Goal: Task Accomplishment & Management: Use online tool/utility

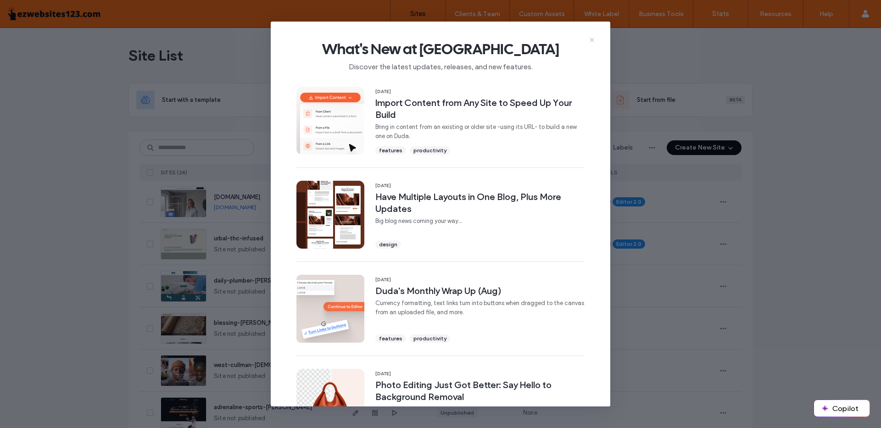
click at [593, 40] on use at bounding box center [592, 40] width 4 height 4
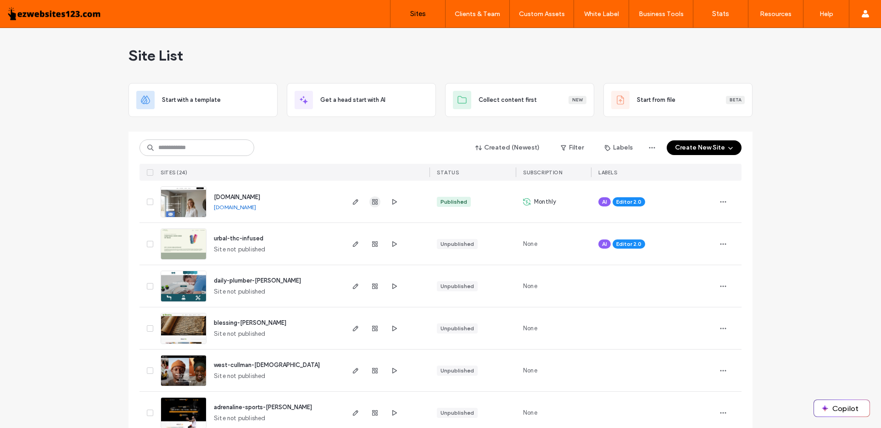
click at [374, 203] on use "button" at bounding box center [375, 202] width 6 height 6
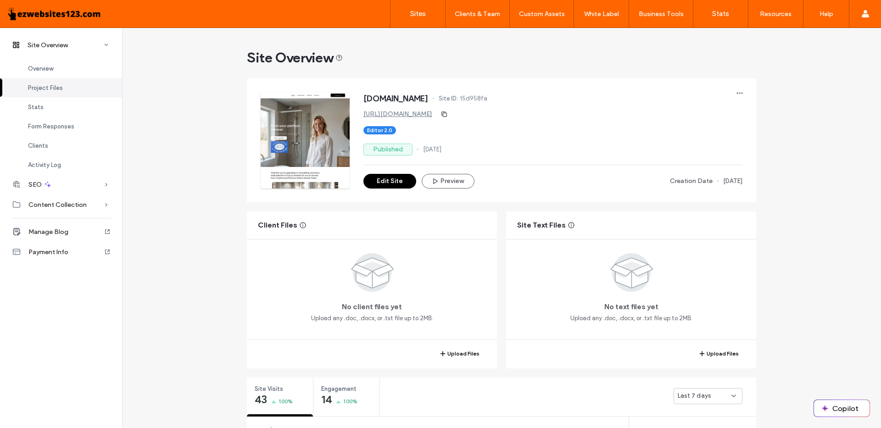
scroll to position [229, 0]
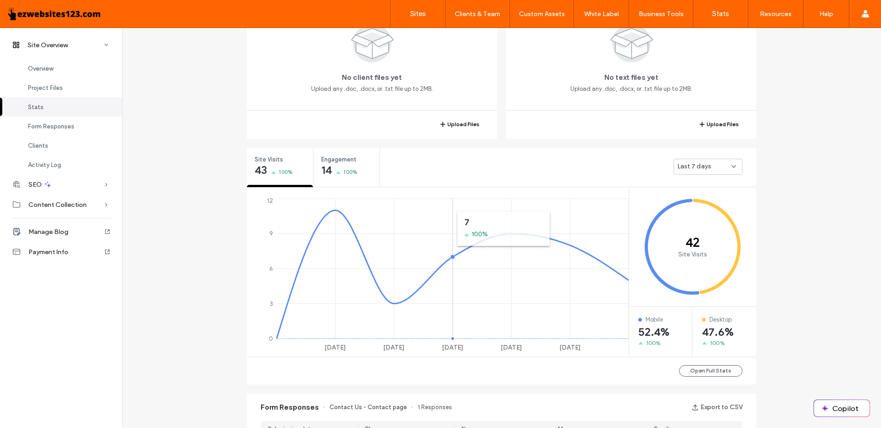
scroll to position [321, 0]
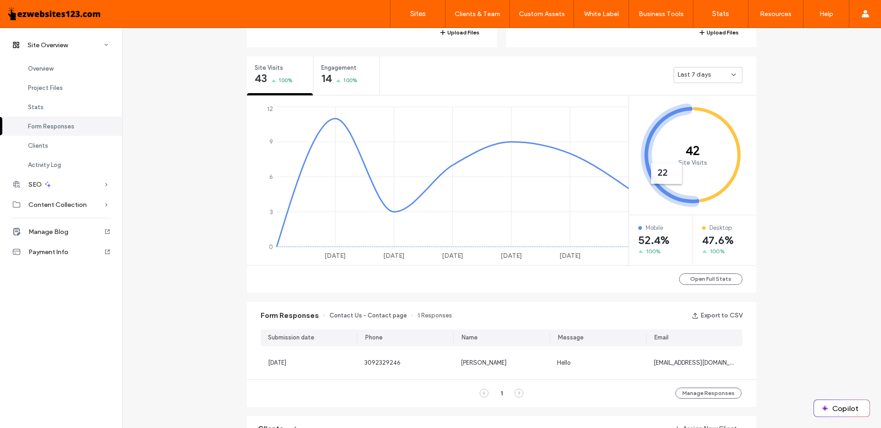
scroll to position [551, 0]
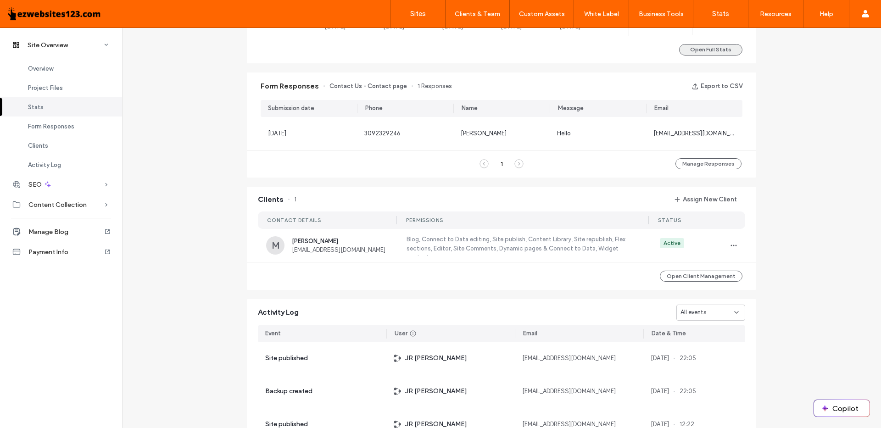
scroll to position [275, 0]
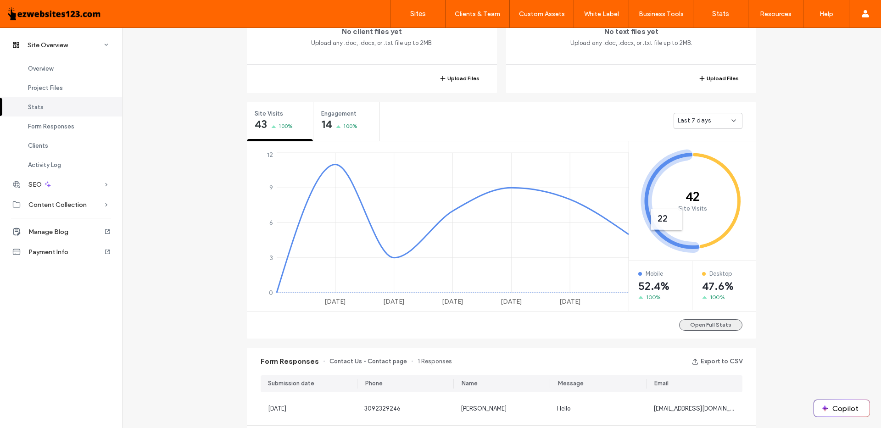
click at [705, 323] on button "Open Full Stats" at bounding box center [710, 324] width 63 height 11
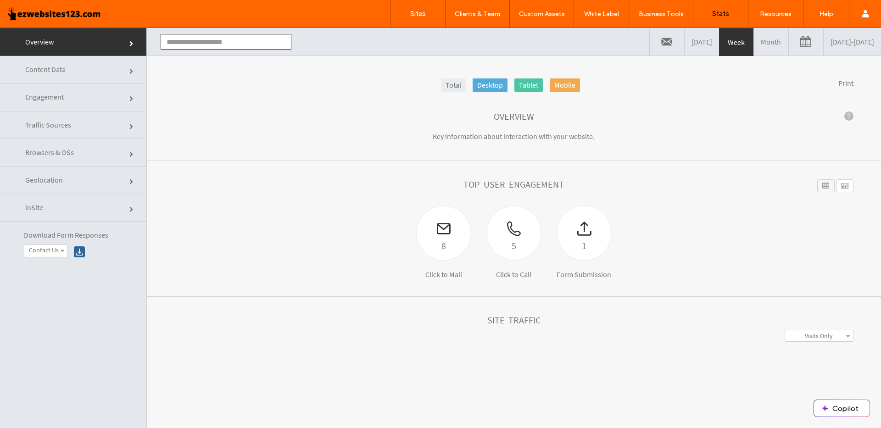
type input "**********"
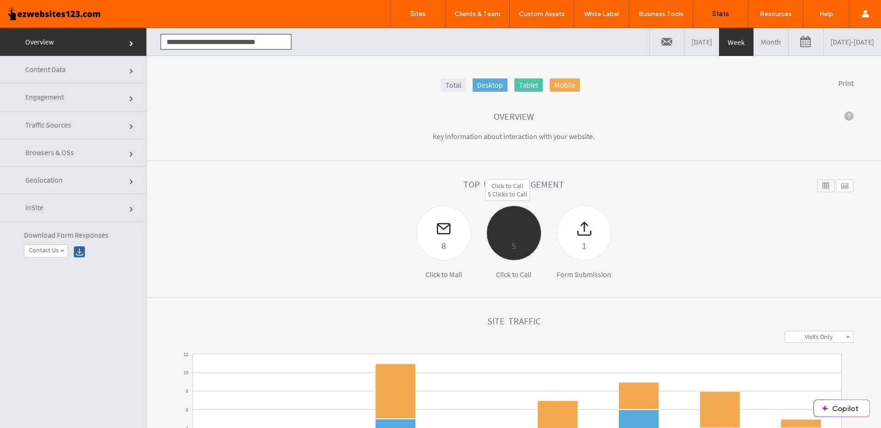
click at [500, 240] on div "5" at bounding box center [514, 245] width 54 height 15
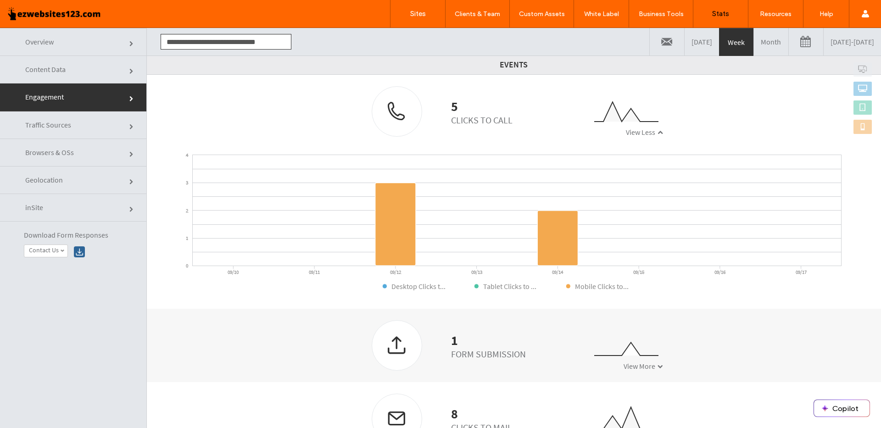
scroll to position [46, 0]
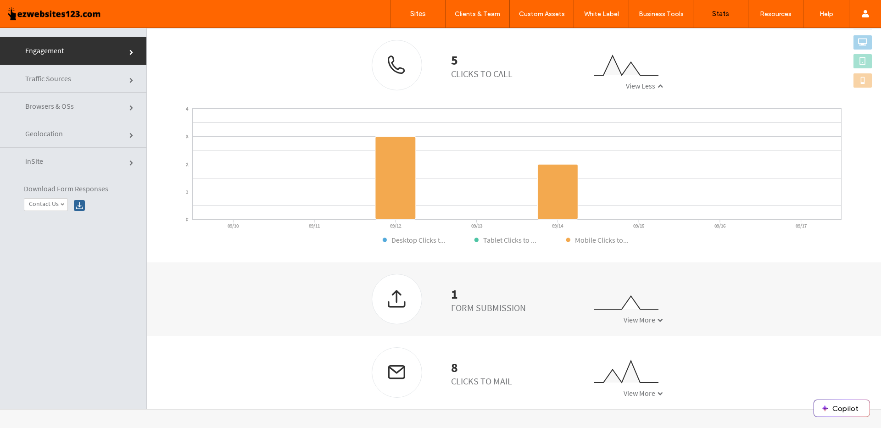
click at [395, 371] on div at bounding box center [397, 372] width 50 height 49
click at [634, 392] on span "View More" at bounding box center [640, 393] width 32 height 9
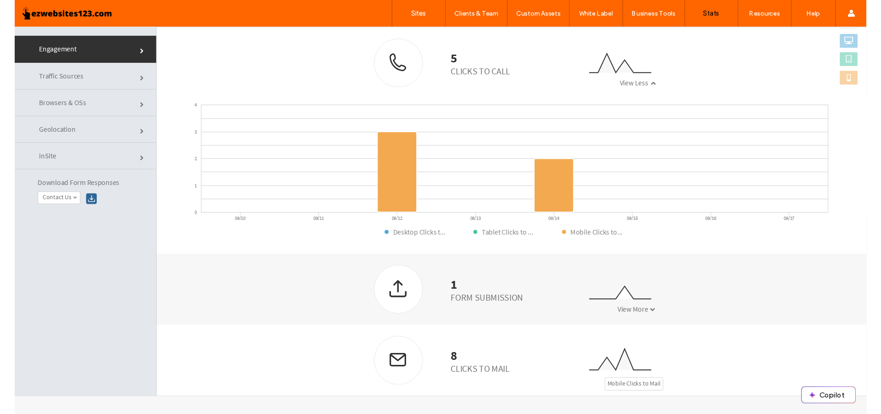
scroll to position [435, 0]
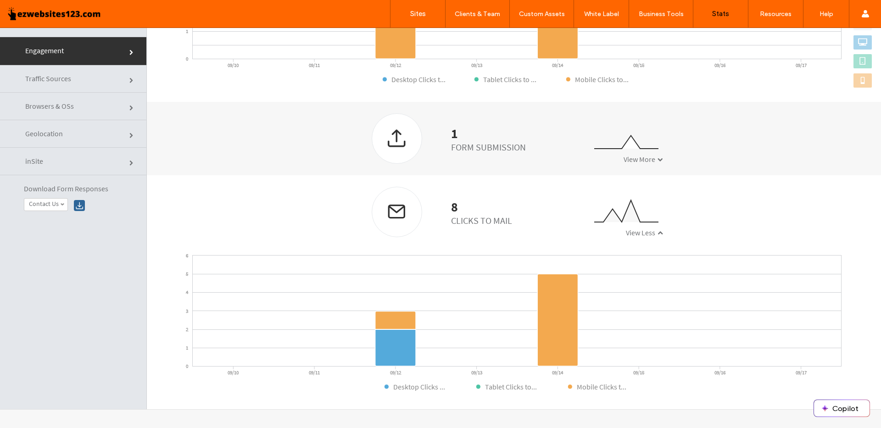
click at [390, 211] on div at bounding box center [397, 211] width 50 height 49
click at [57, 203] on label "Contact Us" at bounding box center [44, 204] width 30 height 8
click at [81, 207] on div at bounding box center [79, 205] width 11 height 11
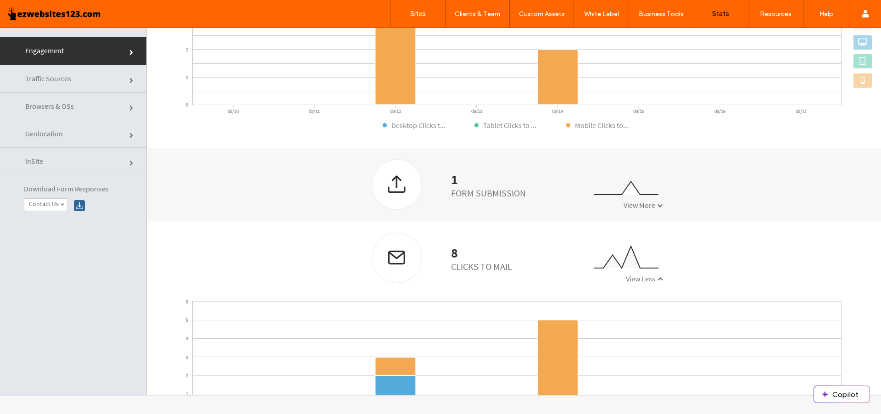
scroll to position [297, 0]
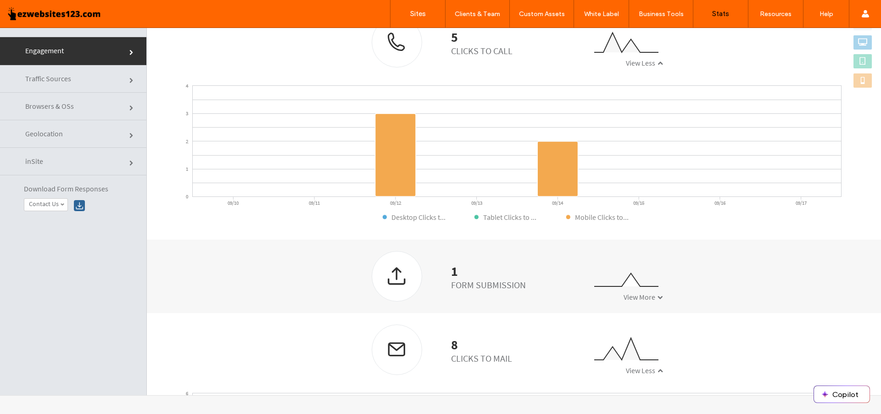
click at [389, 352] on div at bounding box center [397, 349] width 50 height 49
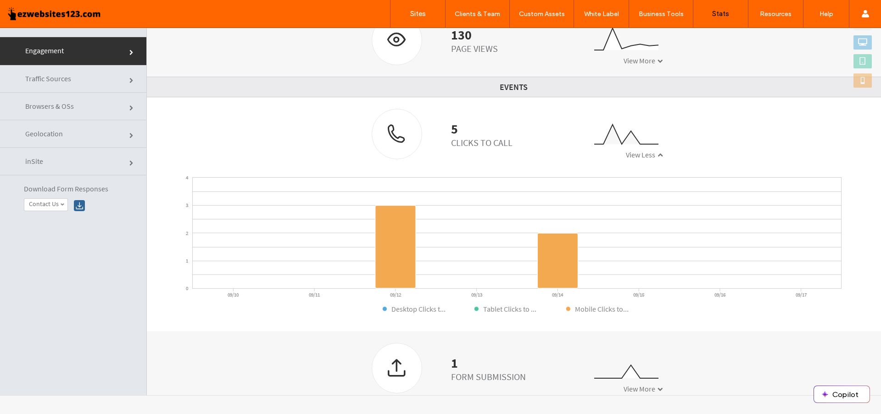
click at [95, 161] on link "inSite" at bounding box center [73, 162] width 146 height 28
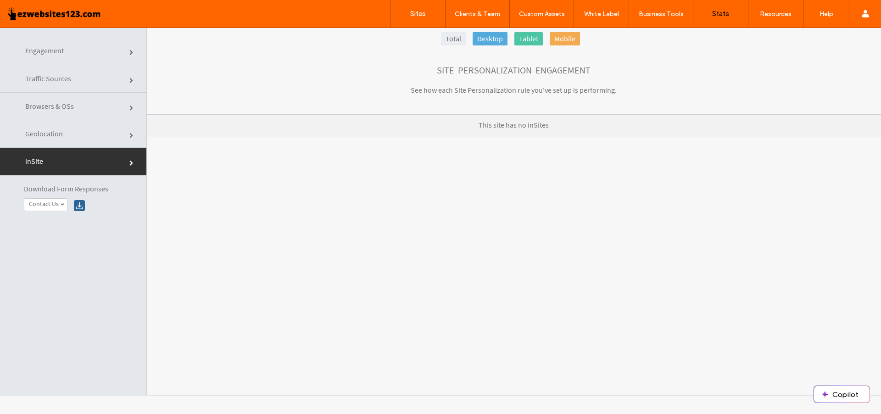
scroll to position [0, 0]
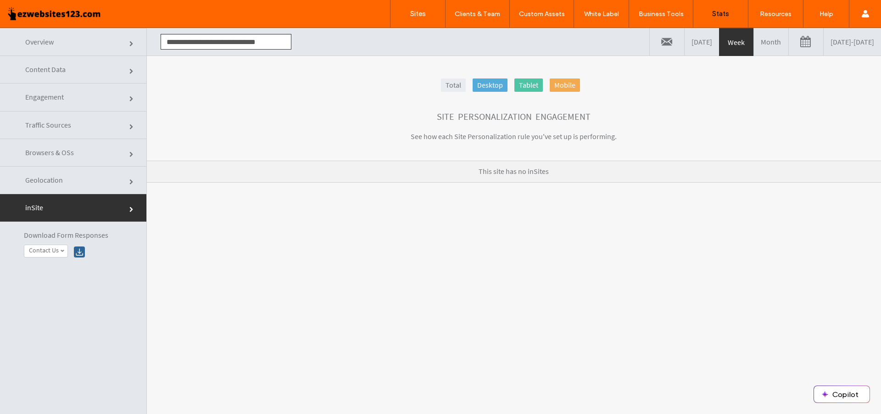
click at [95, 176] on link "Geolocation" at bounding box center [73, 181] width 146 height 28
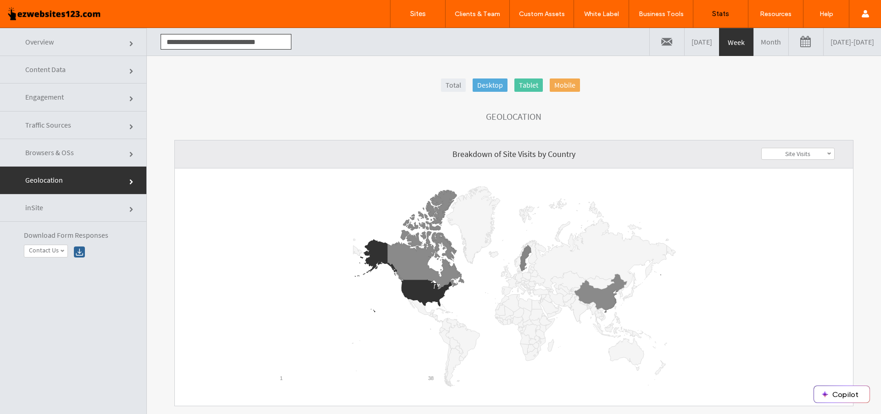
click at [754, 40] on link "Month" at bounding box center [771, 42] width 34 height 28
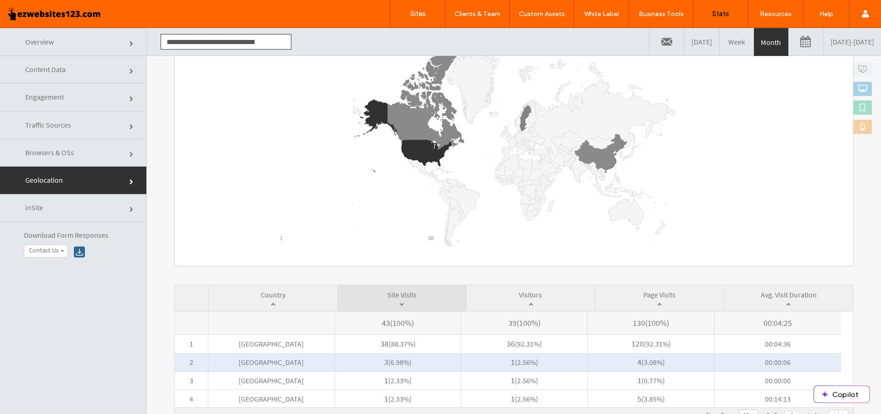
scroll to position [46, 0]
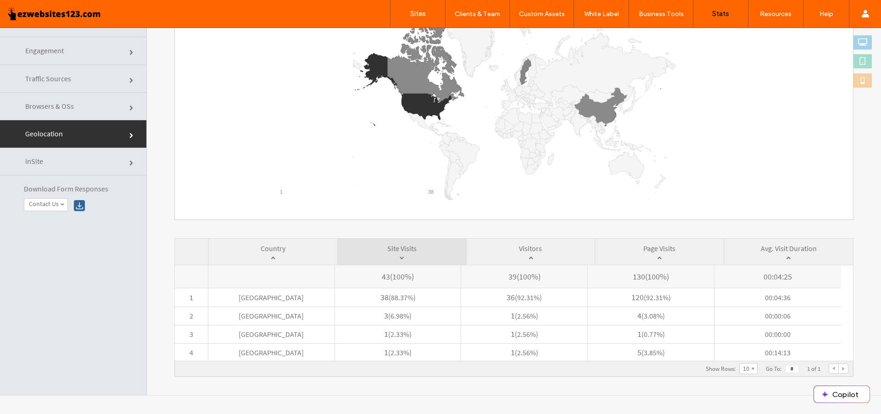
click at [253, 250] on span "Country" at bounding box center [273, 253] width 129 height 27
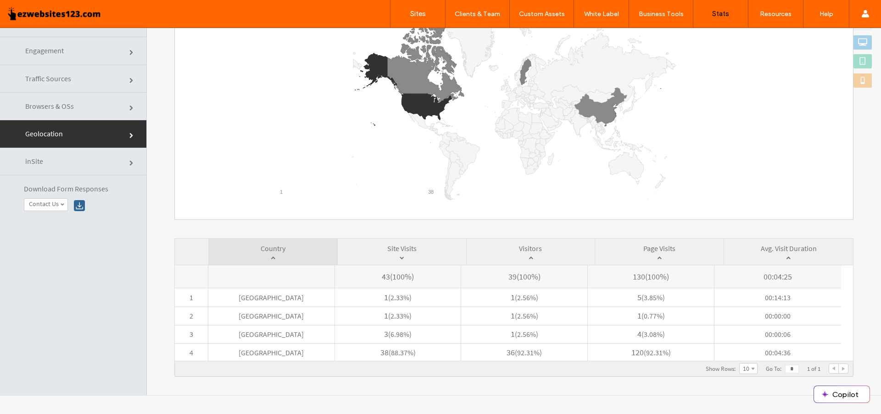
click at [73, 103] on link "Browsers & OSs" at bounding box center [73, 107] width 146 height 28
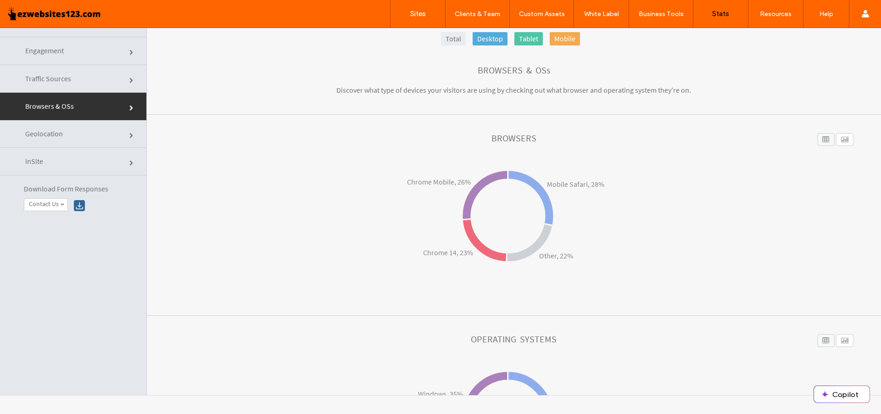
scroll to position [0, 0]
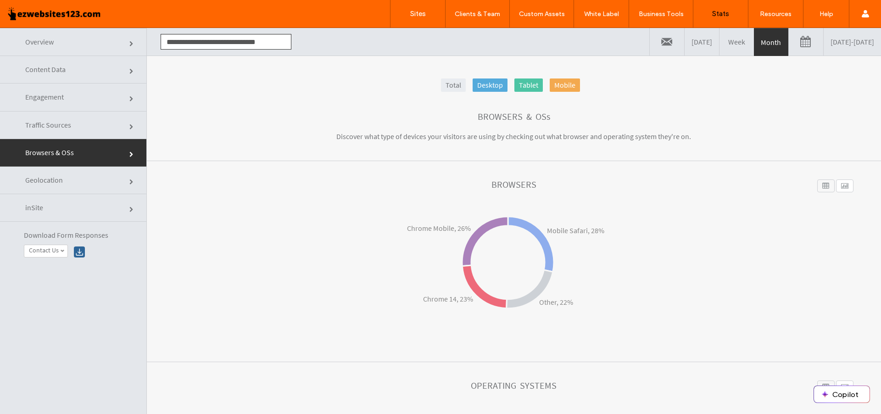
click at [54, 129] on span "Traffic Sources" at bounding box center [48, 124] width 46 height 9
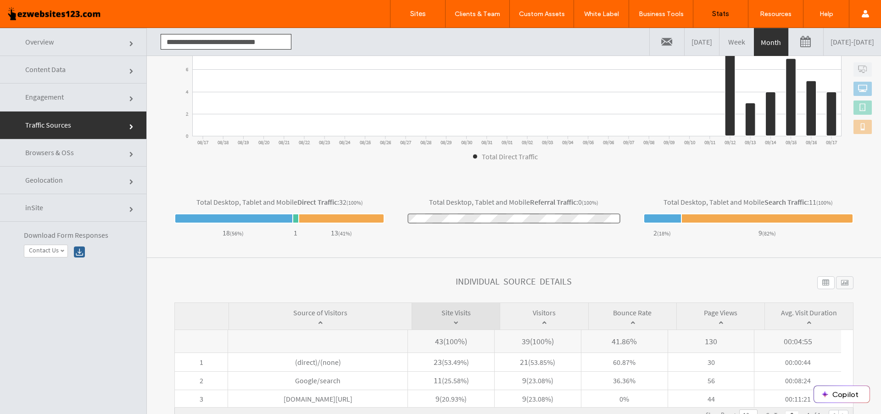
scroll to position [46, 0]
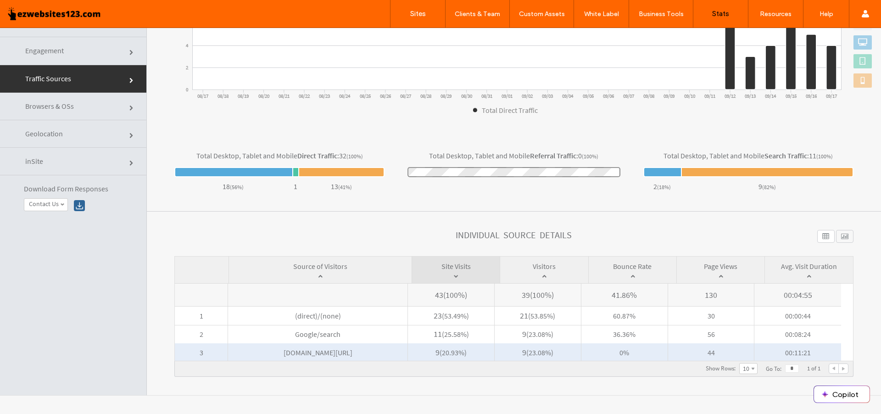
drag, startPoint x: 397, startPoint y: 355, endPoint x: 265, endPoint y: 346, distance: 133.0
click at [271, 351] on span "www.goldentouchluxuryshowers.com/internal" at bounding box center [317, 352] width 179 height 18
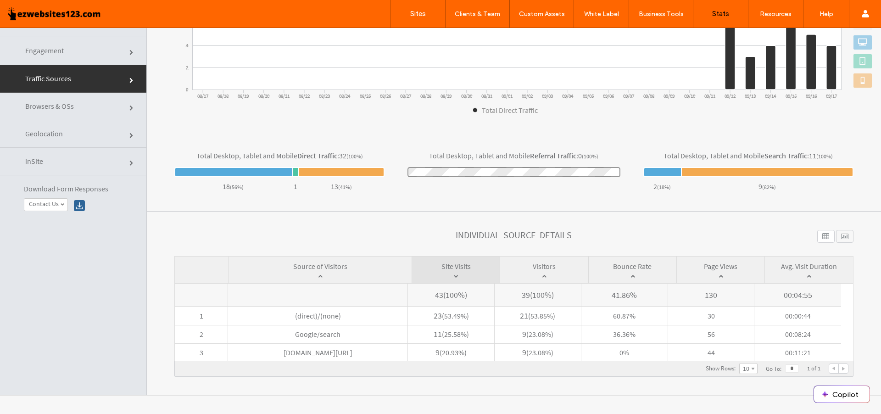
click at [113, 104] on link "Browsers & OSs" at bounding box center [73, 107] width 146 height 28
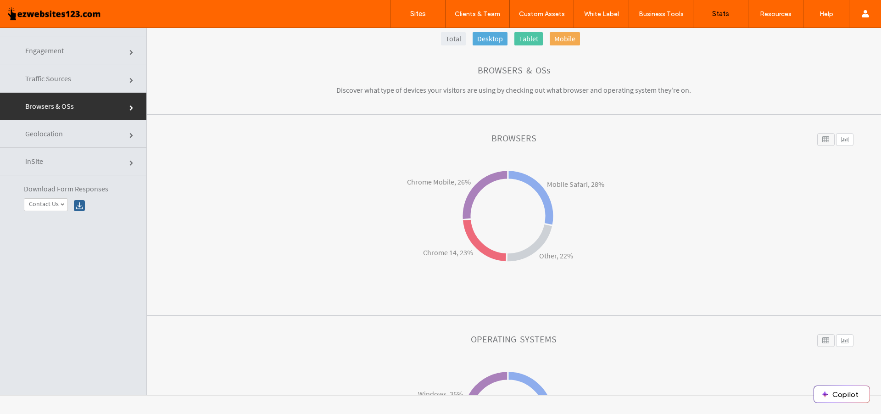
scroll to position [0, 0]
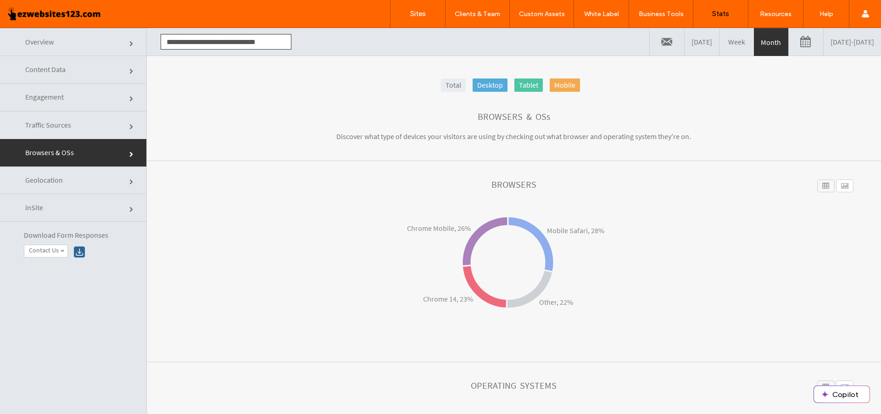
click at [85, 102] on link "Engagement" at bounding box center [73, 98] width 146 height 28
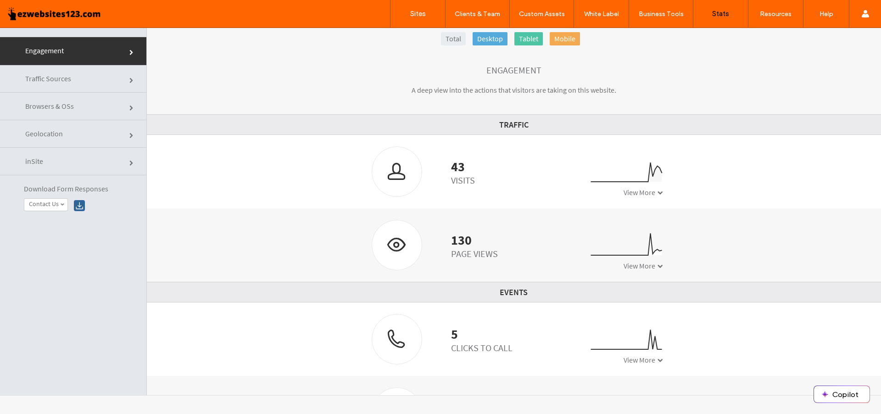
click at [78, 37] on link "Content Data" at bounding box center [73, 24] width 146 height 28
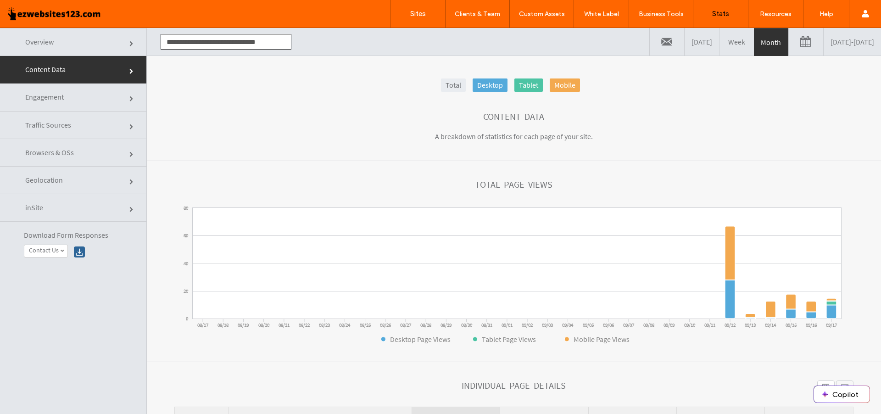
click at [89, 47] on link "Overview" at bounding box center [73, 42] width 146 height 28
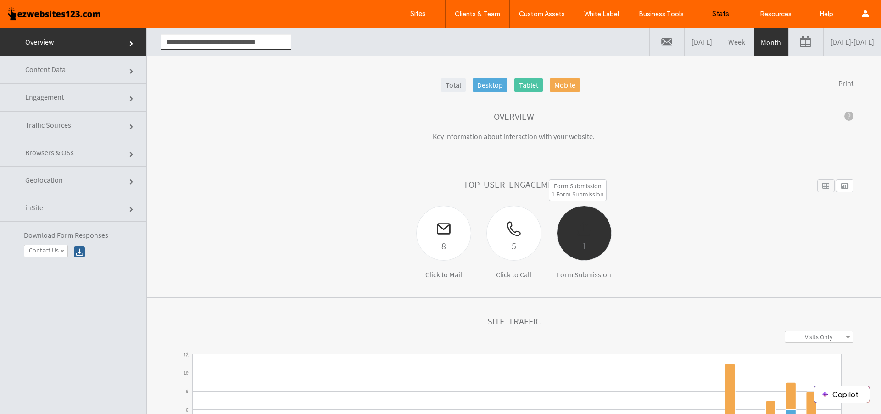
click at [572, 238] on div at bounding box center [584, 222] width 54 height 32
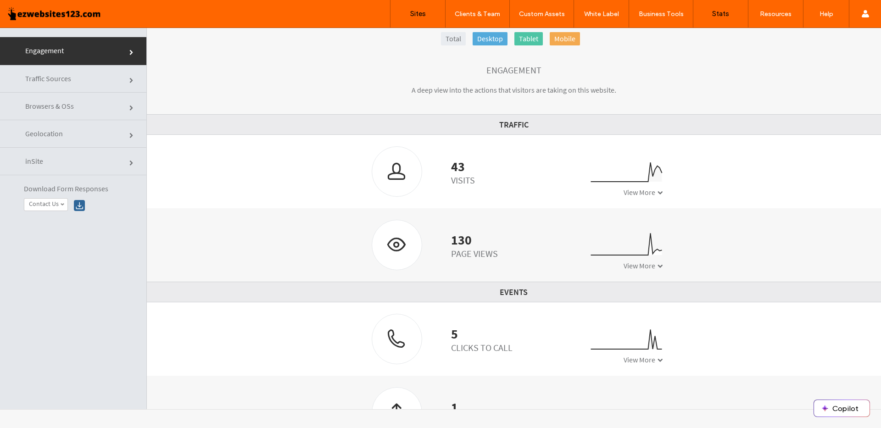
click at [422, 12] on label "Sites" at bounding box center [418, 14] width 16 height 8
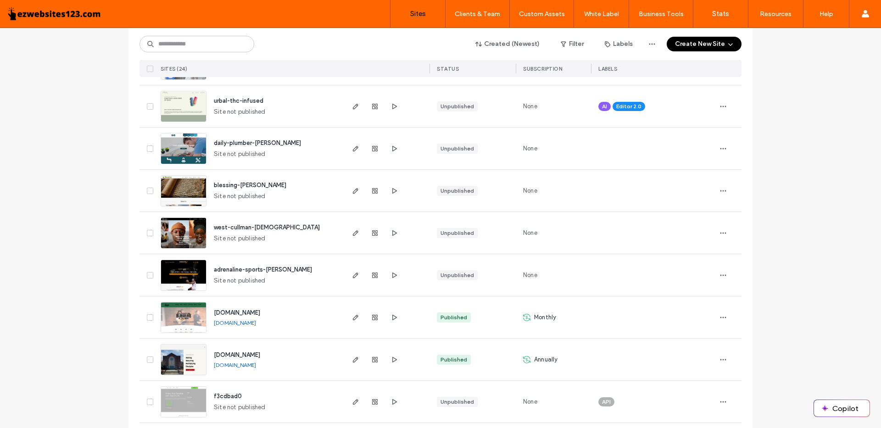
scroll to position [229, 0]
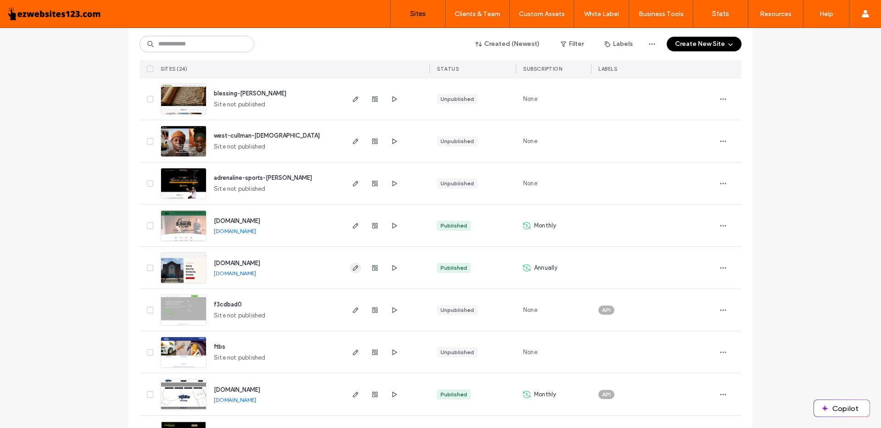
click at [351, 272] on span "button" at bounding box center [355, 268] width 11 height 11
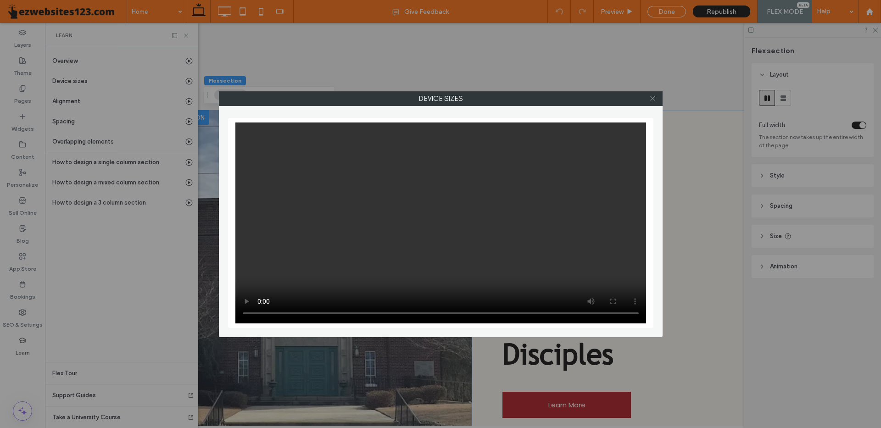
scroll to position [0, 48]
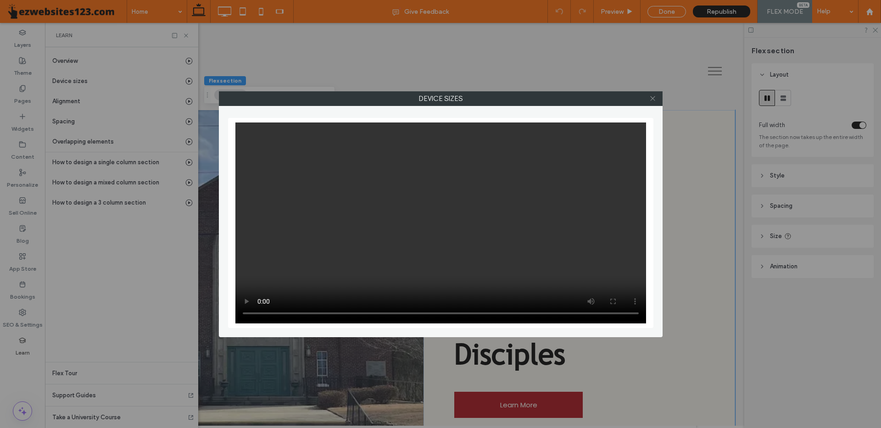
click at [654, 100] on icon at bounding box center [652, 98] width 7 height 7
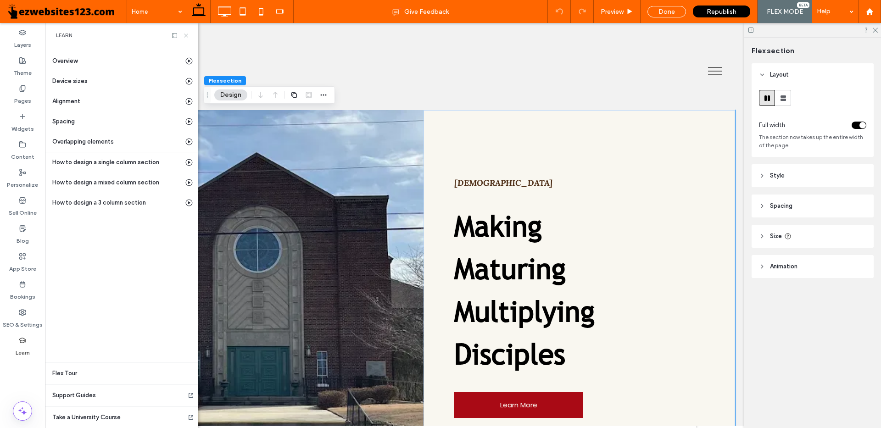
click at [186, 34] on icon at bounding box center [186, 35] width 7 height 7
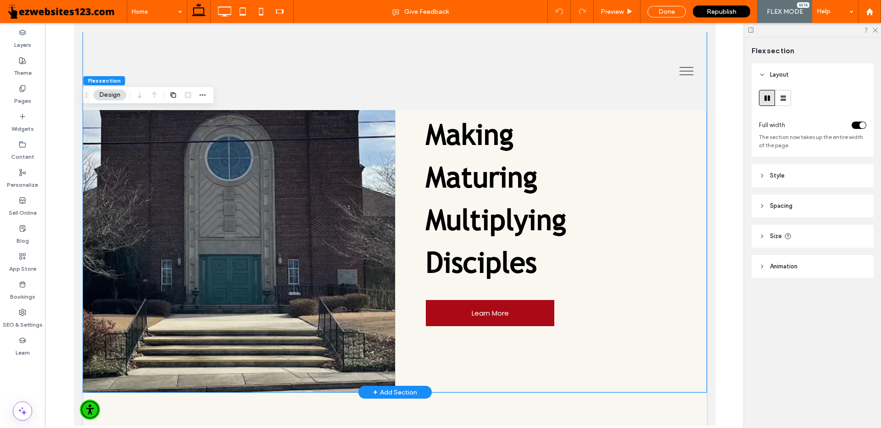
scroll to position [0, 0]
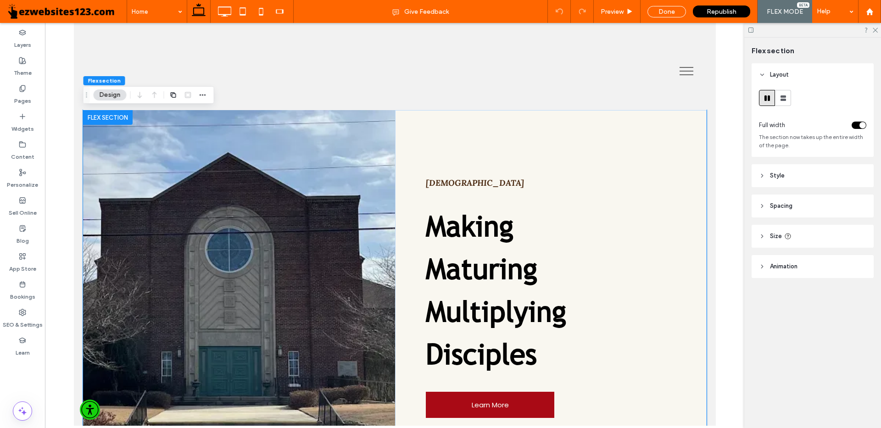
click at [236, 179] on img at bounding box center [239, 297] width 312 height 374
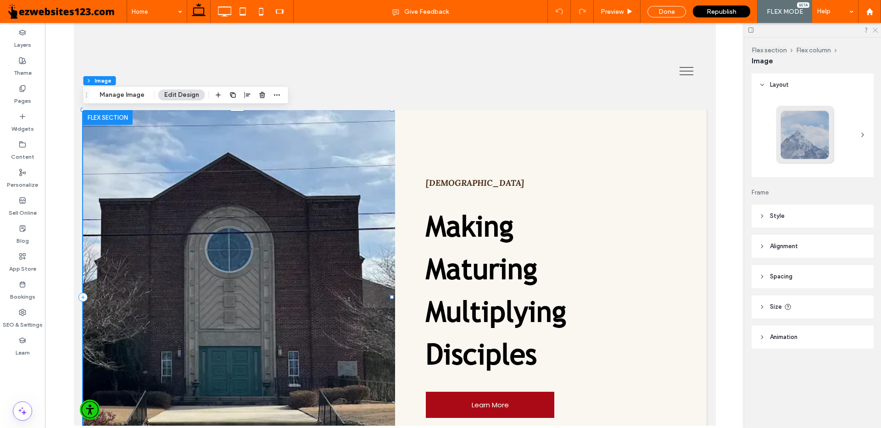
drag, startPoint x: 876, startPoint y: 30, endPoint x: 61, endPoint y: 33, distance: 815.6
click at [876, 30] on icon at bounding box center [875, 30] width 6 height 6
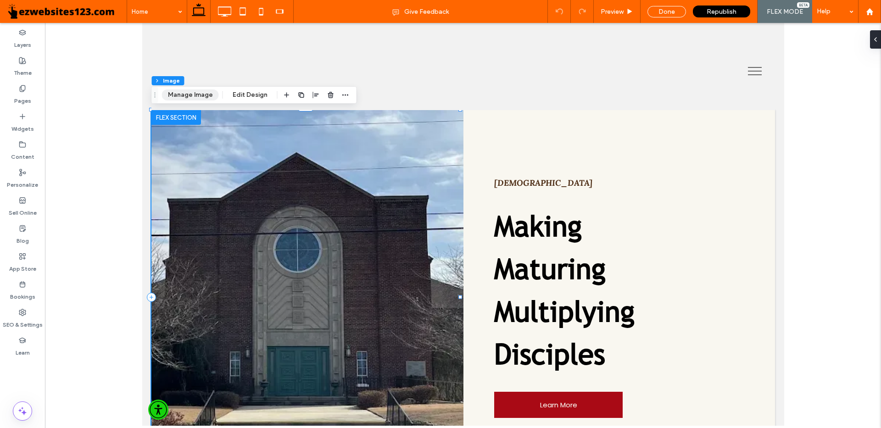
click at [186, 95] on button "Manage Image" at bounding box center [190, 95] width 57 height 11
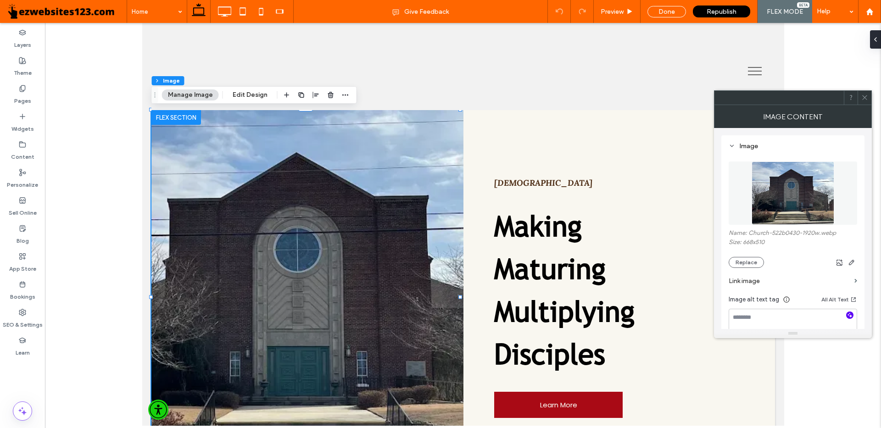
click at [849, 315] on icon "button" at bounding box center [850, 315] width 6 height 6
type textarea "**********"
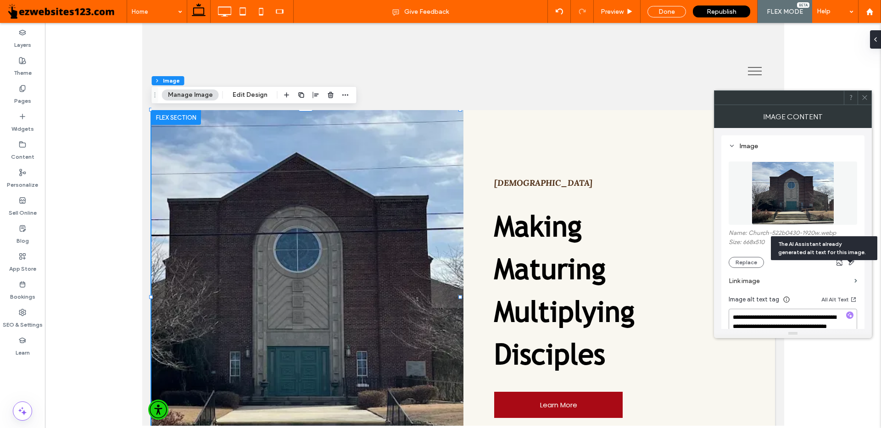
scroll to position [46, 0]
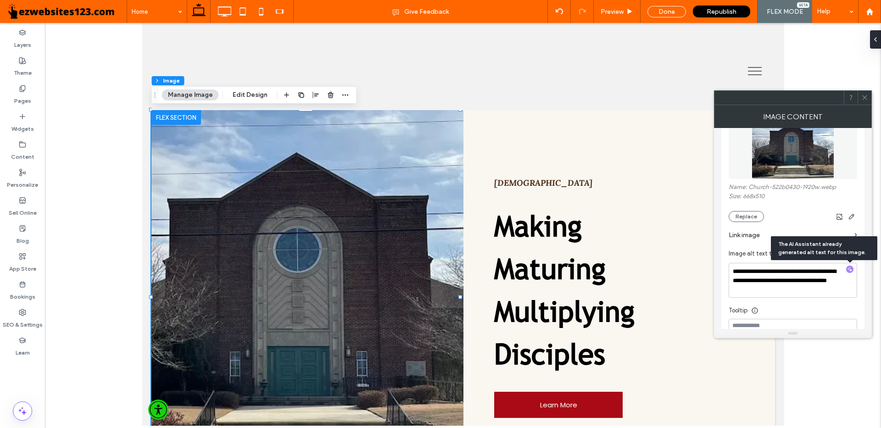
click at [868, 101] on div at bounding box center [865, 98] width 14 height 14
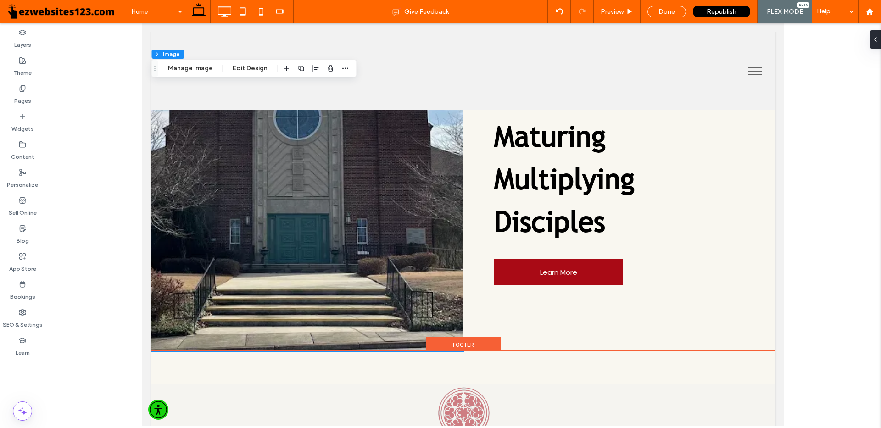
scroll to position [0, 0]
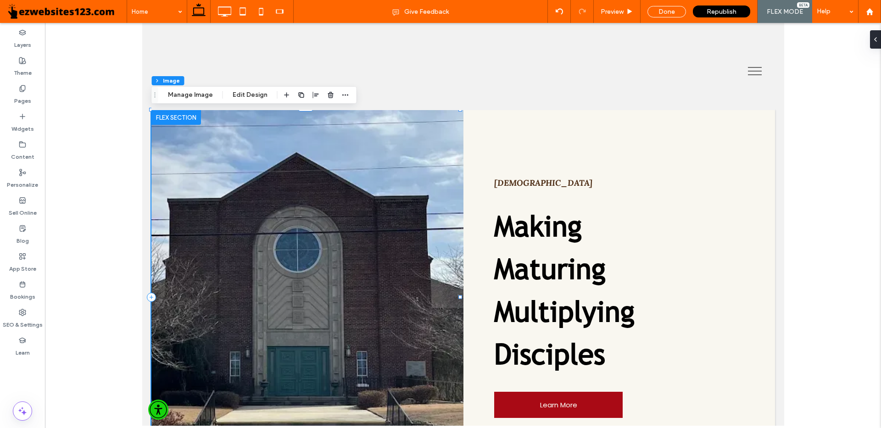
click at [238, 252] on img at bounding box center [307, 297] width 312 height 374
click at [389, 235] on img at bounding box center [307, 297] width 312 height 374
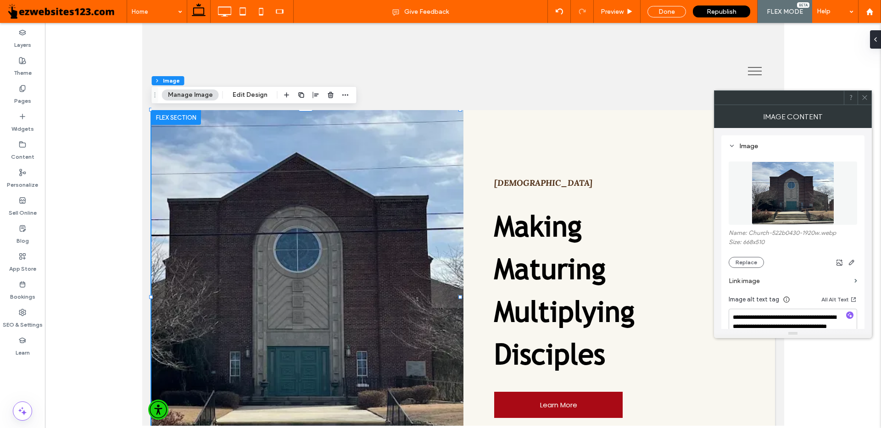
click at [863, 100] on icon at bounding box center [864, 97] width 7 height 7
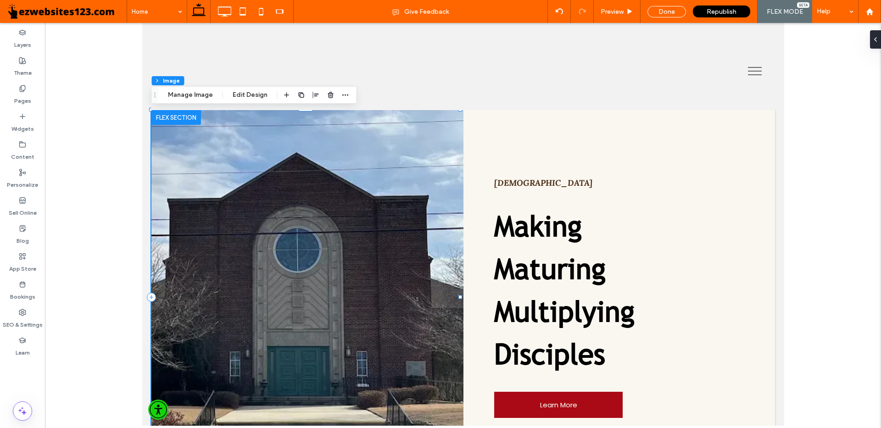
click at [284, 150] on img at bounding box center [307, 297] width 312 height 374
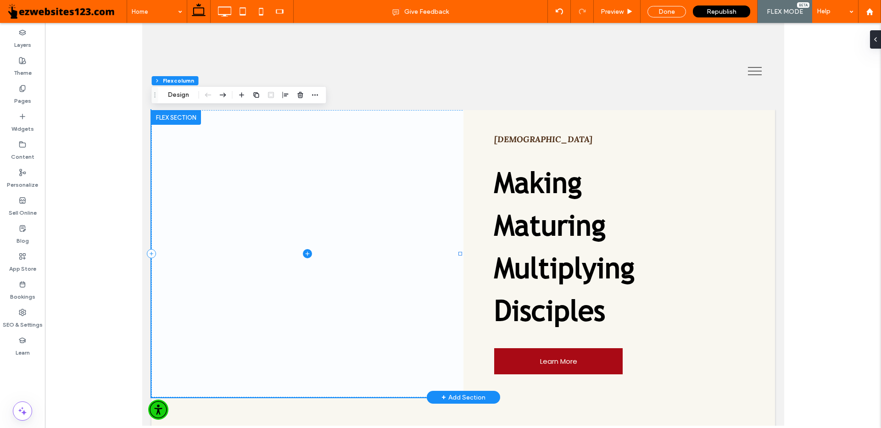
click at [453, 195] on span at bounding box center [307, 253] width 312 height 287
click at [589, 139] on strong "Seventh Street Baptist Church" at bounding box center [543, 139] width 98 height 11
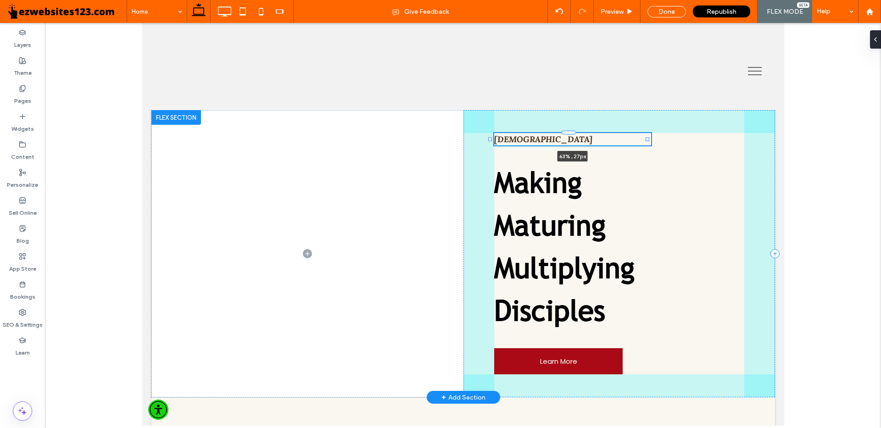
drag, startPoint x: 737, startPoint y: 140, endPoint x: 648, endPoint y: 143, distance: 89.5
click at [648, 143] on div "Seventh Street Baptist Church 63% , 27px Making Maturing Multiplying Disciples …" at bounding box center [463, 253] width 624 height 287
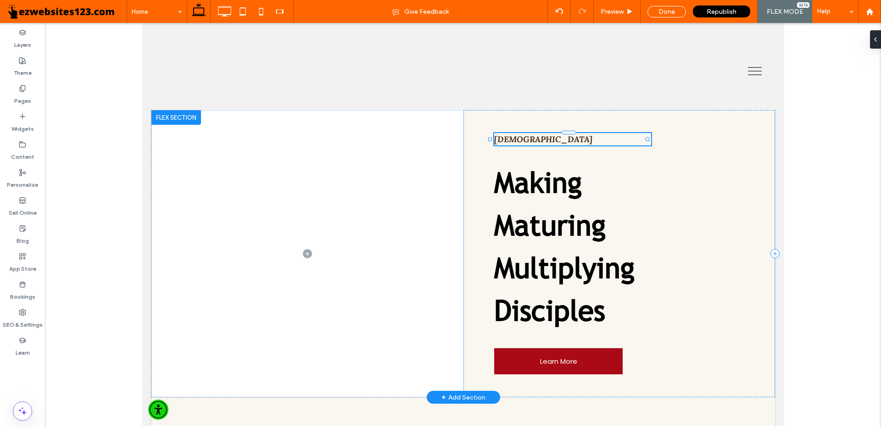
type input "**"
type input "****"
click at [124, 77] on div at bounding box center [463, 224] width 836 height 403
click at [166, 121] on div at bounding box center [176, 117] width 50 height 15
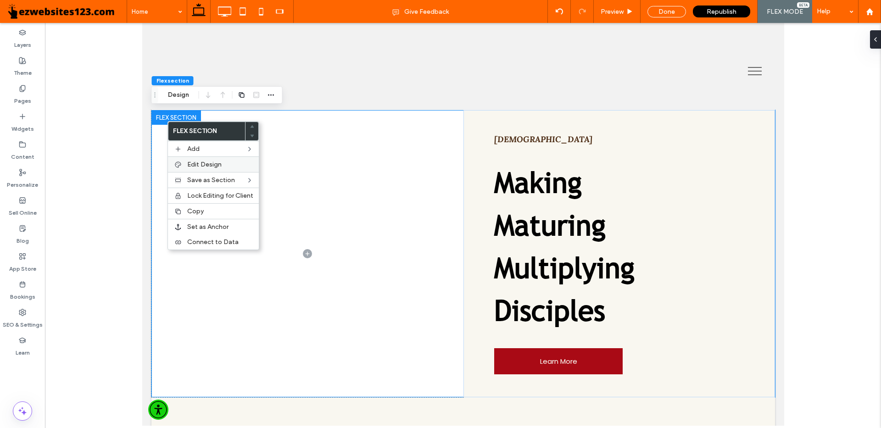
click at [207, 165] on span "Edit Design" at bounding box center [204, 165] width 34 height 8
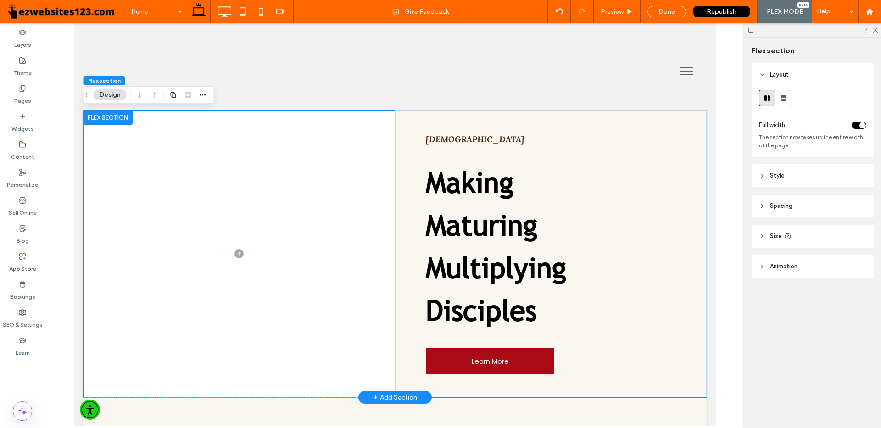
drag, startPoint x: 100, startPoint y: 117, endPoint x: 891, endPoint y: 152, distance: 792.0
click at [100, 117] on div at bounding box center [108, 117] width 50 height 15
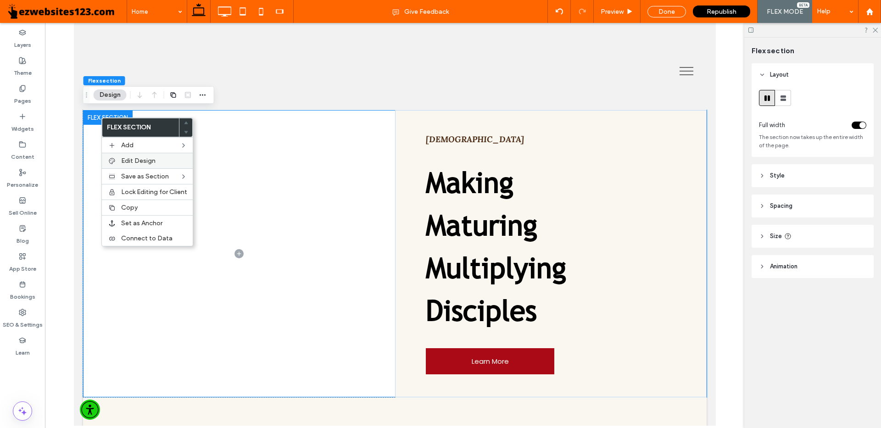
click at [139, 157] on span "Edit Design" at bounding box center [138, 161] width 34 height 8
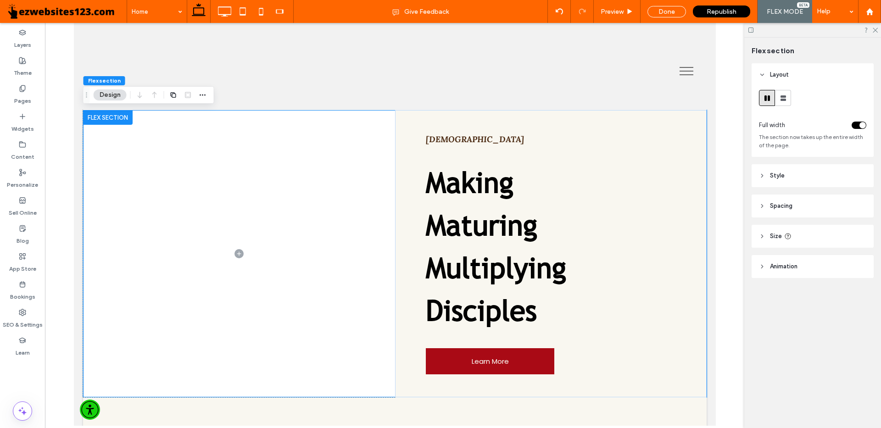
click at [776, 171] on span "Style" at bounding box center [777, 175] width 15 height 9
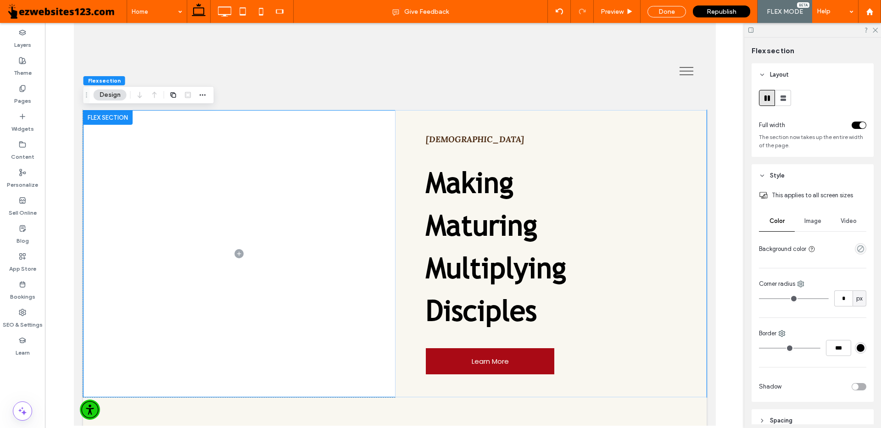
click at [835, 218] on div "Video" at bounding box center [849, 221] width 36 height 20
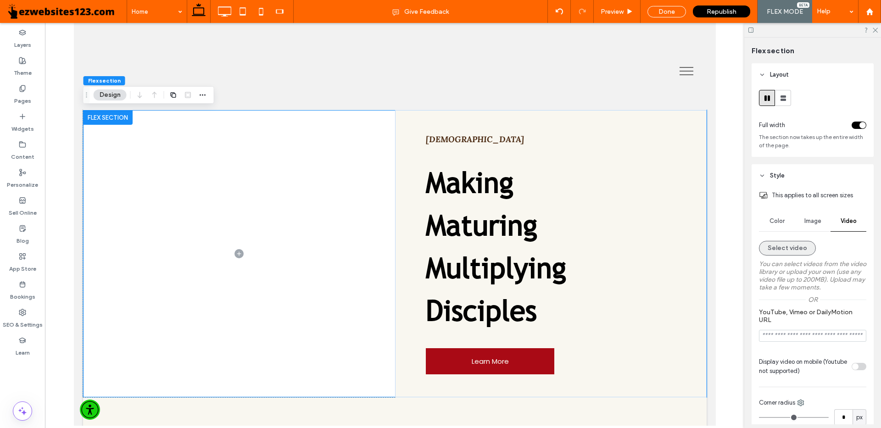
click at [788, 252] on button "Select video" at bounding box center [787, 248] width 57 height 15
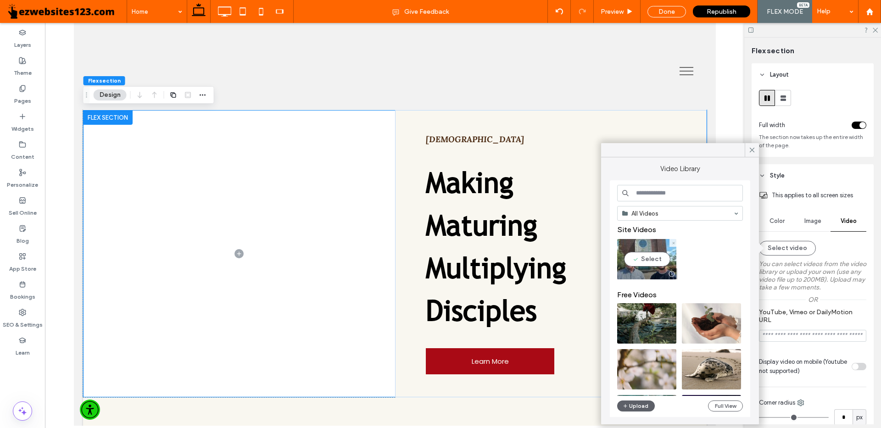
click at [644, 257] on video at bounding box center [646, 259] width 59 height 40
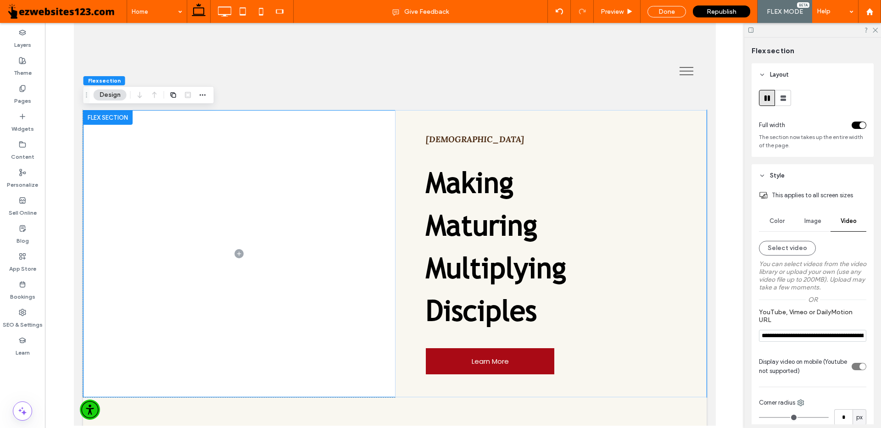
type input "**********"
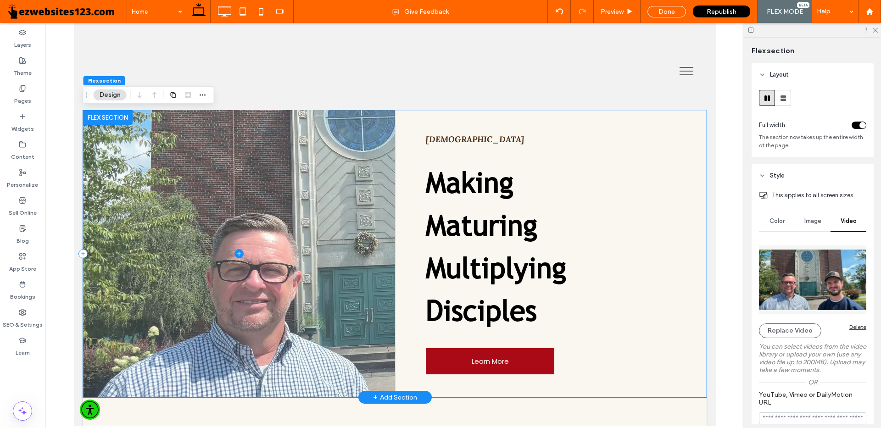
click at [312, 241] on span at bounding box center [239, 253] width 312 height 287
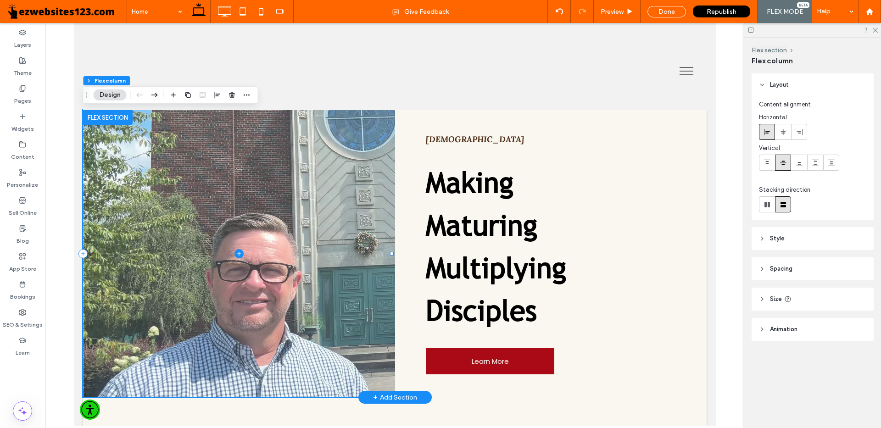
click at [326, 252] on span at bounding box center [239, 253] width 312 height 287
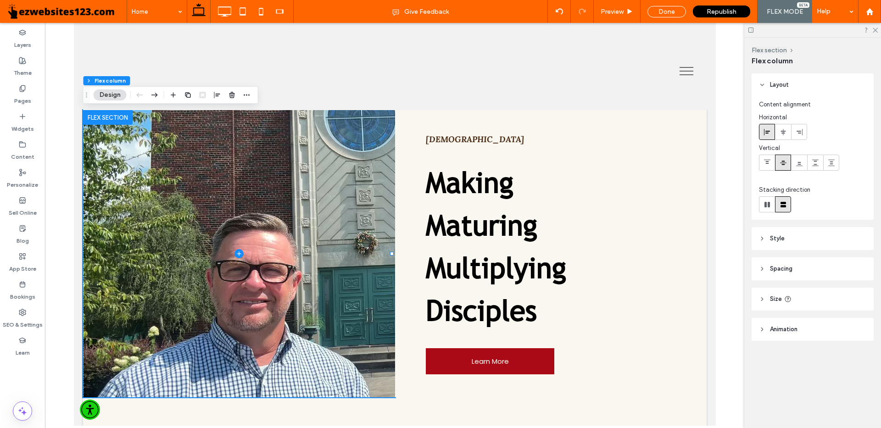
click at [777, 273] on span "Spacing" at bounding box center [781, 268] width 22 height 9
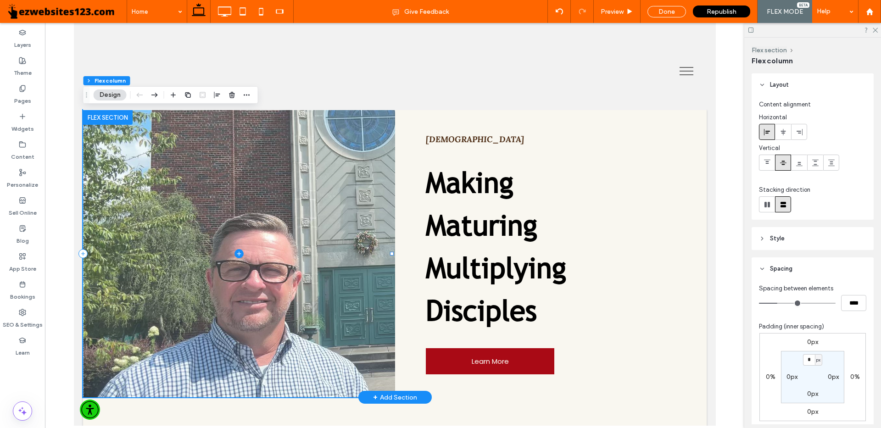
click at [187, 208] on span at bounding box center [239, 253] width 312 height 287
click at [235, 256] on icon at bounding box center [238, 253] width 9 height 9
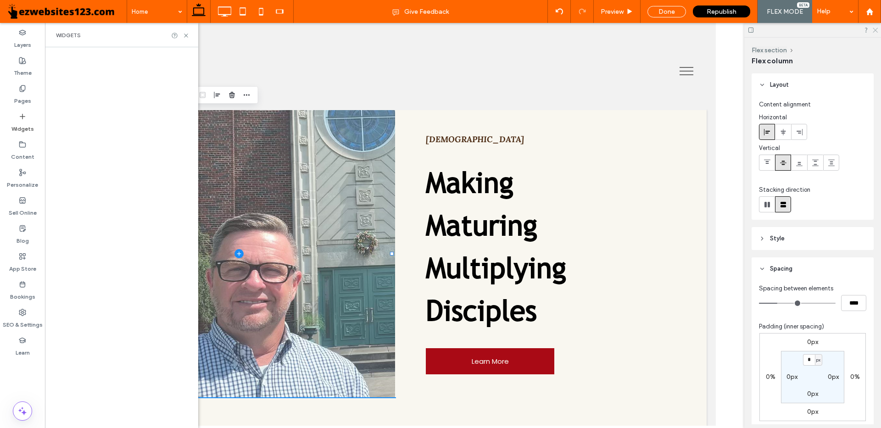
click at [875, 30] on use at bounding box center [875, 30] width 5 height 5
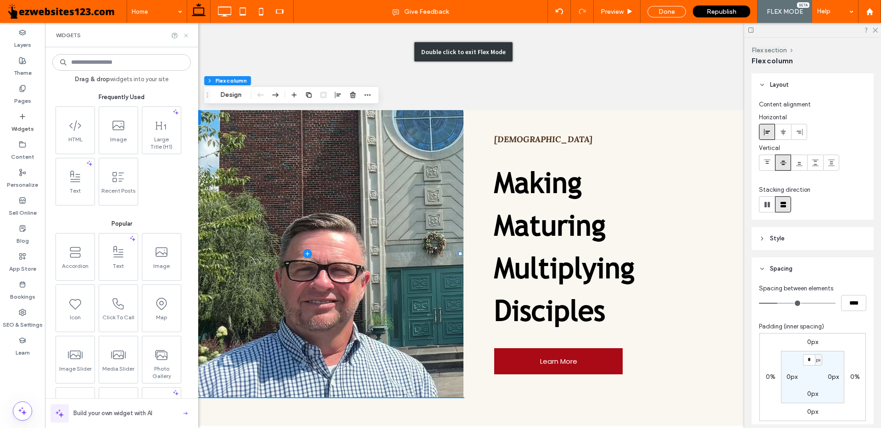
click at [183, 32] on icon at bounding box center [186, 35] width 7 height 7
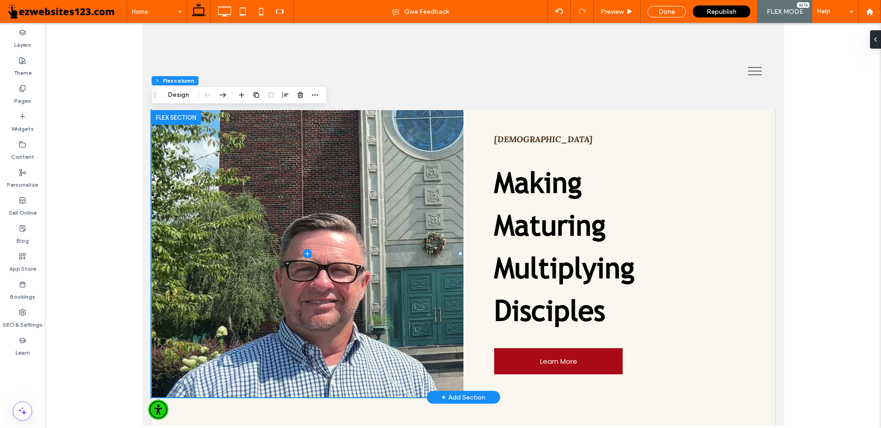
click at [167, 116] on div at bounding box center [176, 117] width 50 height 15
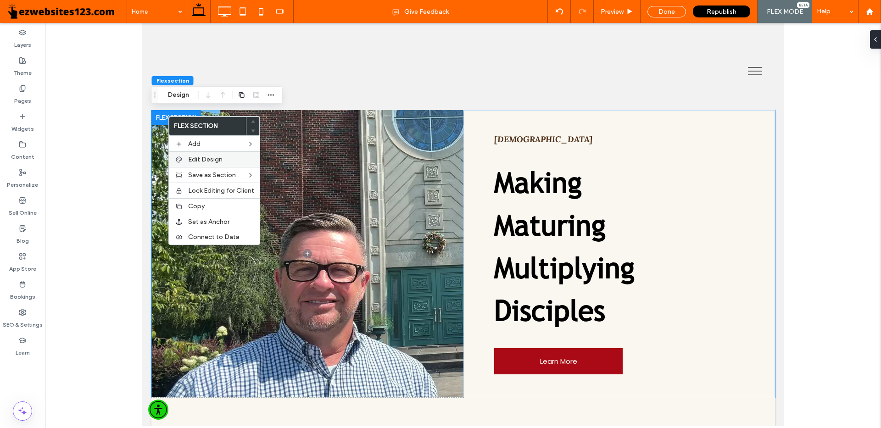
drag, startPoint x: 202, startPoint y: 155, endPoint x: 353, endPoint y: 215, distance: 162.8
click at [202, 155] on div "Edit Design" at bounding box center [214, 159] width 91 height 16
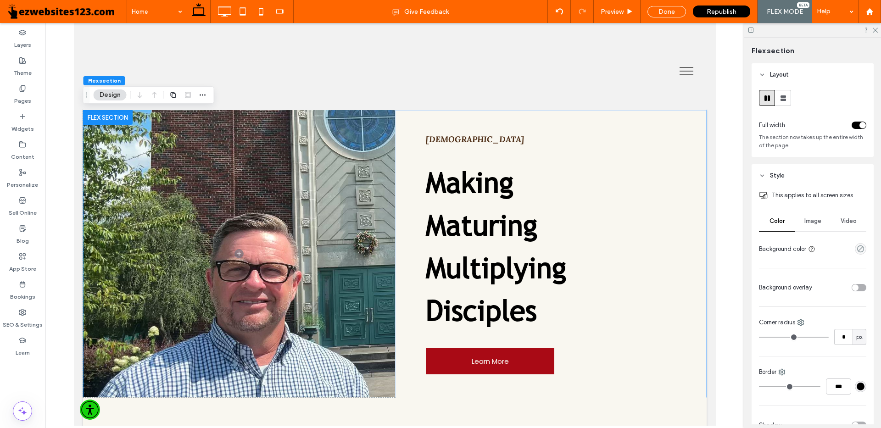
click at [841, 222] on span "Video" at bounding box center [849, 221] width 16 height 7
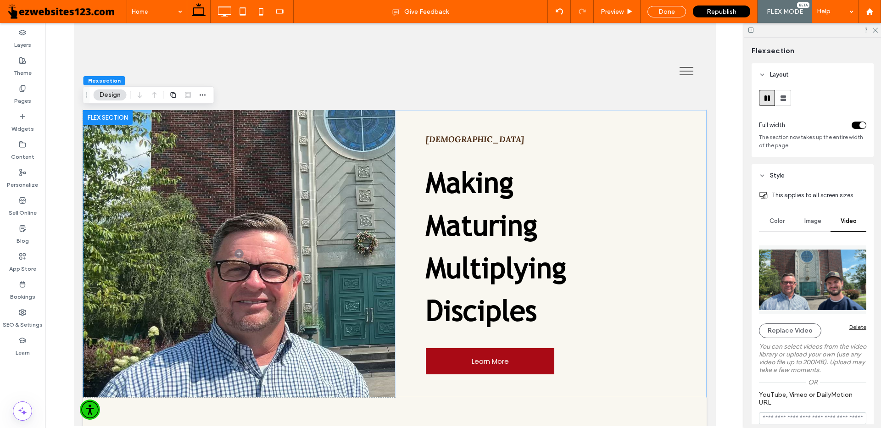
click at [855, 325] on div "Delete" at bounding box center [858, 327] width 17 height 7
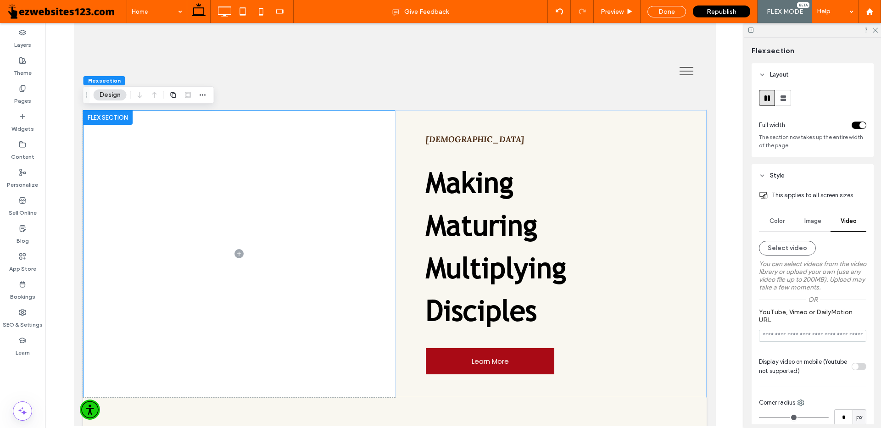
click at [66, 116] on div at bounding box center [394, 224] width 699 height 403
click at [102, 78] on span "Flex section" at bounding box center [104, 80] width 33 height 7
click at [877, 31] on use at bounding box center [875, 30] width 5 height 5
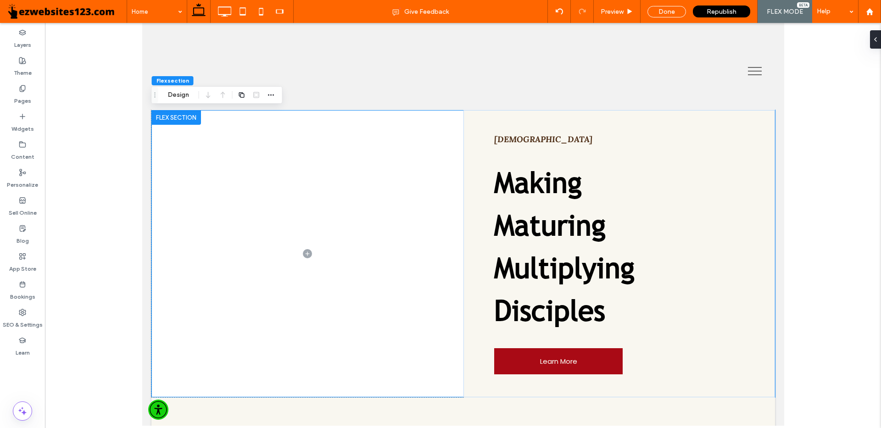
click at [118, 117] on div at bounding box center [463, 224] width 836 height 403
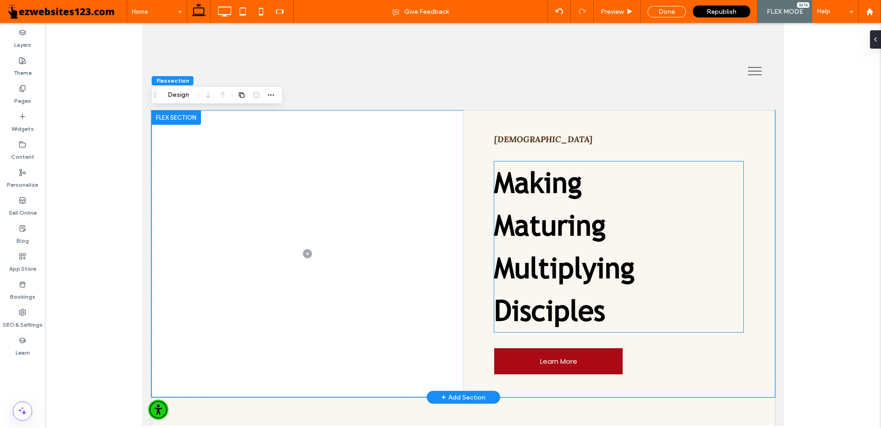
click at [693, 264] on h1 "Multiplying" at bounding box center [618, 268] width 249 height 43
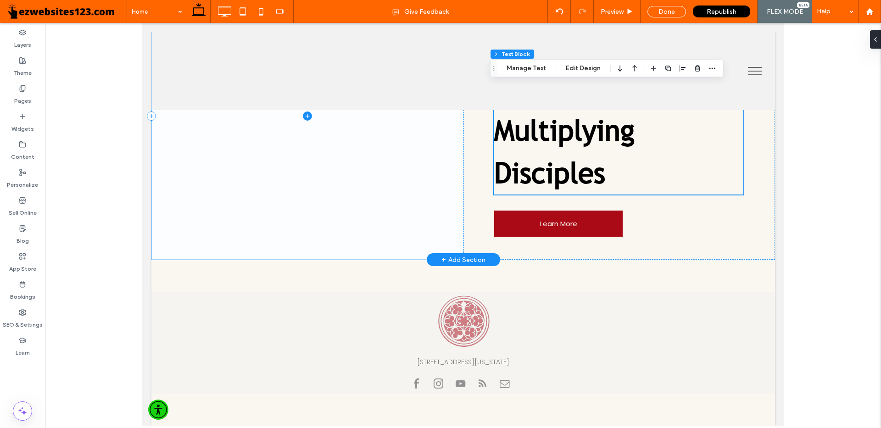
scroll to position [46, 0]
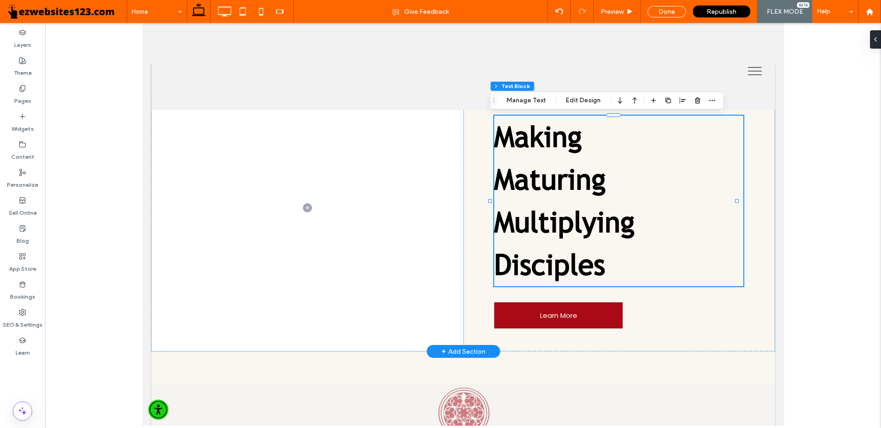
click at [450, 349] on div "+ Add Section" at bounding box center [463, 352] width 44 height 10
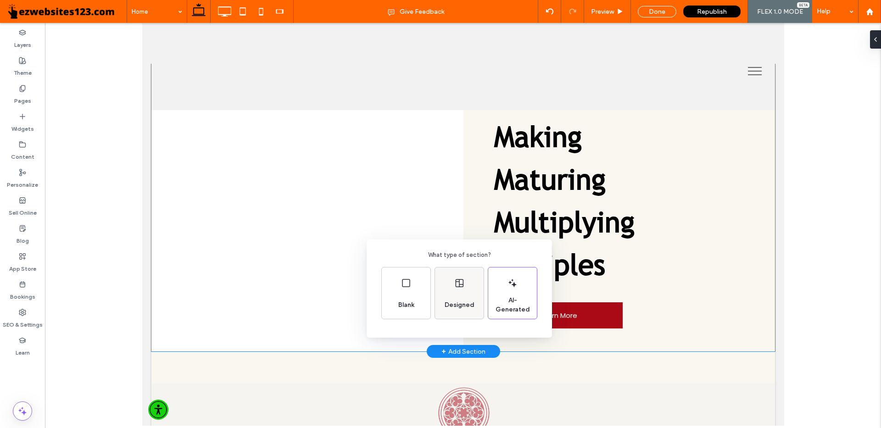
click at [465, 294] on div "Designed" at bounding box center [459, 293] width 49 height 51
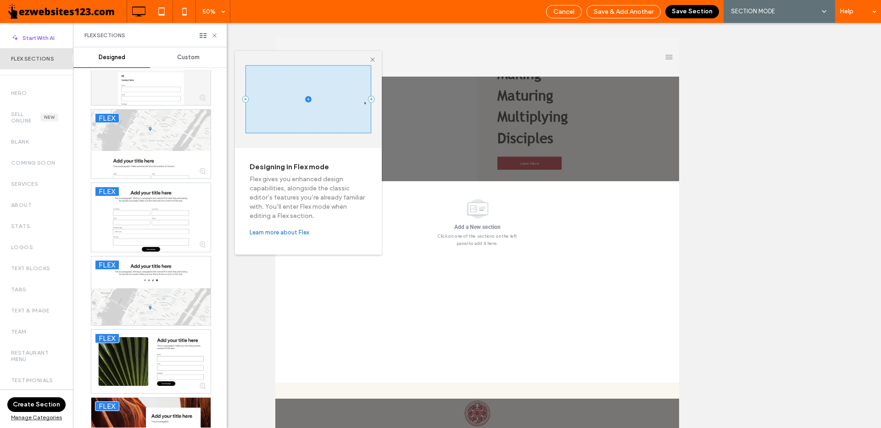
scroll to position [597, 0]
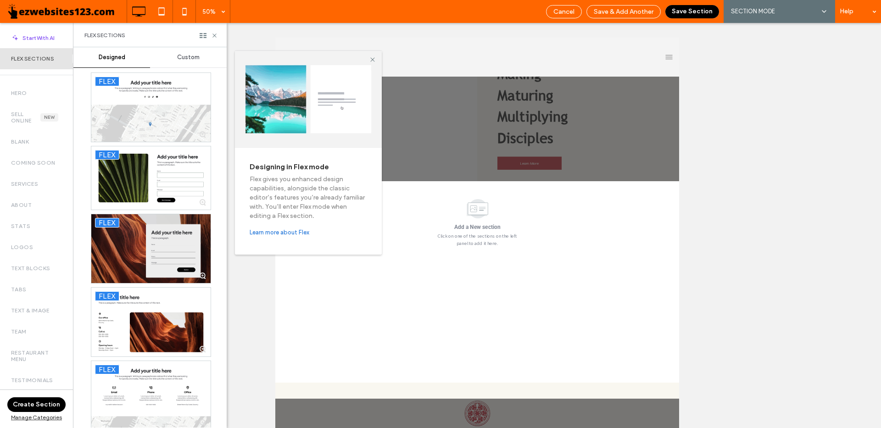
click at [121, 254] on div at bounding box center [150, 248] width 119 height 69
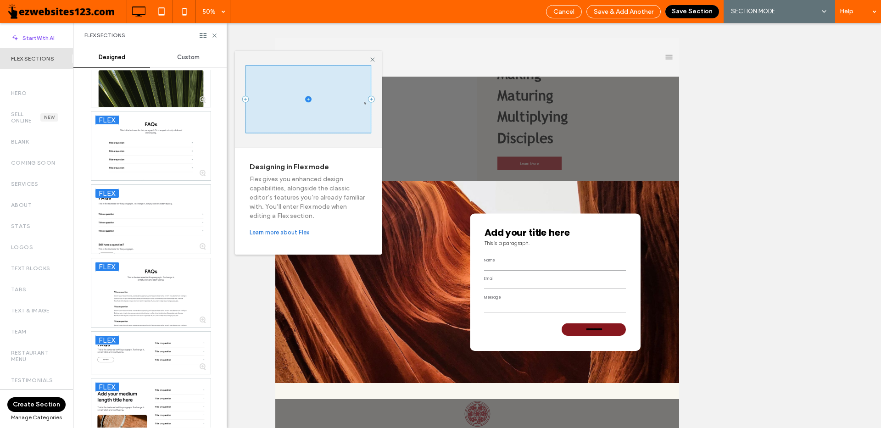
scroll to position [1285, 0]
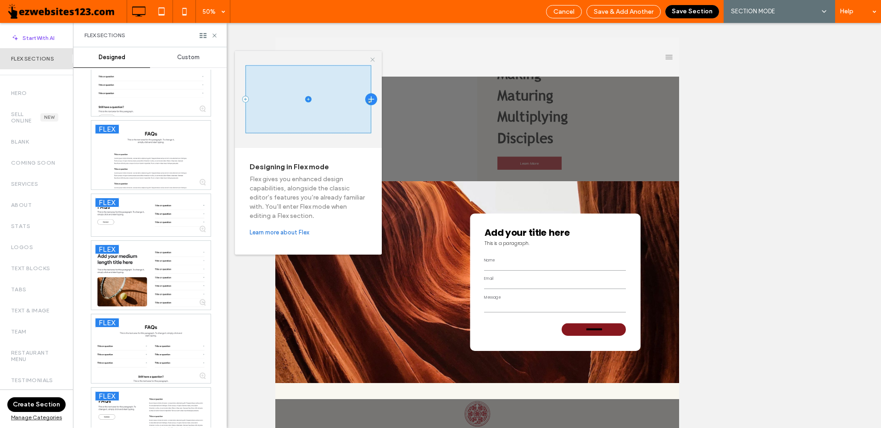
drag, startPoint x: 374, startPoint y: 59, endPoint x: 199, endPoint y: 45, distance: 175.4
click at [374, 59] on icon at bounding box center [372, 59] width 7 height 7
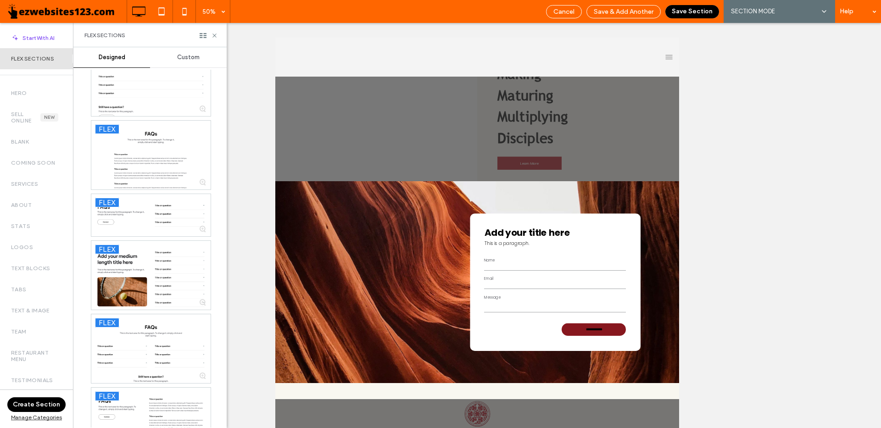
click at [680, 8] on button "Save Section" at bounding box center [693, 11] width 54 height 13
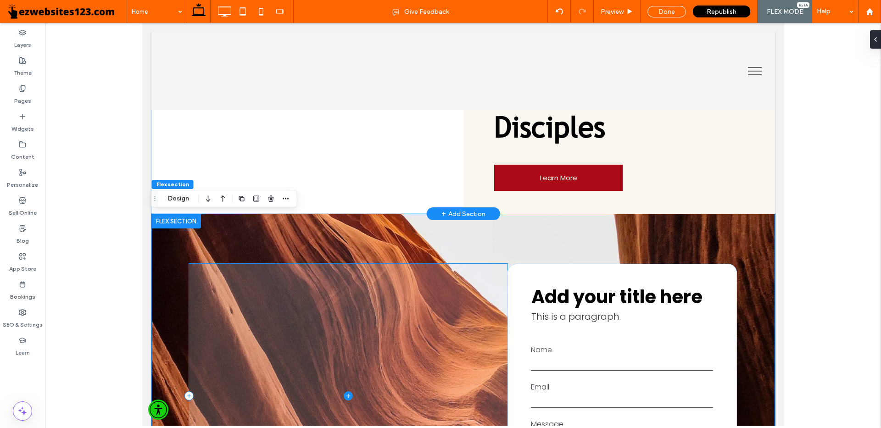
scroll to position [229, 0]
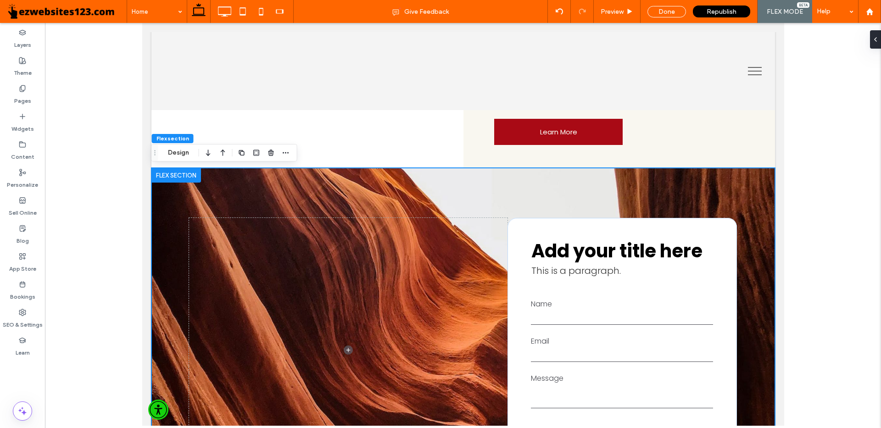
click at [170, 179] on div at bounding box center [176, 175] width 50 height 15
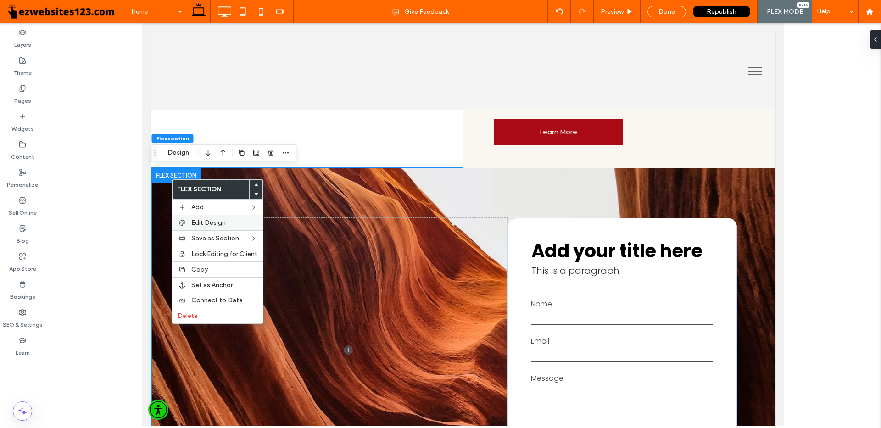
click at [195, 227] on div "Edit Design" at bounding box center [217, 223] width 91 height 16
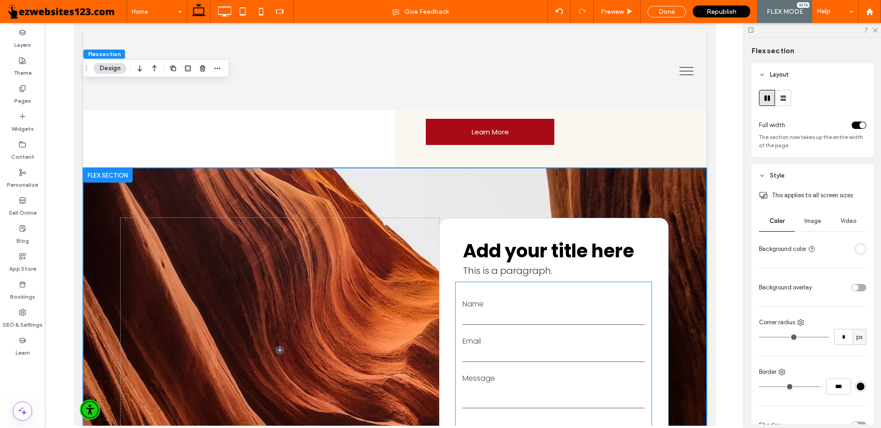
scroll to position [321, 0]
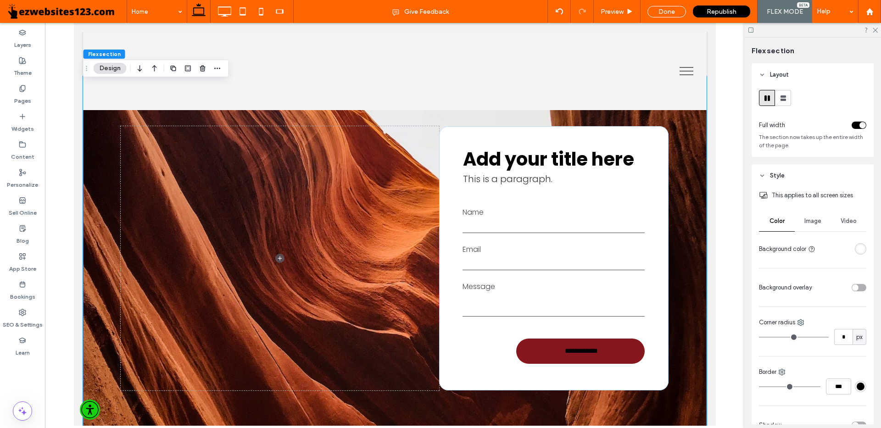
click at [811, 223] on span "Image" at bounding box center [813, 221] width 17 height 7
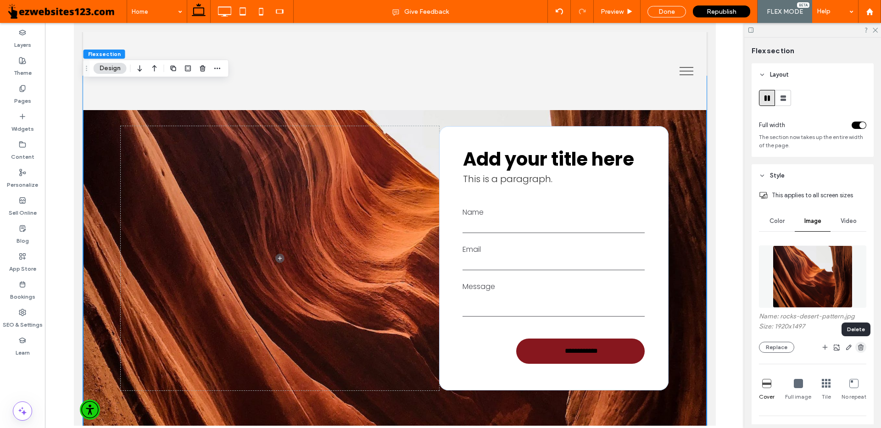
click at [858, 347] on use "button" at bounding box center [861, 347] width 6 height 6
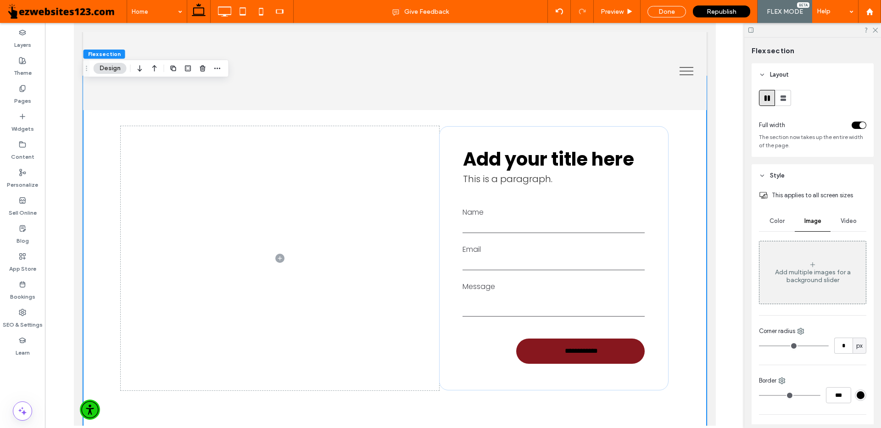
click at [847, 220] on span "Video" at bounding box center [849, 221] width 16 height 7
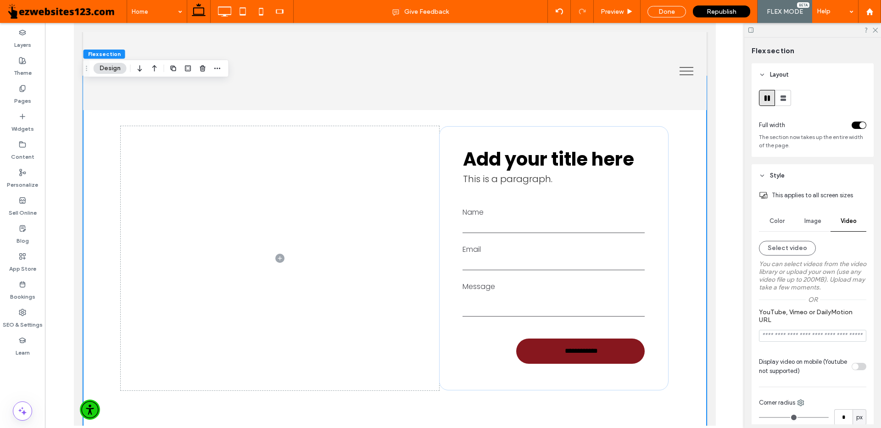
scroll to position [92, 0]
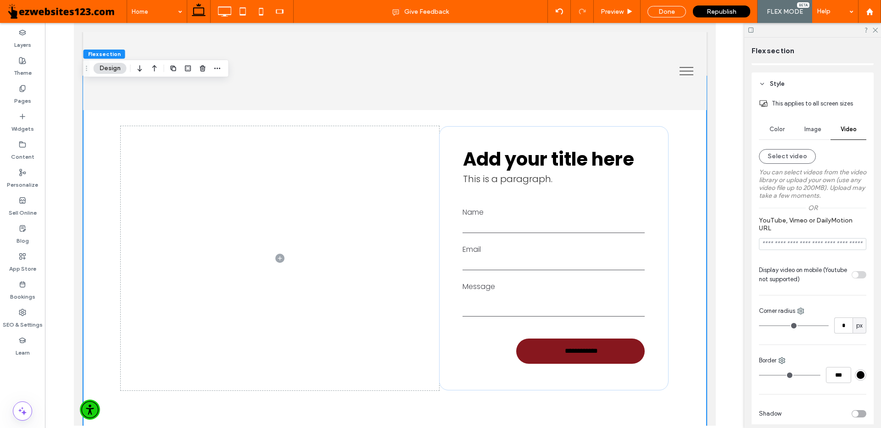
click at [857, 276] on div at bounding box center [859, 275] width 15 height 16
click at [781, 158] on button "Select video" at bounding box center [787, 156] width 57 height 15
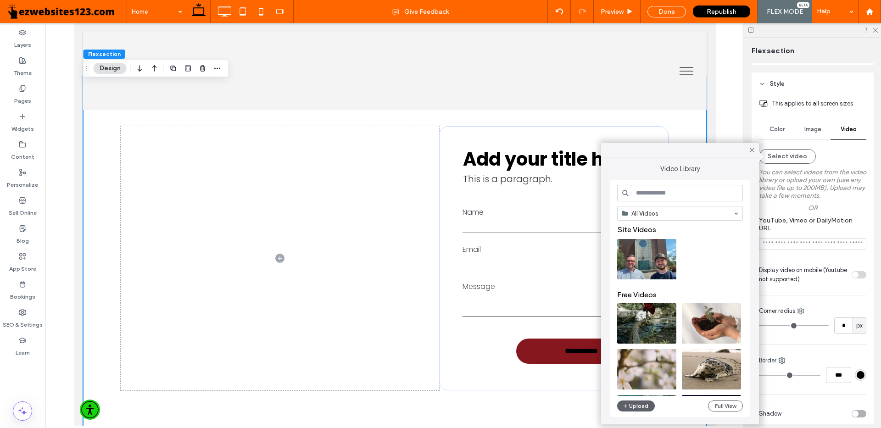
click at [679, 196] on input at bounding box center [680, 193] width 126 height 17
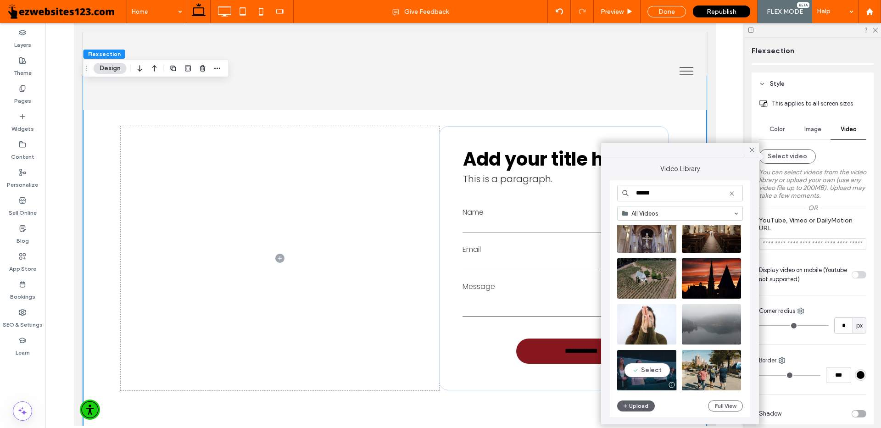
scroll to position [1, 0]
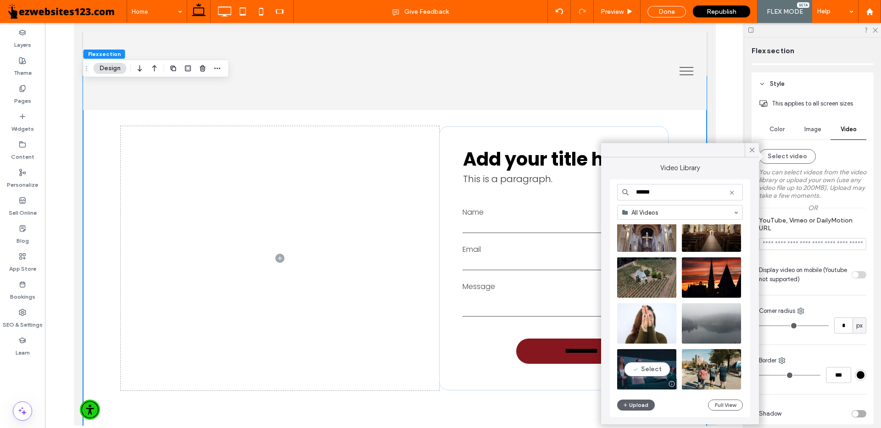
type input "******"
click at [658, 371] on video at bounding box center [646, 369] width 59 height 40
type input "**********"
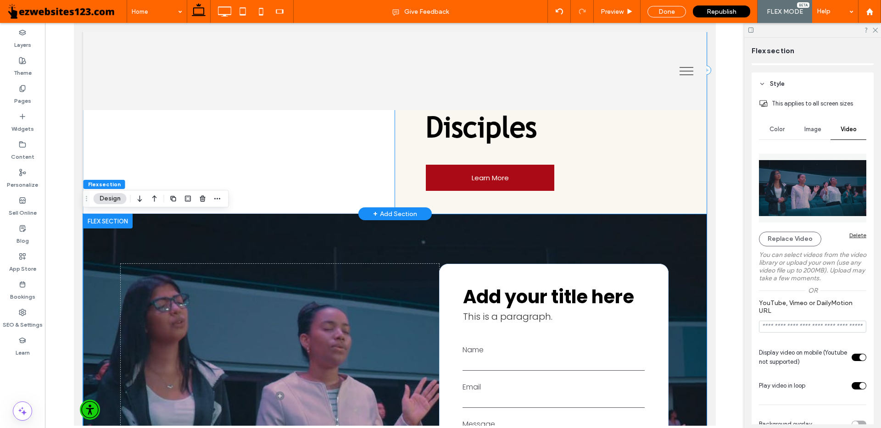
scroll to position [321, 0]
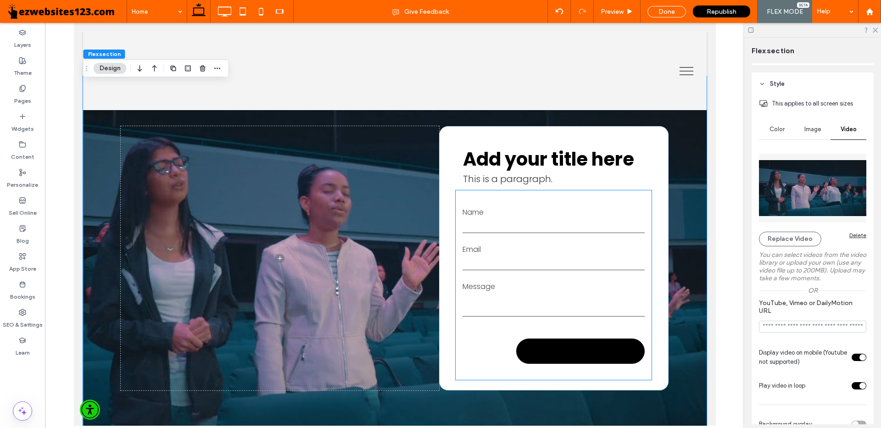
click at [577, 345] on input "**********" at bounding box center [581, 351] width 125 height 17
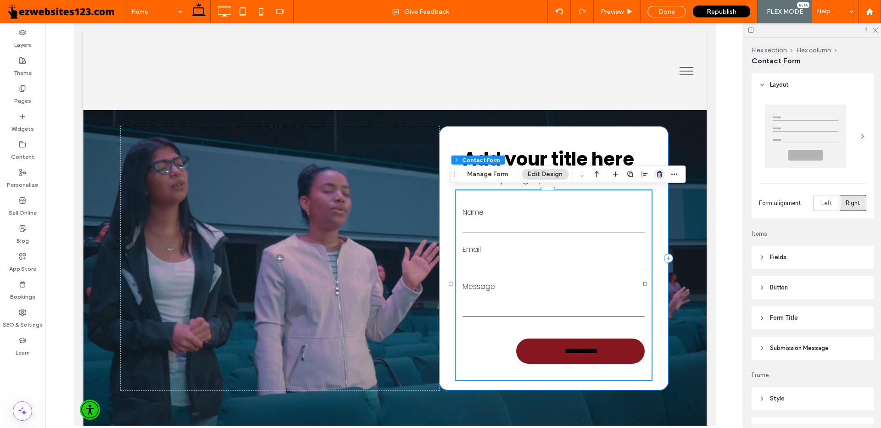
type input "*"
type input "***"
drag, startPoint x: 662, startPoint y: 173, endPoint x: 519, endPoint y: 184, distance: 143.6
click at [662, 173] on use "button" at bounding box center [660, 174] width 6 height 6
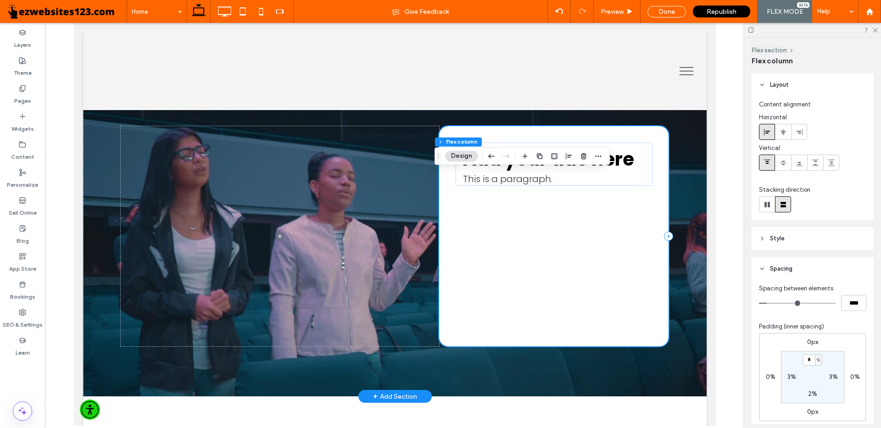
scroll to position [229, 0]
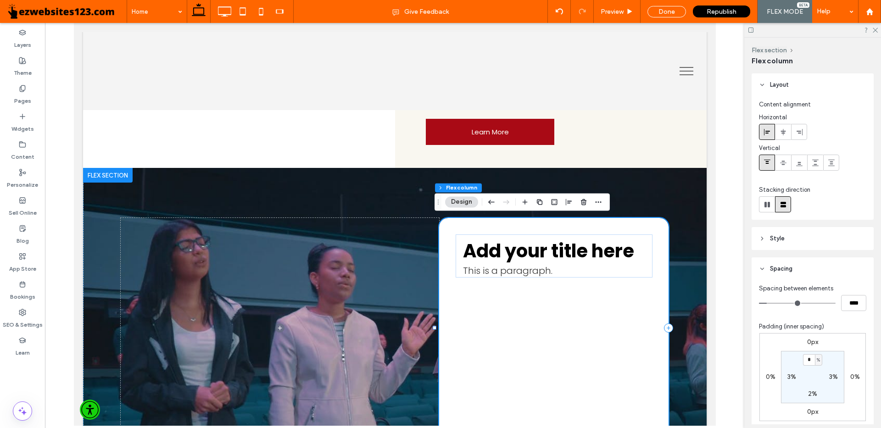
click at [509, 339] on div "Add your title here This is a paragraph." at bounding box center [554, 328] width 230 height 221
click at [487, 251] on span "Add your title here" at bounding box center [548, 251] width 171 height 26
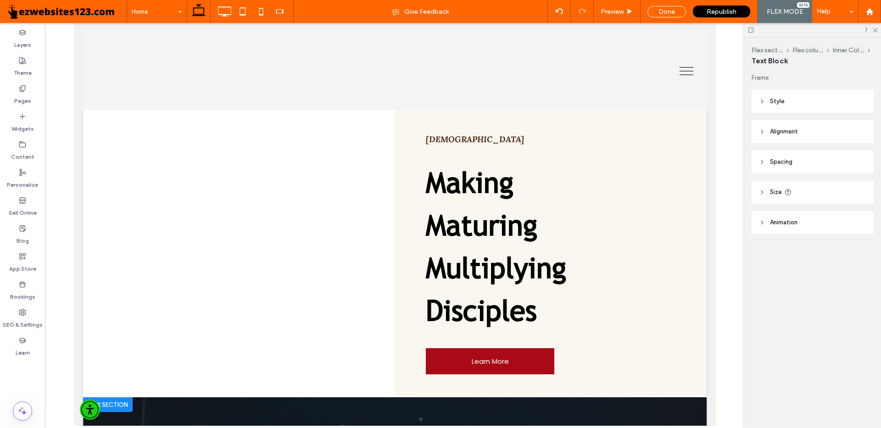
scroll to position [347, 0]
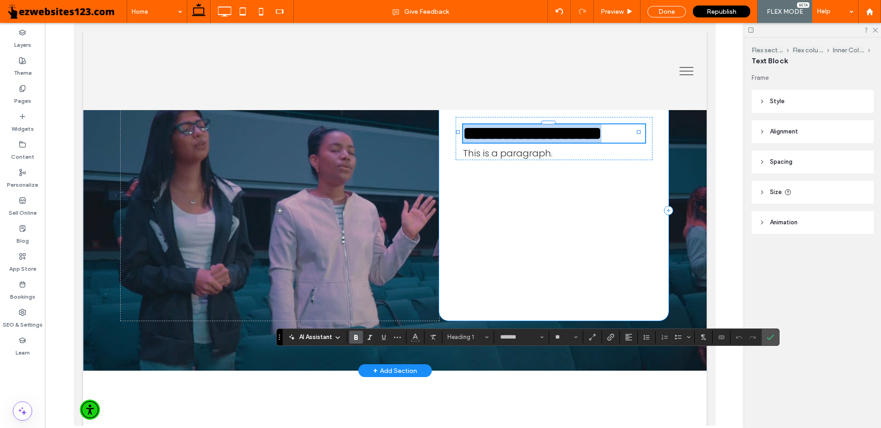
type input "*******"
type input "**"
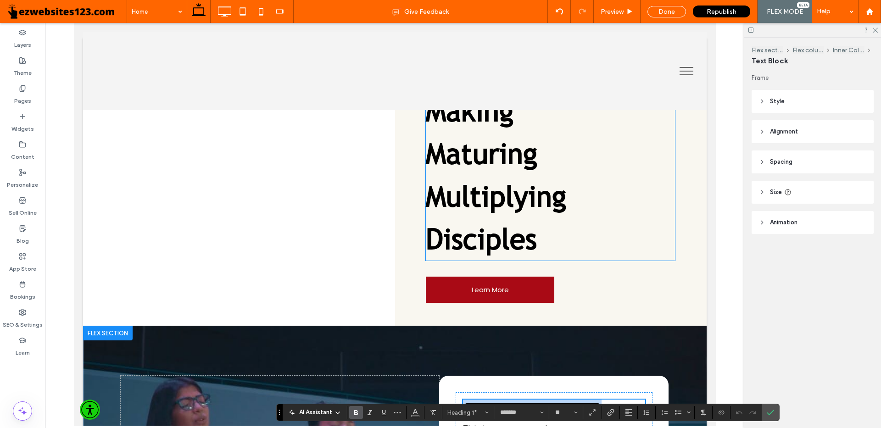
click at [519, 184] on span "Multiplying" at bounding box center [495, 196] width 140 height 35
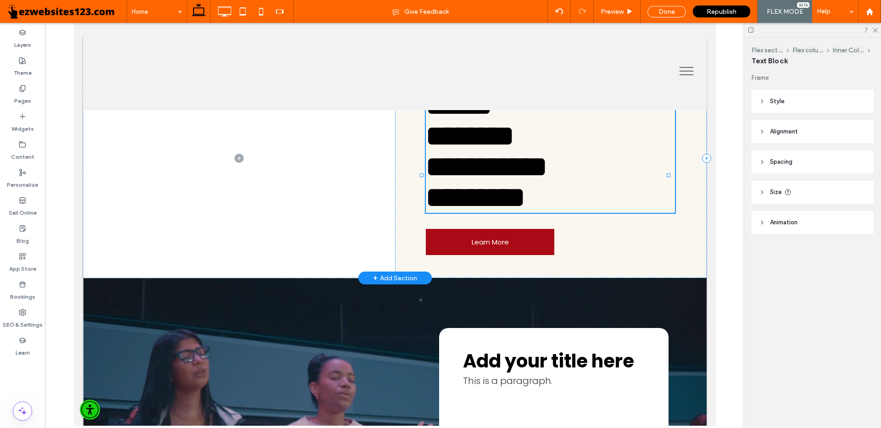
click at [503, 181] on span "**********" at bounding box center [485, 167] width 121 height 28
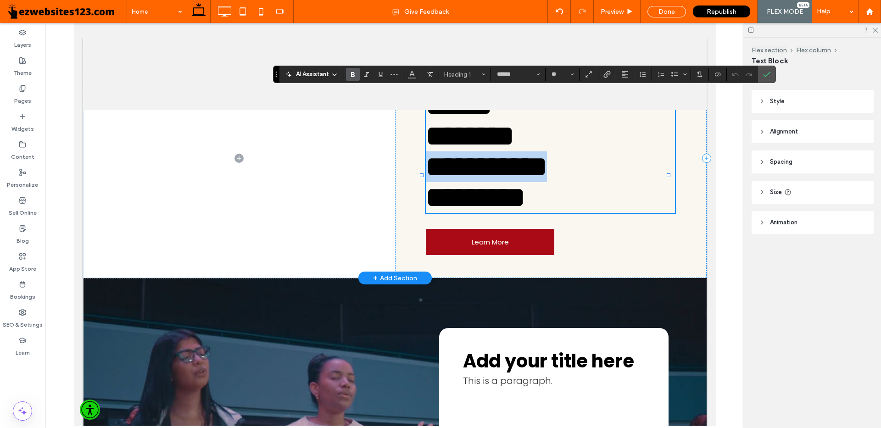
type input "******"
type input "**"
drag, startPoint x: 503, startPoint y: 195, endPoint x: 498, endPoint y: 211, distance: 16.7
click at [498, 181] on span "**********" at bounding box center [485, 167] width 121 height 28
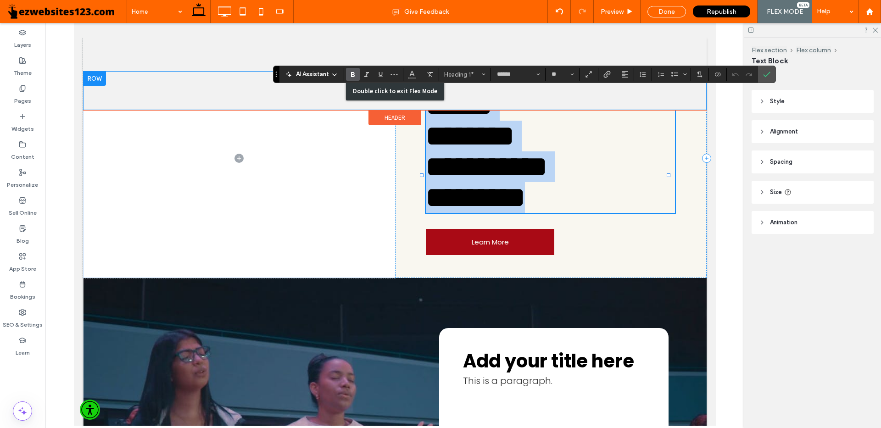
drag, startPoint x: 536, startPoint y: 241, endPoint x: 427, endPoint y: 94, distance: 183.8
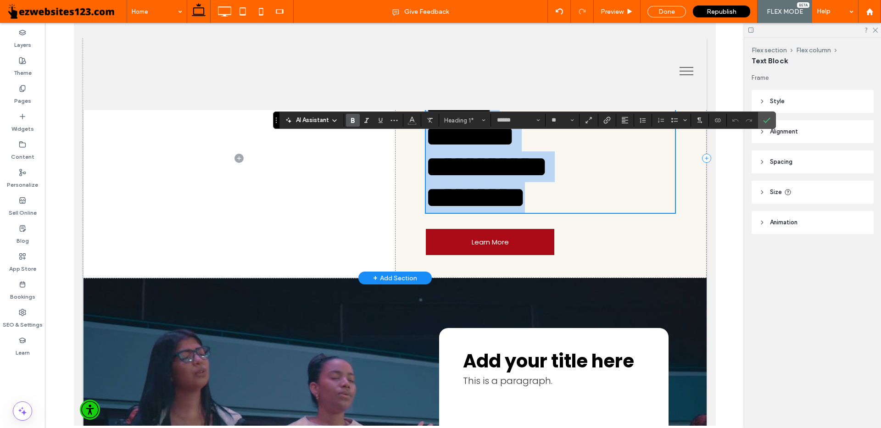
scroll to position [0, 0]
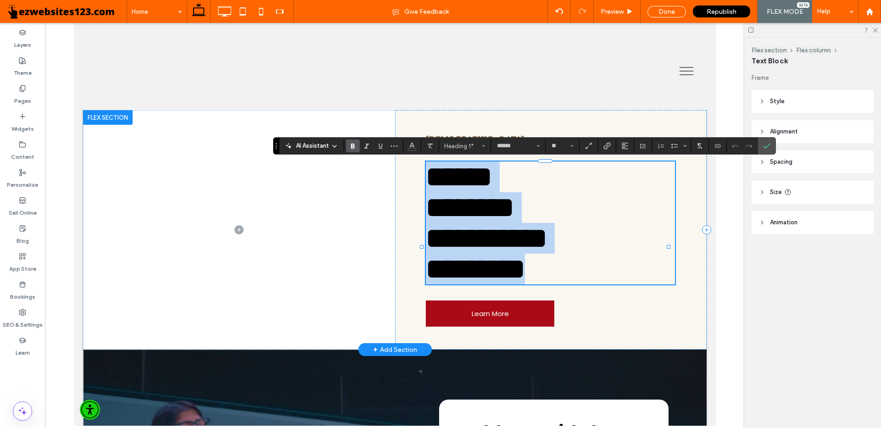
copy div "**********"
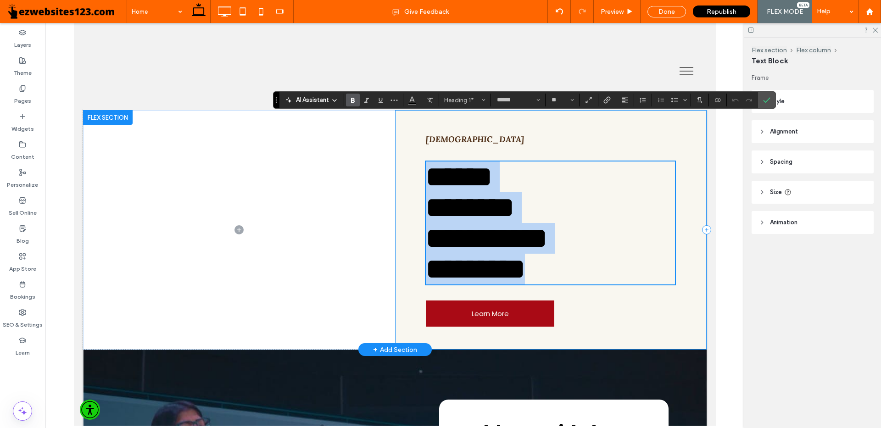
scroll to position [184, 0]
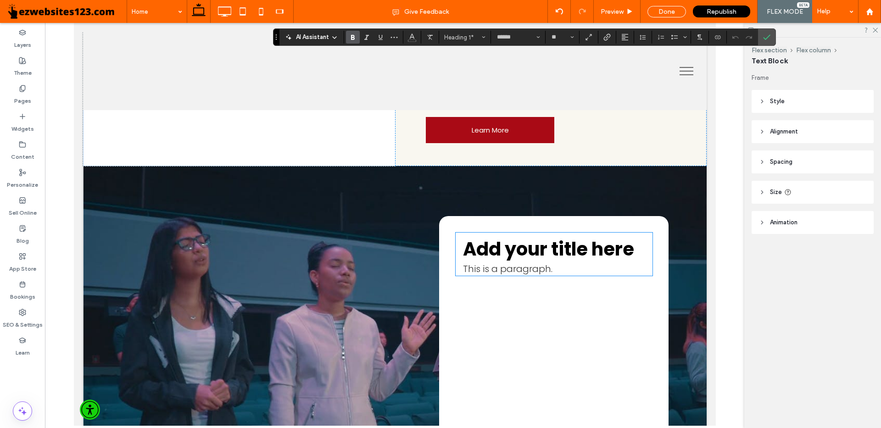
click at [503, 262] on span "Add your title here" at bounding box center [548, 249] width 171 height 26
click at [503, 293] on div "Add your title here This is a paragraph." at bounding box center [554, 326] width 230 height 221
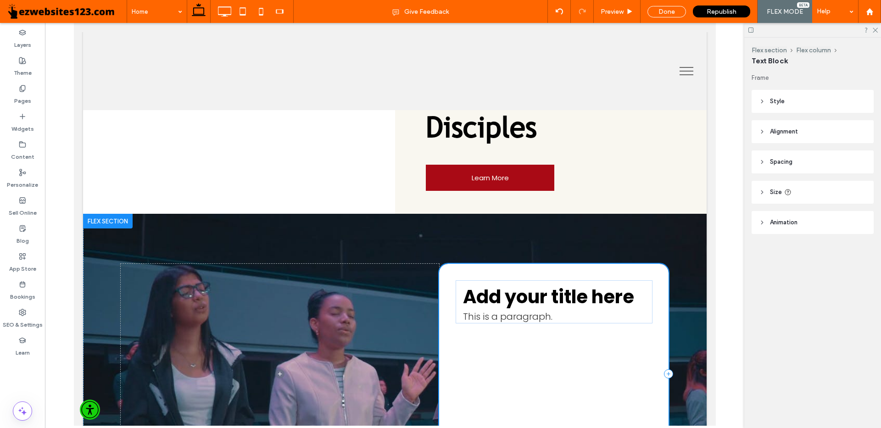
click at [500, 284] on span "Add your title here" at bounding box center [548, 297] width 171 height 26
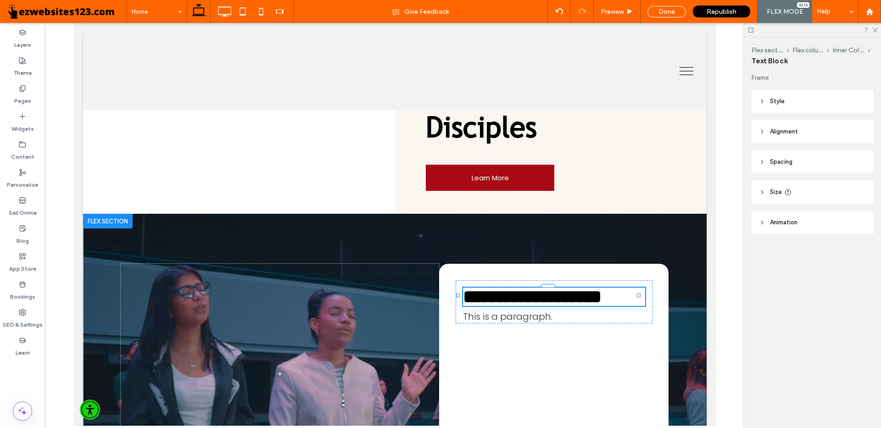
scroll to position [292, 0]
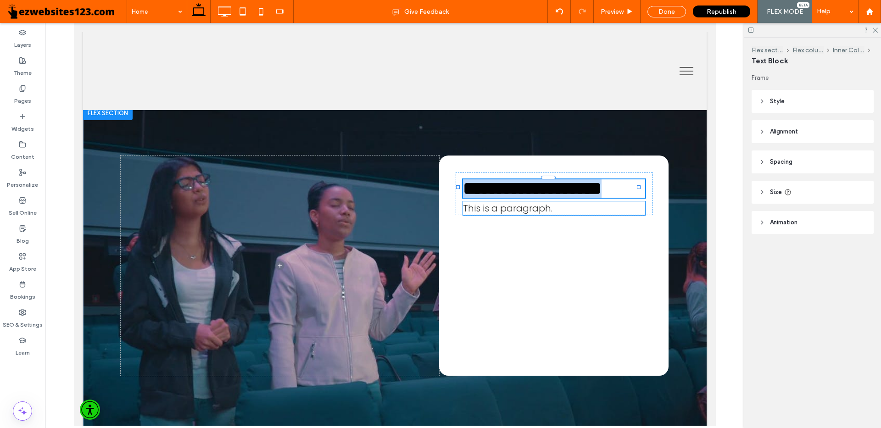
type input "*******"
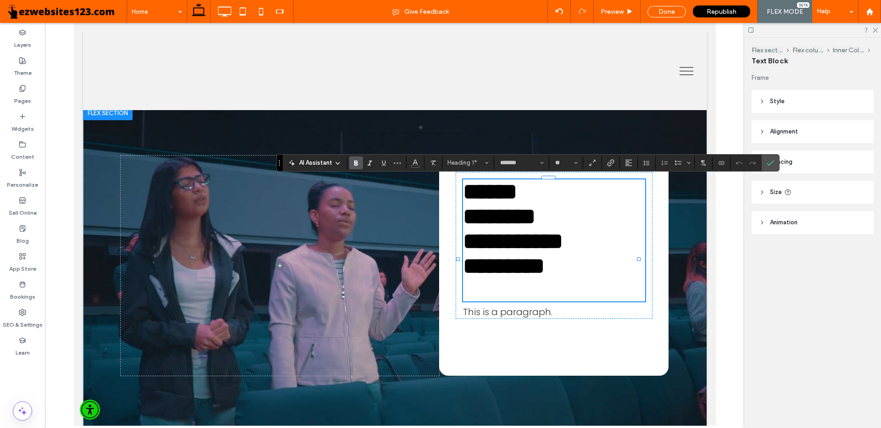
type input "**"
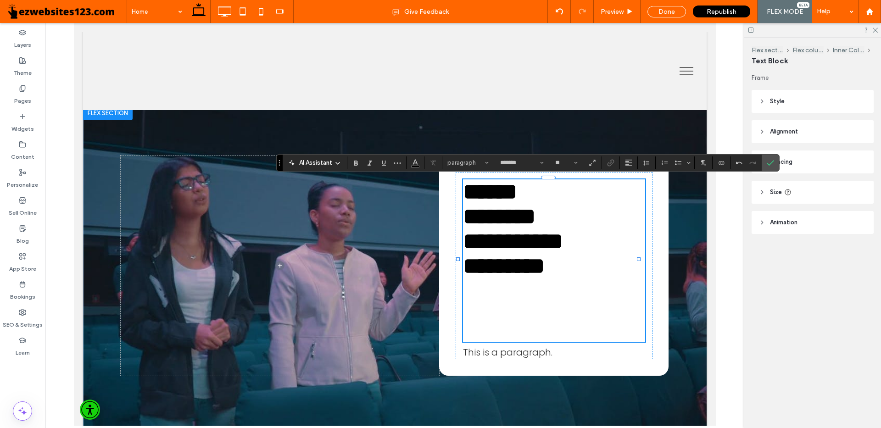
click at [517, 354] on span "This is a paragraph." at bounding box center [508, 352] width 90 height 13
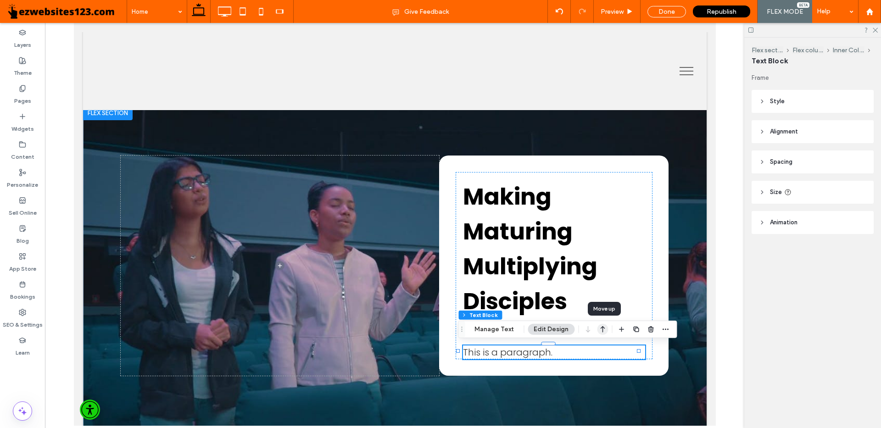
click at [605, 330] on use "button" at bounding box center [603, 329] width 5 height 6
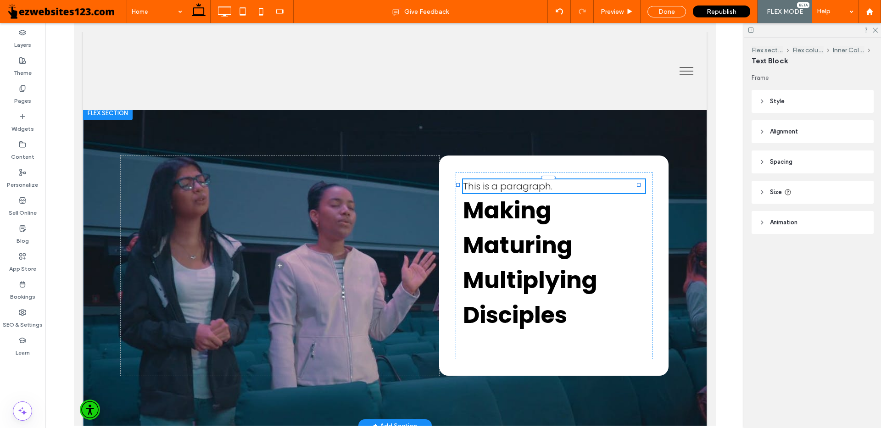
click at [505, 190] on span "This is a paragraph." at bounding box center [508, 186] width 90 height 13
type input "*******"
type input "**"
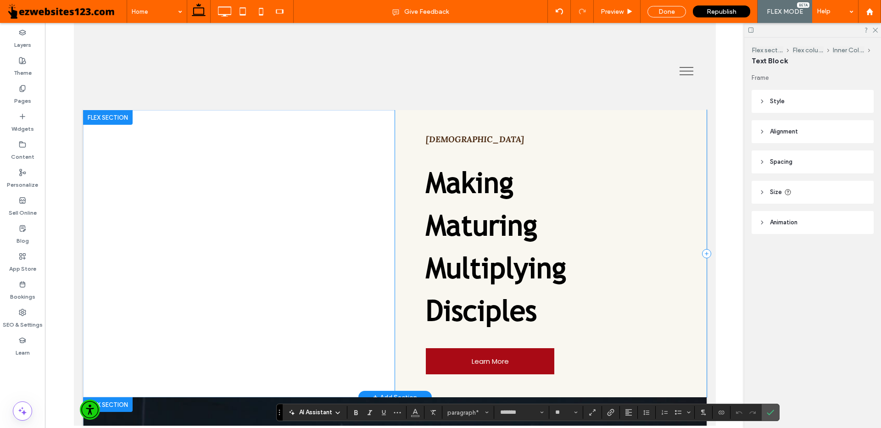
scroll to position [138, 0]
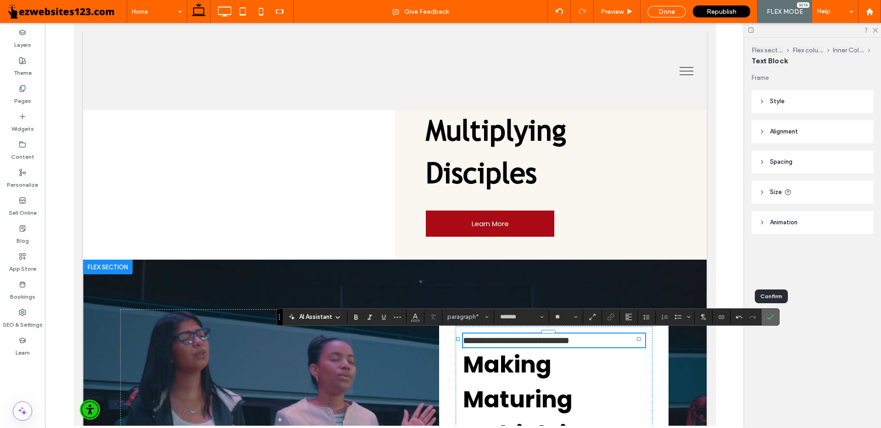
click at [772, 317] on icon "Confirm" at bounding box center [770, 316] width 7 height 7
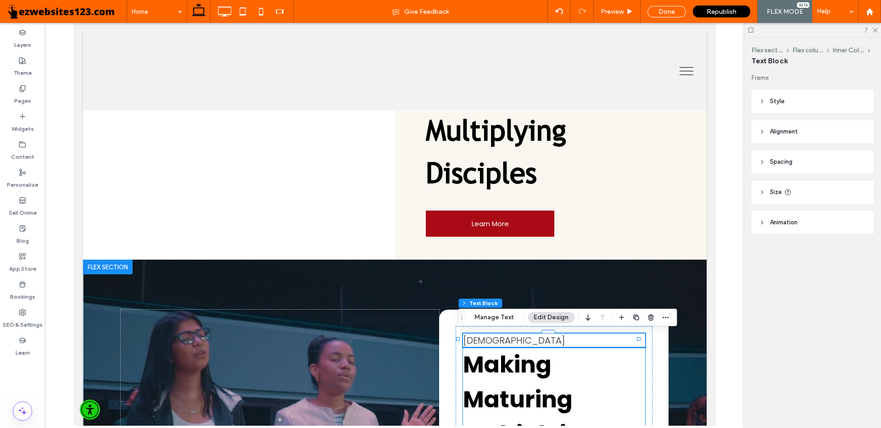
click at [604, 375] on h1 "Making" at bounding box center [554, 364] width 182 height 35
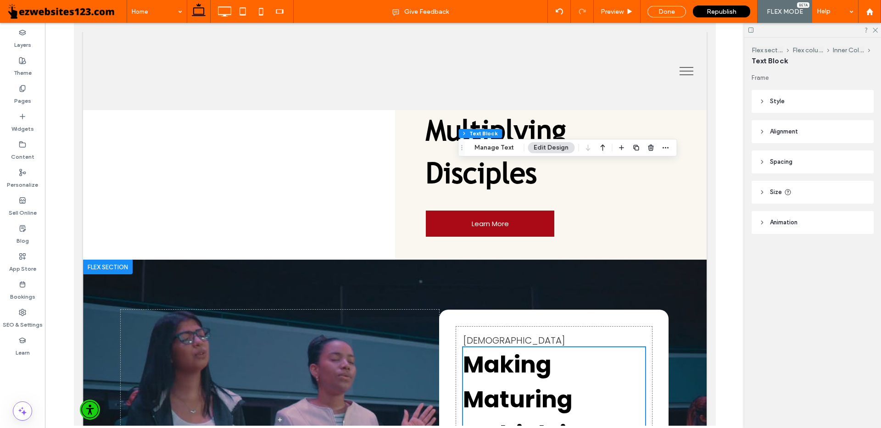
scroll to position [321, 0]
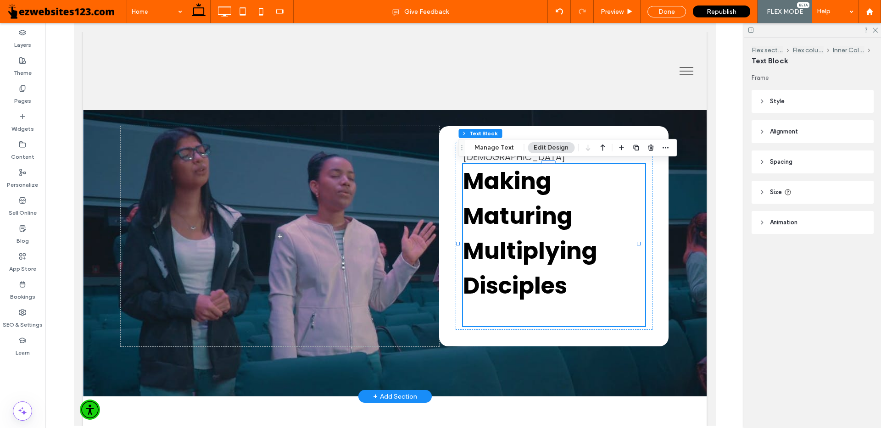
click at [537, 245] on span "Multiplying" at bounding box center [530, 251] width 134 height 33
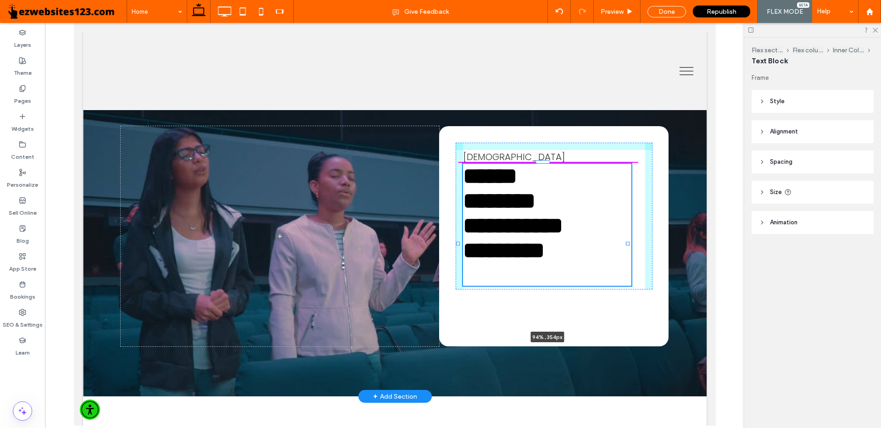
type input "*******"
type input "**"
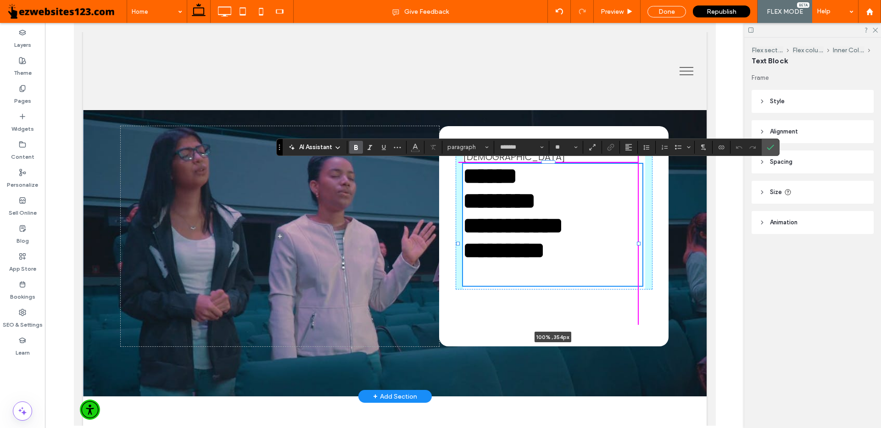
click at [639, 245] on div at bounding box center [639, 244] width 4 height 4
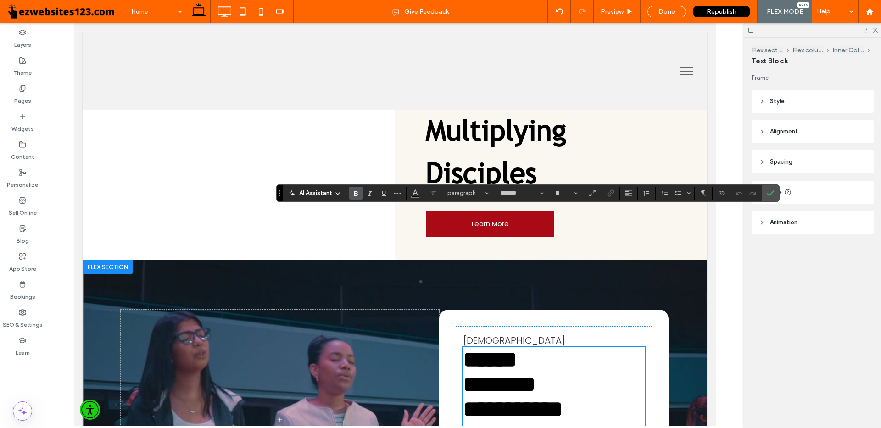
scroll to position [275, 0]
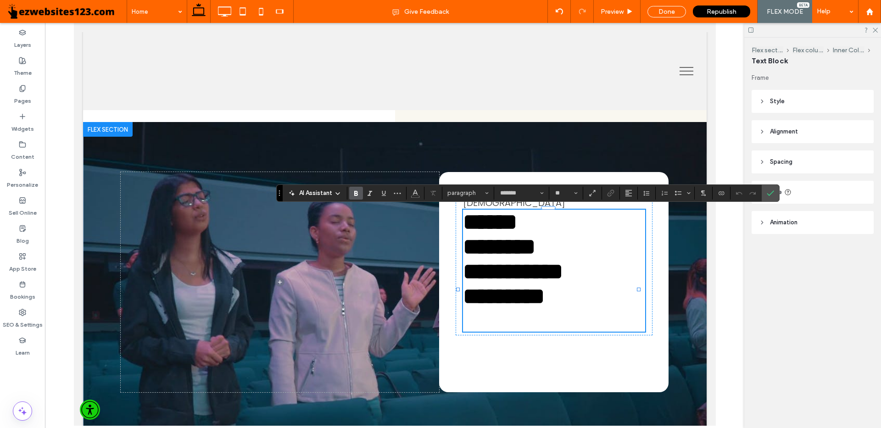
click at [550, 283] on span "**********" at bounding box center [513, 271] width 100 height 22
click at [573, 309] on h1 "*********" at bounding box center [554, 296] width 182 height 25
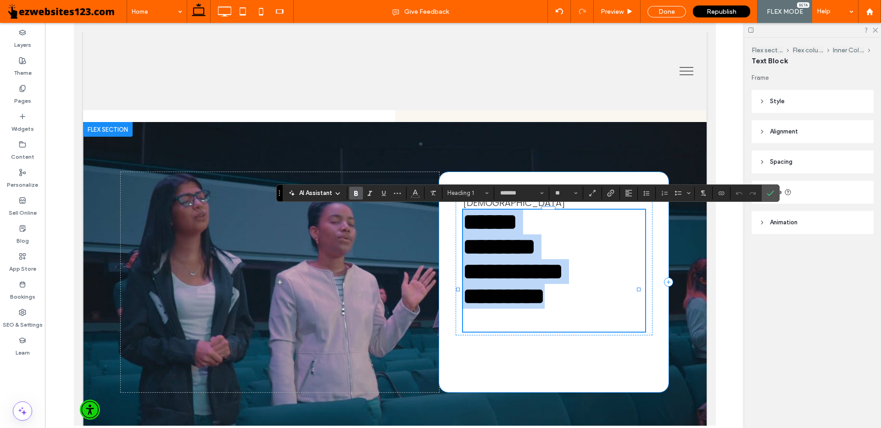
drag, startPoint x: 572, startPoint y: 329, endPoint x: 450, endPoint y: 224, distance: 161.4
click at [450, 224] on div "**********" at bounding box center [554, 282] width 230 height 221
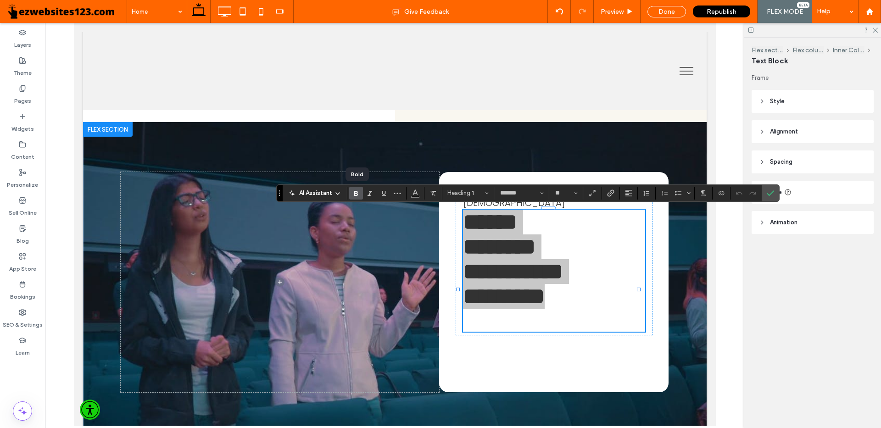
click at [360, 196] on icon "Bold" at bounding box center [355, 193] width 7 height 7
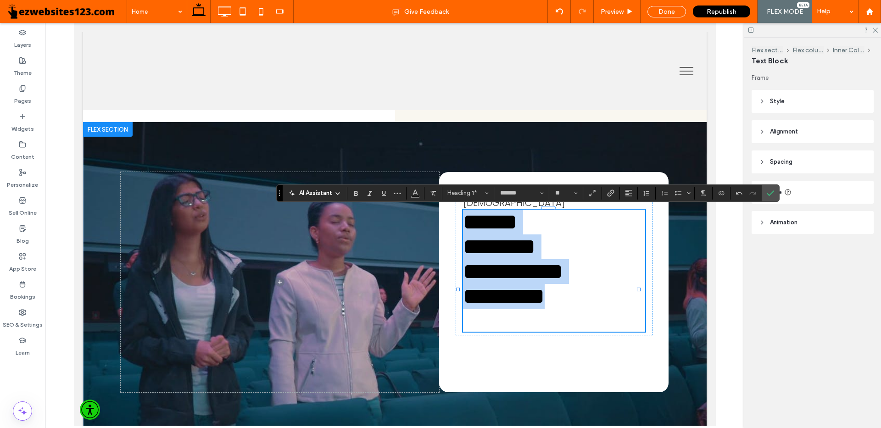
click at [614, 309] on h1 "*********" at bounding box center [554, 296] width 182 height 25
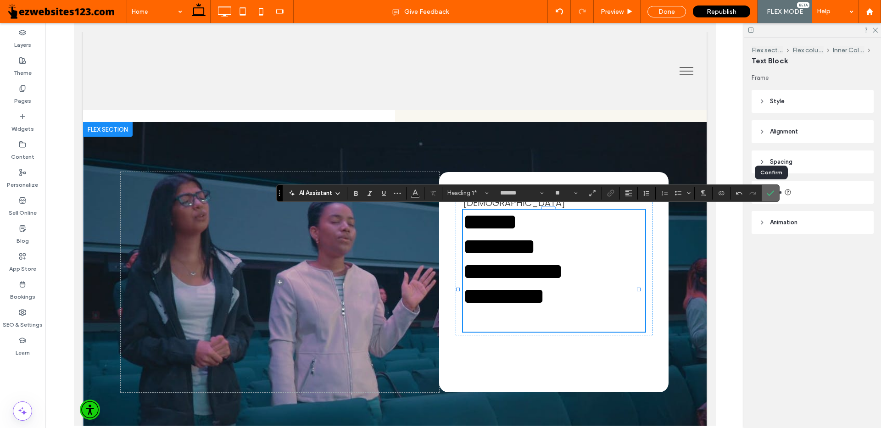
click at [770, 195] on use "Confirm" at bounding box center [770, 193] width 7 height 6
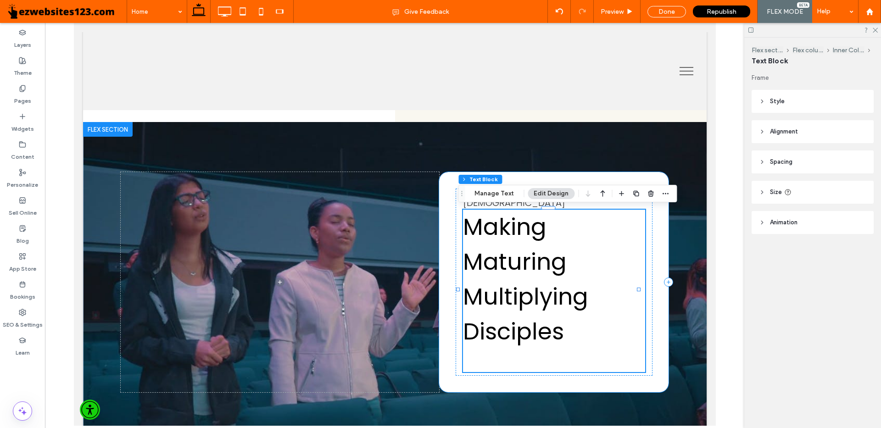
click at [446, 358] on div "Seventh Street Baptist Church Making Maturing Multiplying Disciples" at bounding box center [554, 282] width 230 height 221
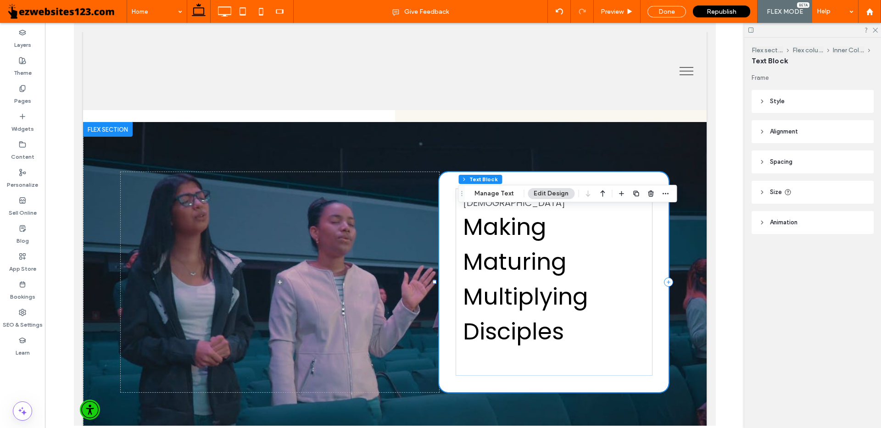
click at [385, 146] on div "Seventh Street Baptist Church Making Maturing Multiplying Disciples" at bounding box center [395, 282] width 624 height 320
click at [106, 131] on div at bounding box center [108, 129] width 50 height 15
click at [630, 357] on h1 at bounding box center [554, 360] width 182 height 23
click at [540, 190] on div "Seventh Street Baptist Church Making Maturing Multiplying Disciples" at bounding box center [553, 282] width 197 height 187
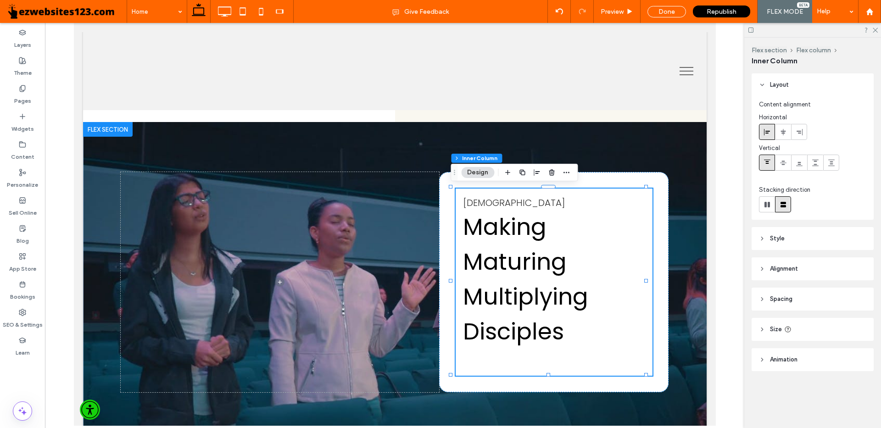
click at [473, 169] on button "Design" at bounding box center [477, 172] width 33 height 11
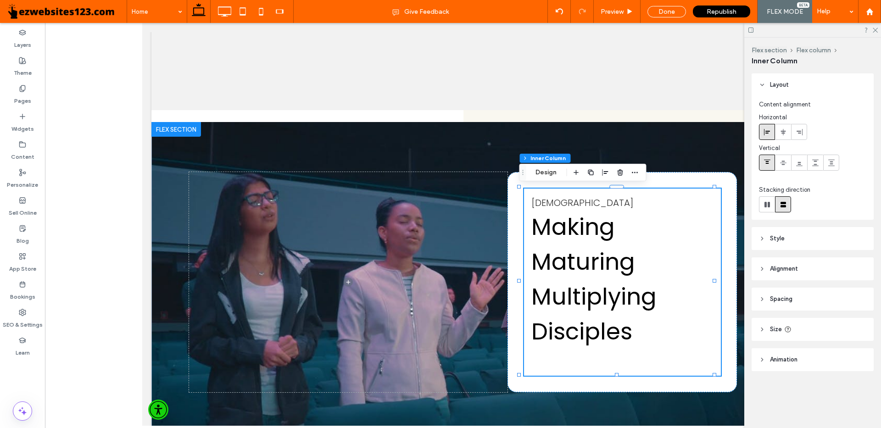
type input "**"
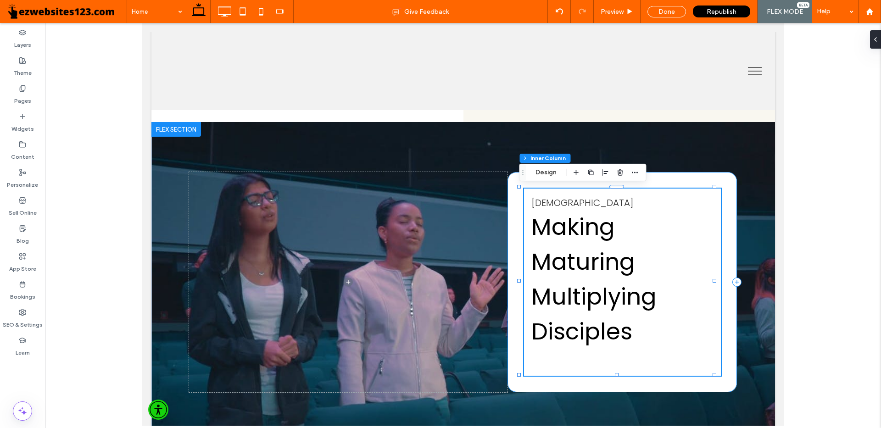
click at [513, 181] on div "Seventh Street Baptist Church Making Maturing Multiplying Disciples" at bounding box center [622, 282] width 230 height 221
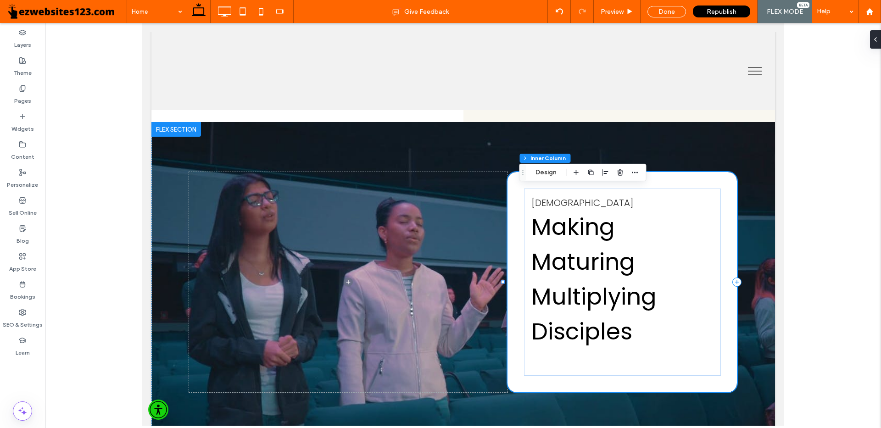
click at [544, 172] on div "Seventh Street Baptist Church Making Maturing Multiplying Disciples" at bounding box center [622, 282] width 230 height 221
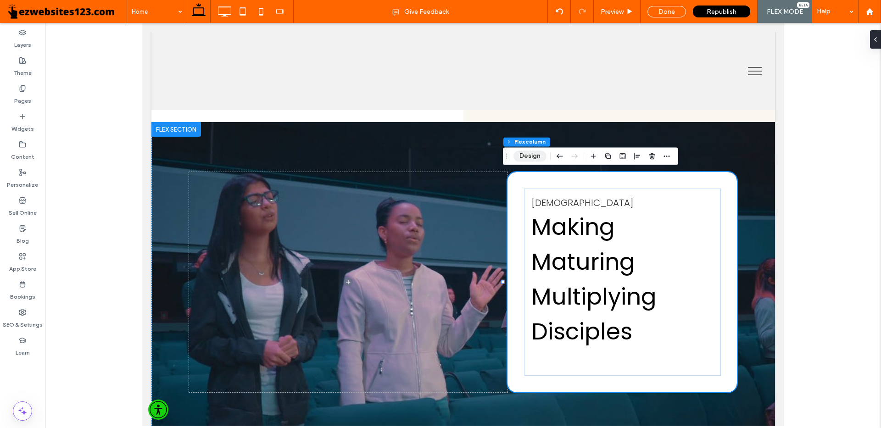
click at [528, 155] on button "Design" at bounding box center [530, 156] width 33 height 11
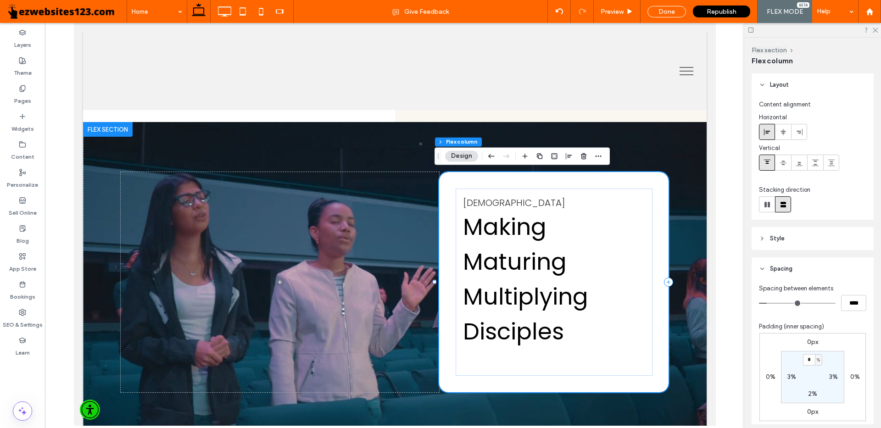
click at [444, 184] on div "Seventh Street Baptist Church Making Maturing Multiplying Disciples" at bounding box center [554, 282] width 230 height 221
click at [463, 155] on button "Design" at bounding box center [461, 156] width 33 height 11
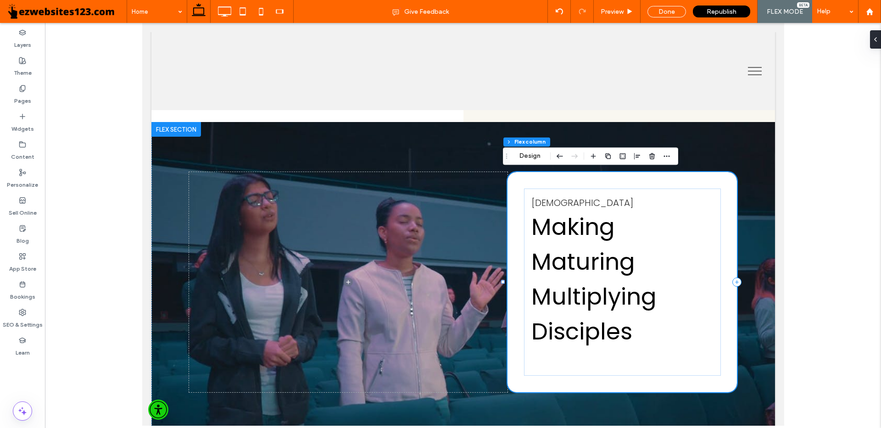
click at [526, 179] on div "Seventh Street Baptist Church Making Maturing Multiplying Disciples" at bounding box center [622, 282] width 230 height 221
click at [875, 37] on icon at bounding box center [871, 39] width 7 height 7
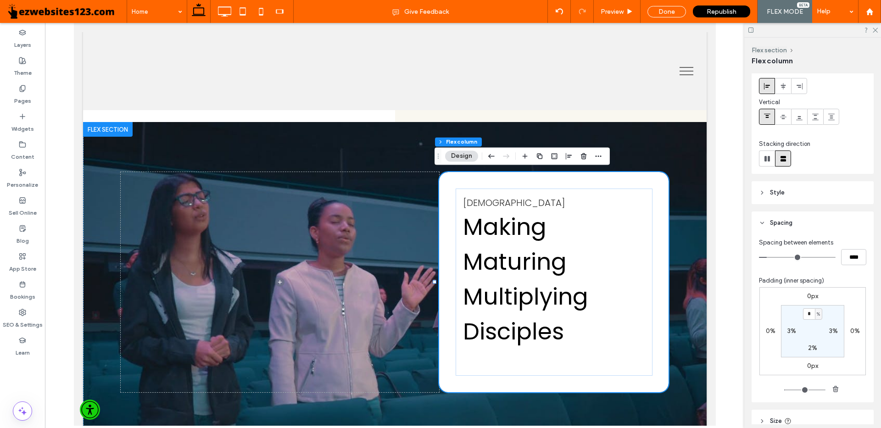
scroll to position [121, 0]
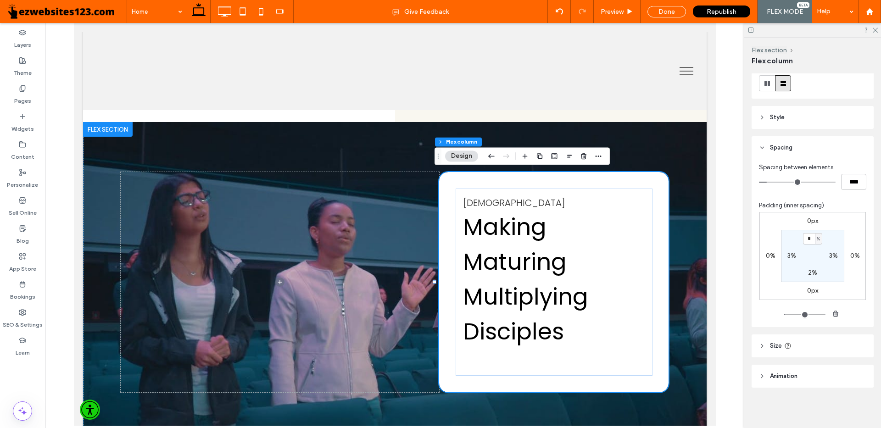
click at [761, 345] on icon at bounding box center [762, 346] width 6 height 6
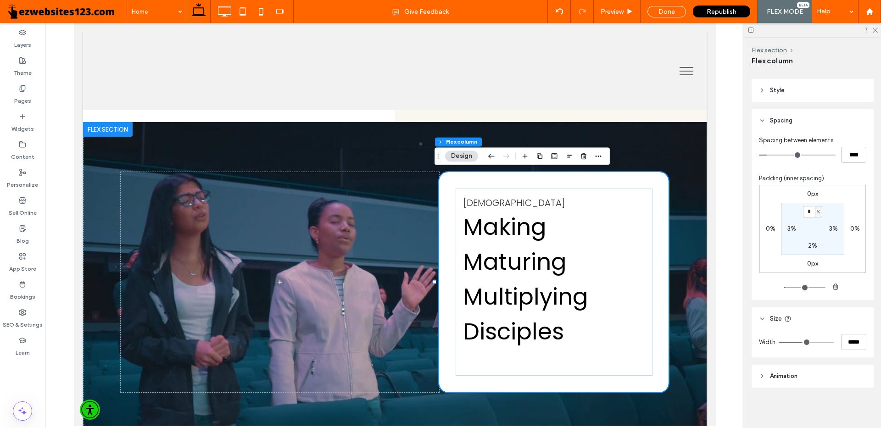
click at [763, 375] on icon at bounding box center [762, 376] width 6 height 6
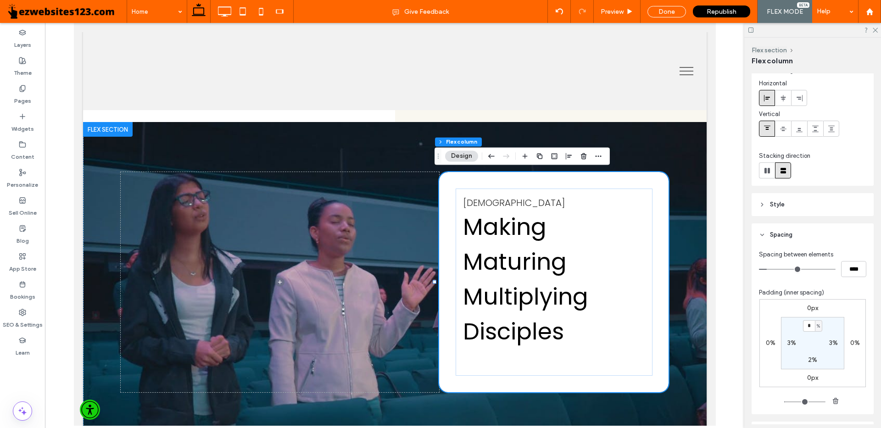
scroll to position [0, 0]
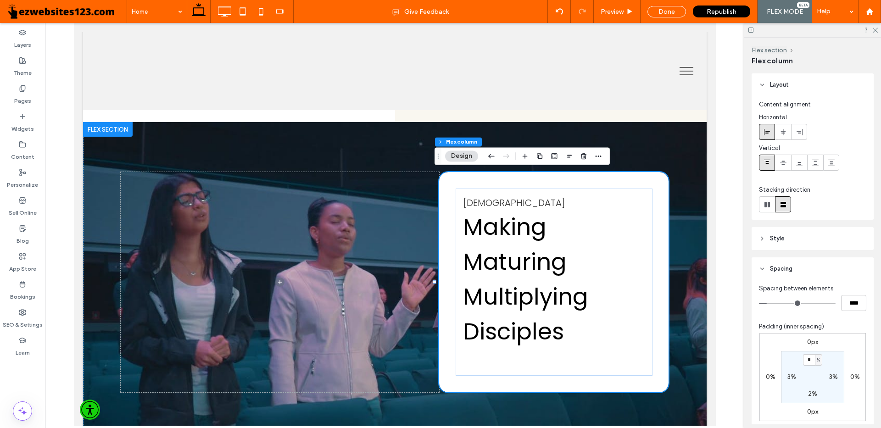
click at [778, 239] on span "Style" at bounding box center [777, 238] width 15 height 9
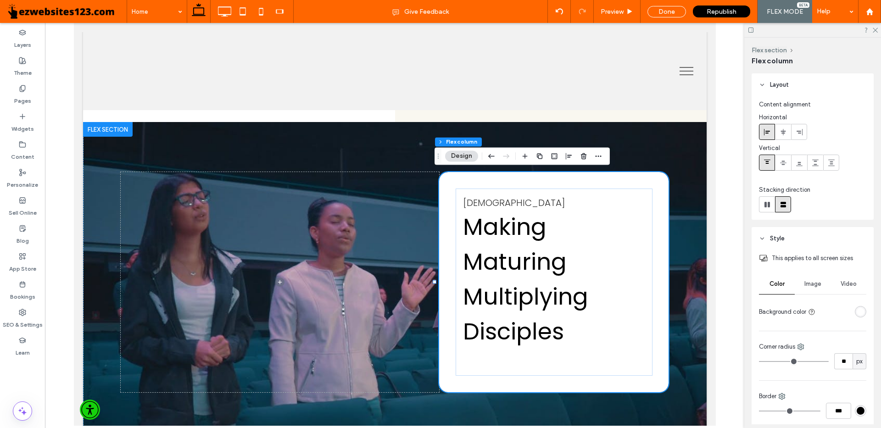
click at [857, 313] on div "rgba(255, 255, 255, 1)" at bounding box center [861, 312] width 8 height 8
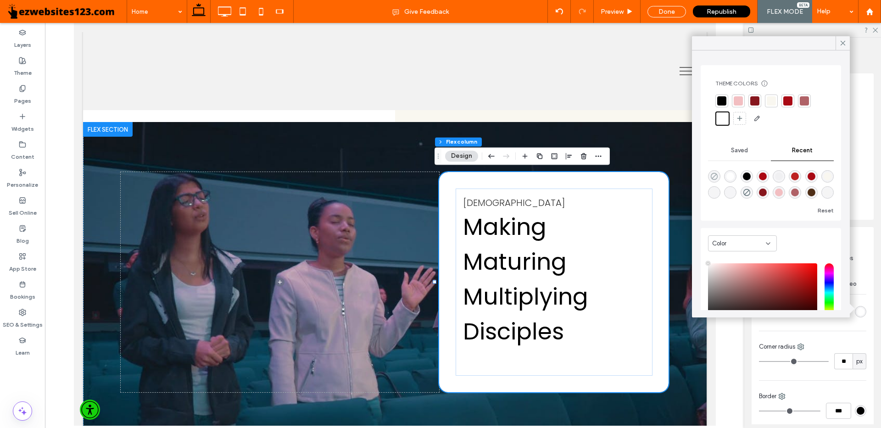
click at [714, 175] on icon "rgba(0, 0, 0, 0)" at bounding box center [714, 177] width 8 height 8
type input "*******"
type input "*"
type input "**"
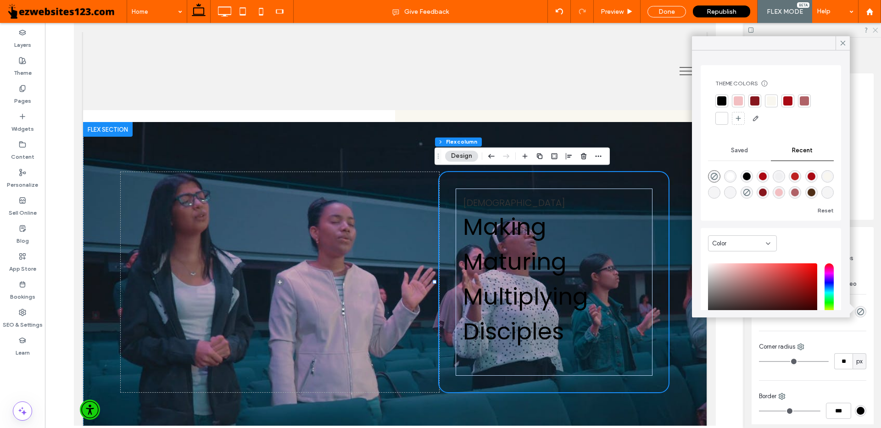
drag, startPoint x: 877, startPoint y: 31, endPoint x: 555, endPoint y: 129, distance: 336.5
click at [877, 31] on icon at bounding box center [875, 30] width 6 height 6
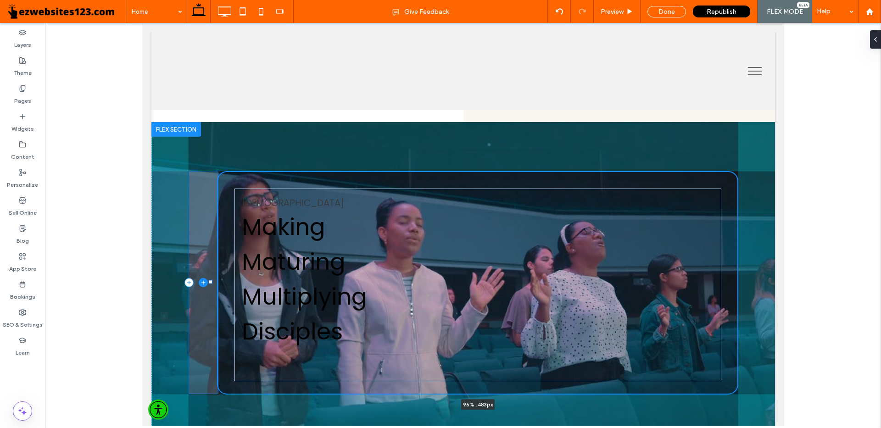
drag, startPoint x: 503, startPoint y: 283, endPoint x: 201, endPoint y: 267, distance: 301.5
click at [201, 267] on div "Seventh Street Baptist Church Making Maturing Multiplying Disciples 96% , 483px" at bounding box center [463, 283] width 624 height 322
type input "**"
type input "*****"
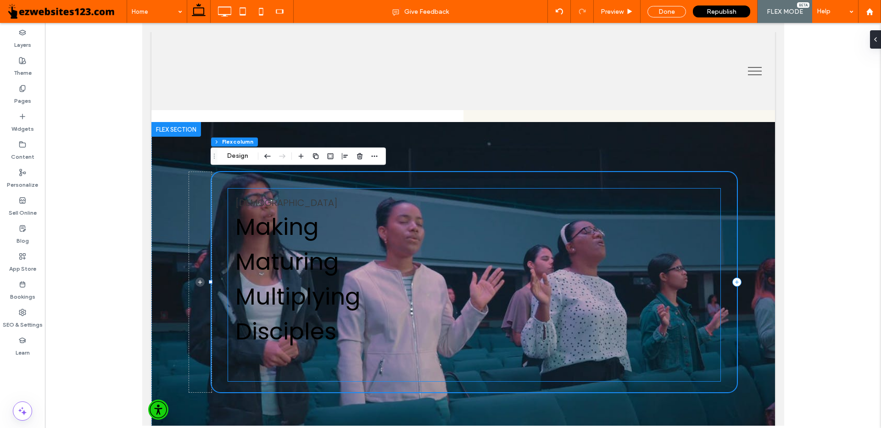
click at [279, 262] on span "Maturing" at bounding box center [287, 262] width 104 height 33
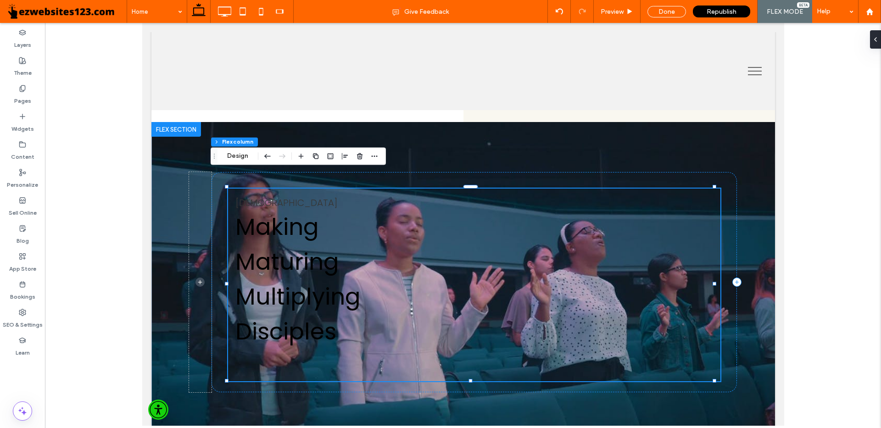
click at [279, 262] on span "Maturing" at bounding box center [287, 262] width 104 height 33
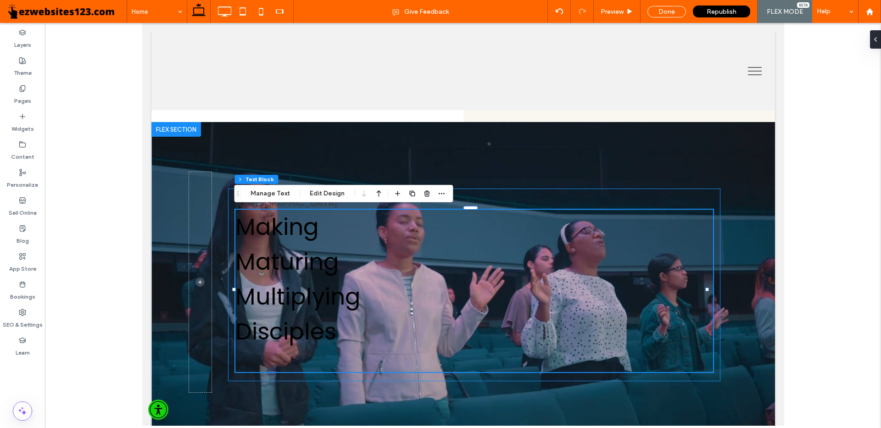
click at [279, 262] on span "Maturing" at bounding box center [287, 262] width 104 height 33
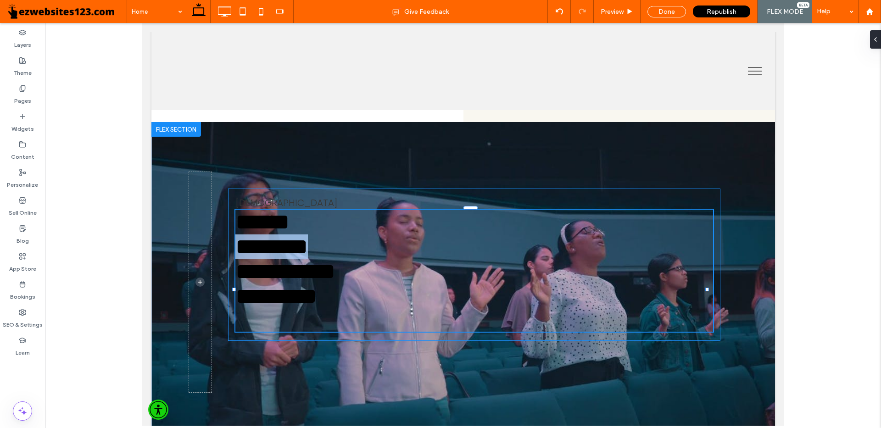
click at [301, 308] on span "*********" at bounding box center [276, 296] width 82 height 22
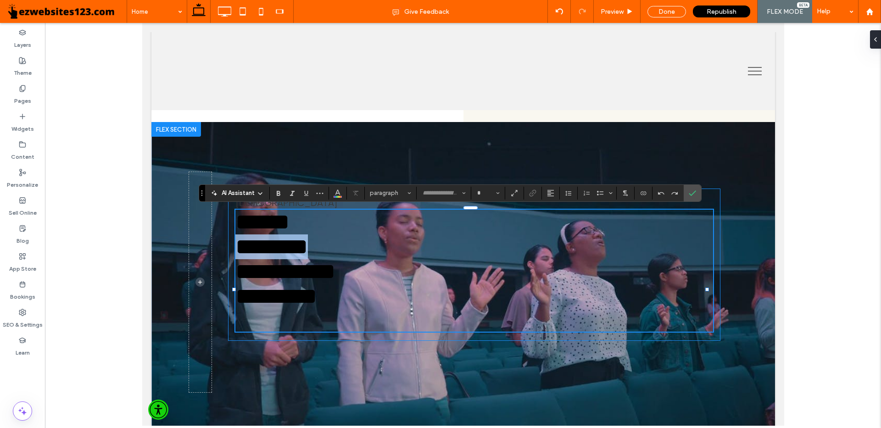
click at [336, 309] on h1 "*********" at bounding box center [474, 296] width 478 height 25
type input "*******"
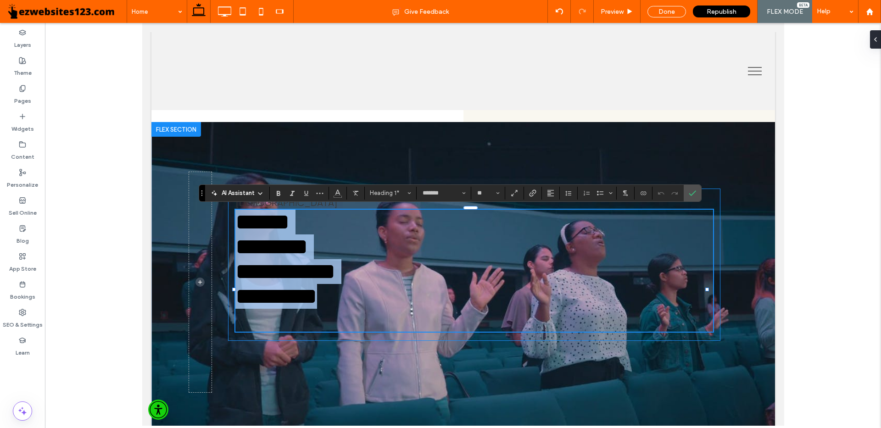
drag, startPoint x: 336, startPoint y: 333, endPoint x: 238, endPoint y: 231, distance: 141.5
click at [238, 231] on div "**********" at bounding box center [474, 271] width 478 height 122
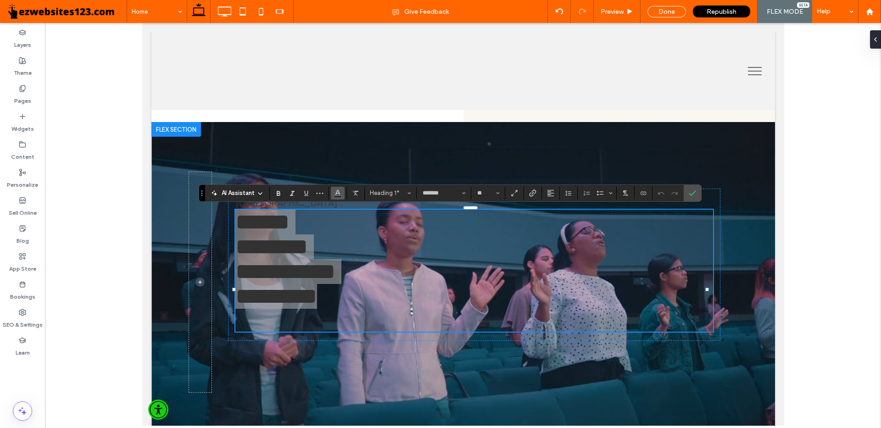
click at [338, 192] on use "Color" at bounding box center [337, 192] width 5 height 5
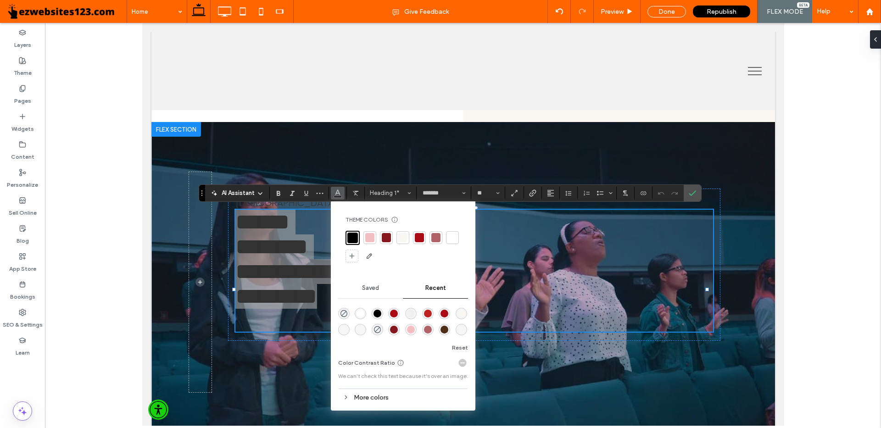
click at [359, 313] on div "rgba(255, 255, 255, 1)" at bounding box center [361, 314] width 8 height 8
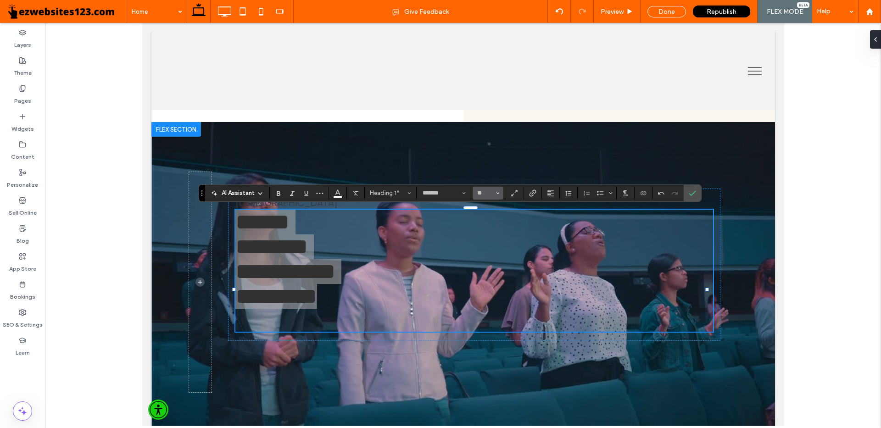
click at [502, 195] on button "**" at bounding box center [488, 193] width 30 height 13
click at [491, 282] on label "72" at bounding box center [487, 288] width 29 height 13
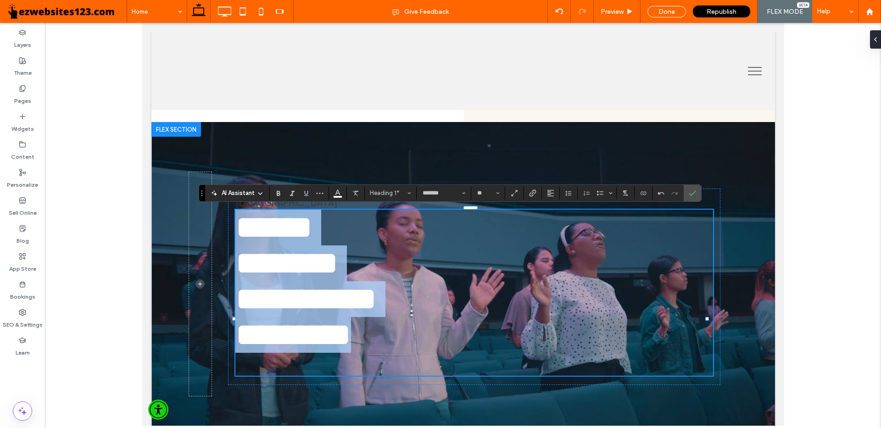
type input "**"
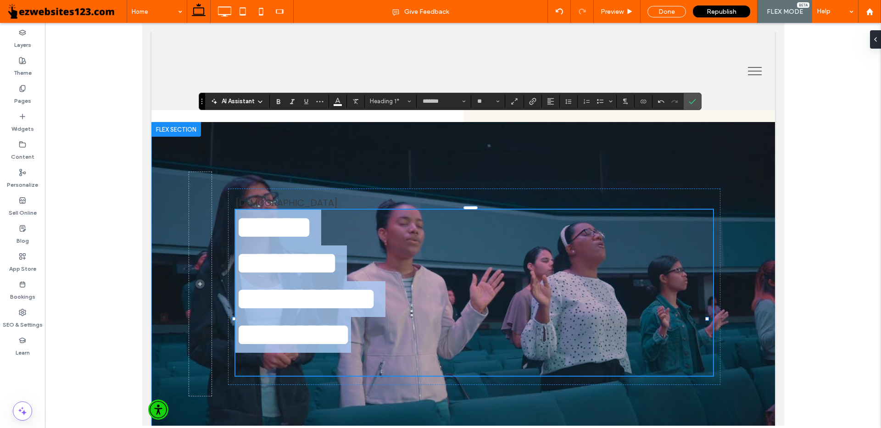
scroll to position [367, 0]
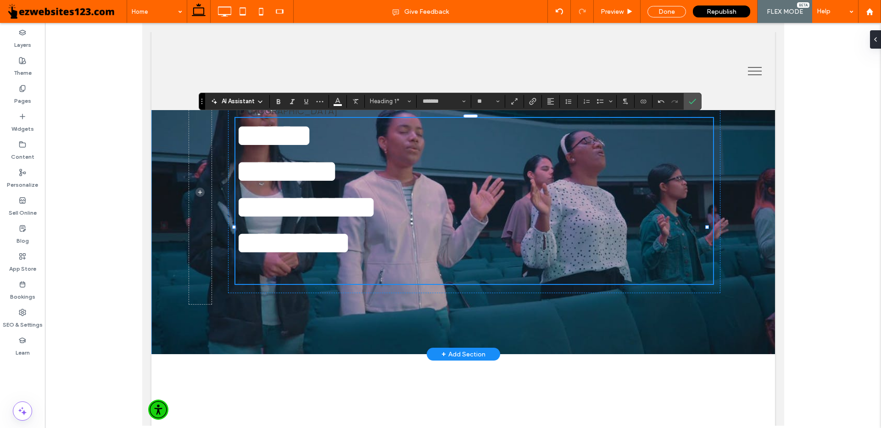
click at [565, 354] on div "**********" at bounding box center [463, 192] width 624 height 324
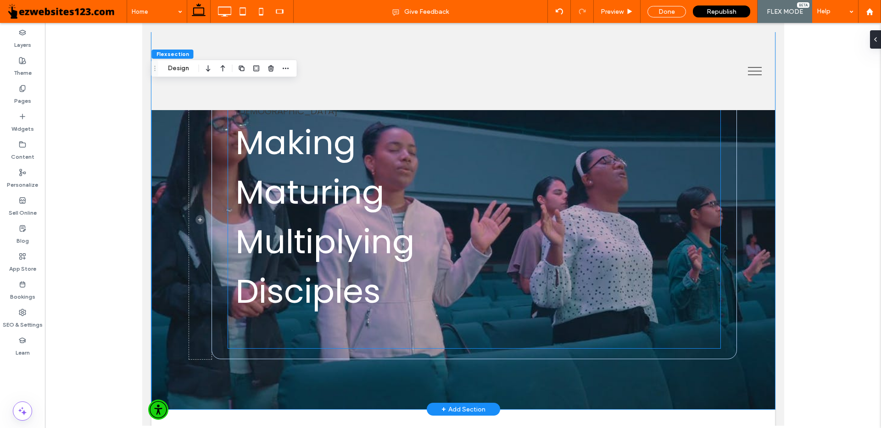
scroll to position [321, 0]
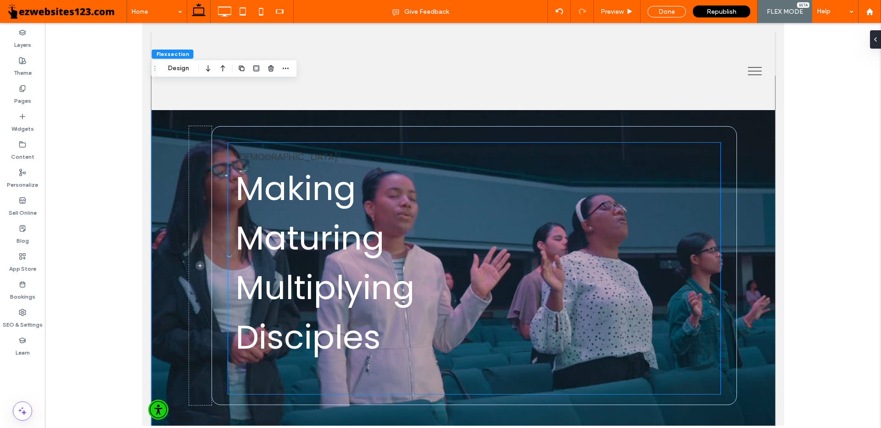
click at [311, 256] on span "Maturing" at bounding box center [309, 238] width 149 height 46
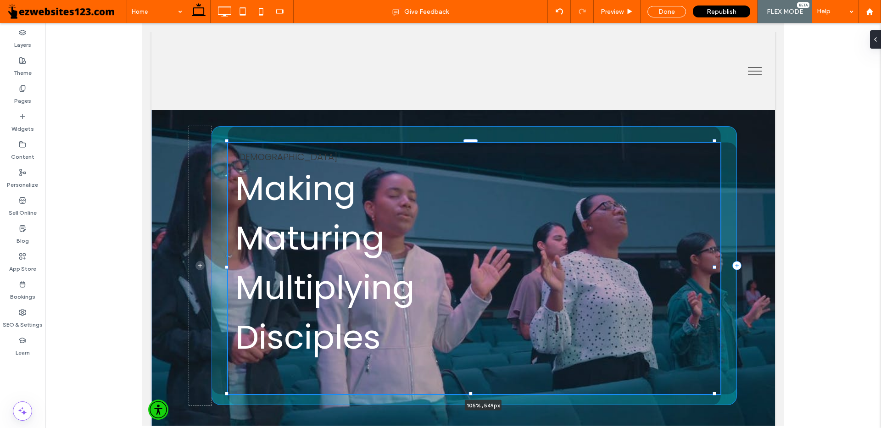
drag, startPoint x: 701, startPoint y: 269, endPoint x: 735, endPoint y: 262, distance: 34.7
click at [737, 261] on div "Seventh Street Baptist Church Making Maturing Multiplying Disciples 105% , 549px" at bounding box center [463, 265] width 624 height 379
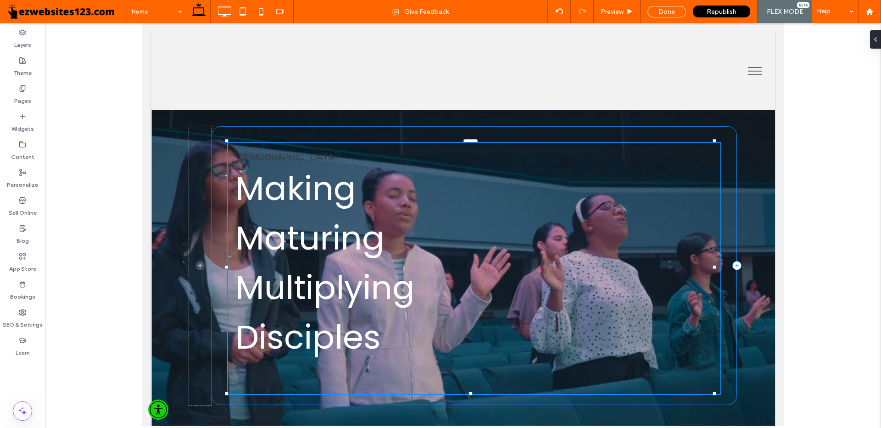
type input "**"
type input "****"
click at [352, 308] on span "Multiplying" at bounding box center [324, 287] width 179 height 46
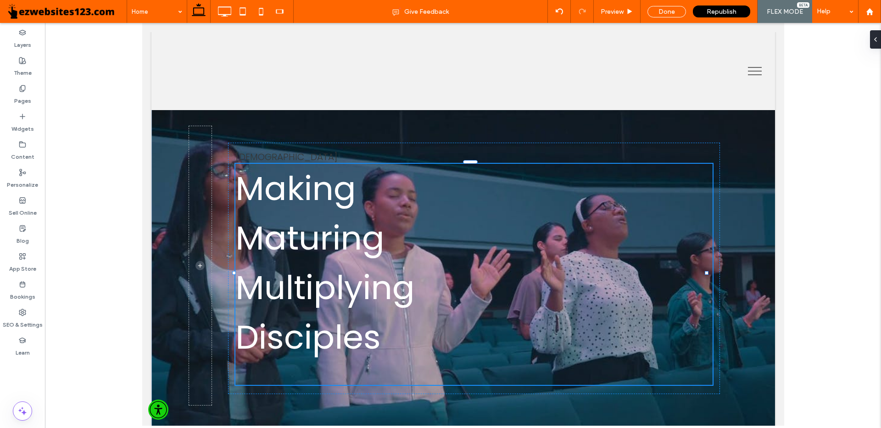
click at [358, 194] on div "Making Maturing Multiplying Disciples" at bounding box center [474, 274] width 478 height 221
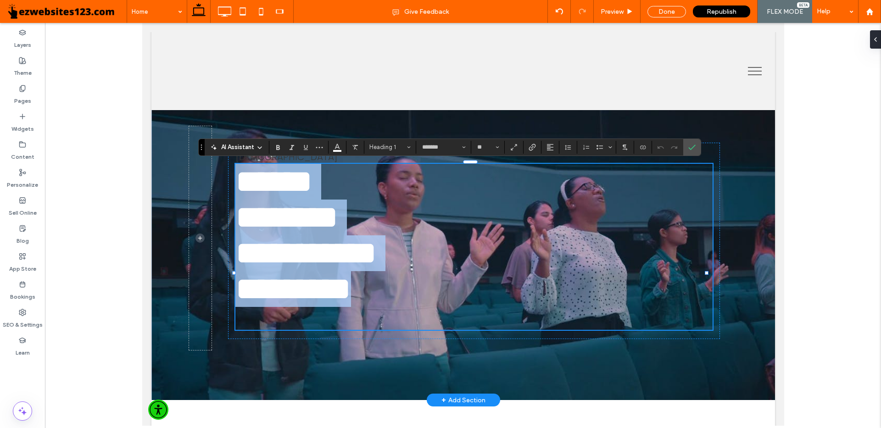
type input "*******"
type input "**"
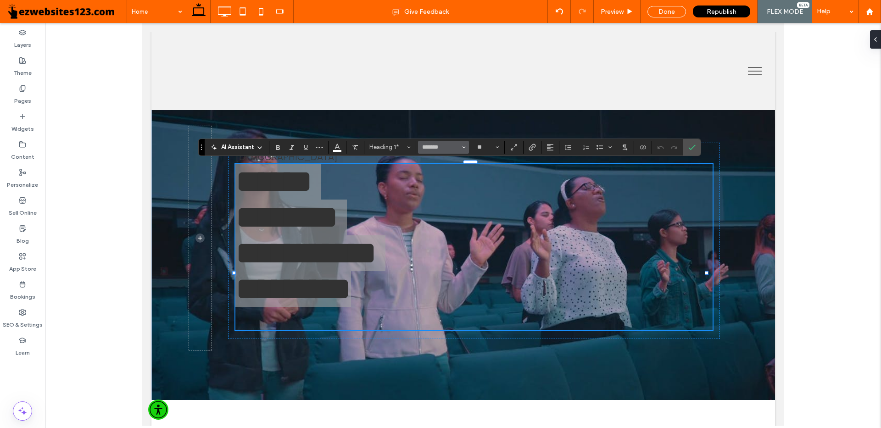
click at [465, 148] on icon "Font & Font weight" at bounding box center [464, 147] width 4 height 4
click at [458, 144] on input "Font & Font weight-input" at bounding box center [440, 147] width 39 height 7
click at [460, 145] on input "Font & Font weight-input" at bounding box center [440, 147] width 39 height 7
click at [433, 165] on hr at bounding box center [448, 165] width 49 height 0
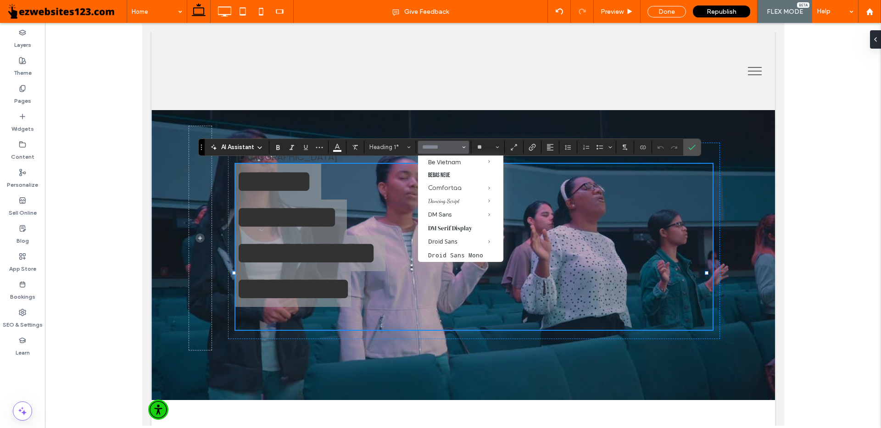
scroll to position [187, 0]
click at [443, 170] on label "Bebas Neue" at bounding box center [460, 172] width 85 height 13
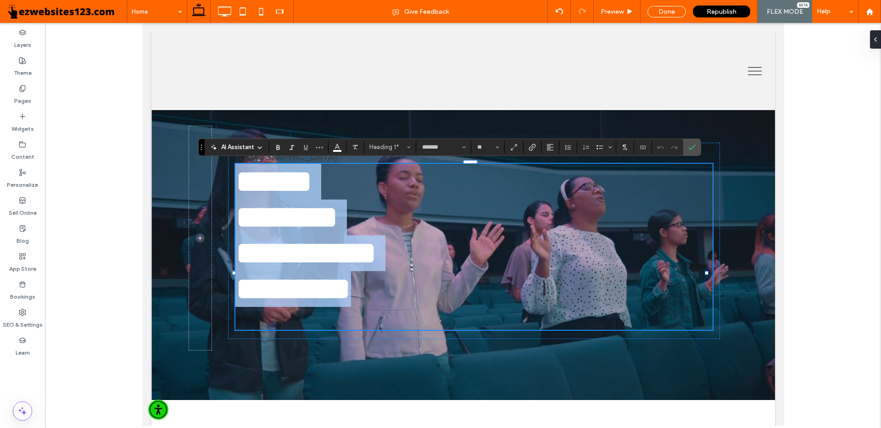
type input "**********"
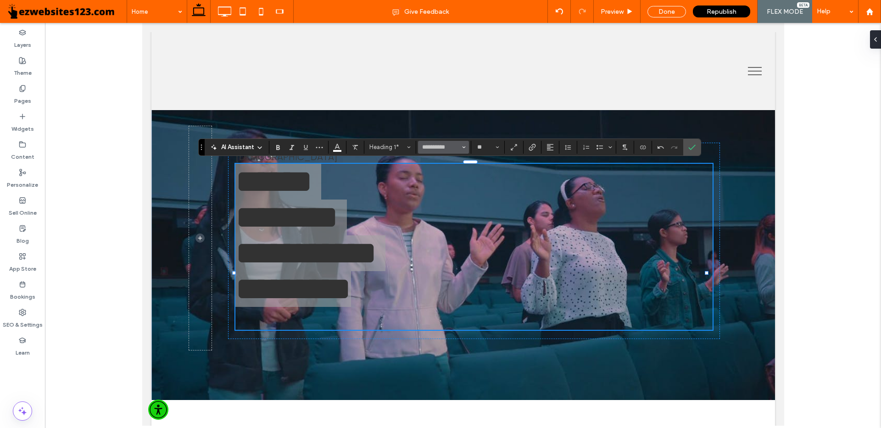
click at [462, 149] on button "**********" at bounding box center [443, 147] width 50 height 13
click at [448, 159] on label "Add Fonts" at bounding box center [448, 156] width 43 height 8
click at [0, 0] on div at bounding box center [0, 0] width 0 height 0
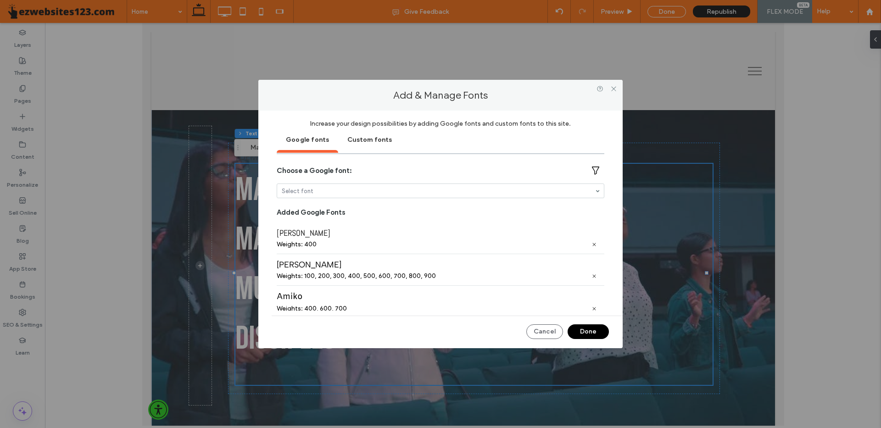
click at [593, 334] on button "Done" at bounding box center [588, 331] width 41 height 15
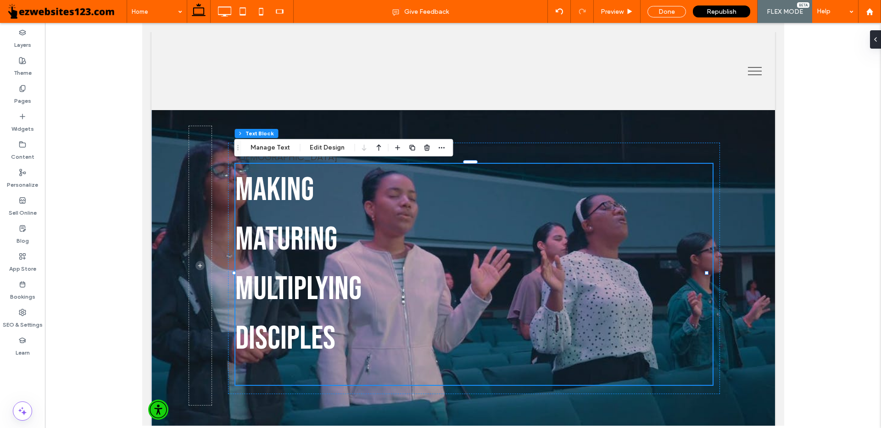
click at [297, 292] on span "Multiplying" at bounding box center [298, 289] width 126 height 40
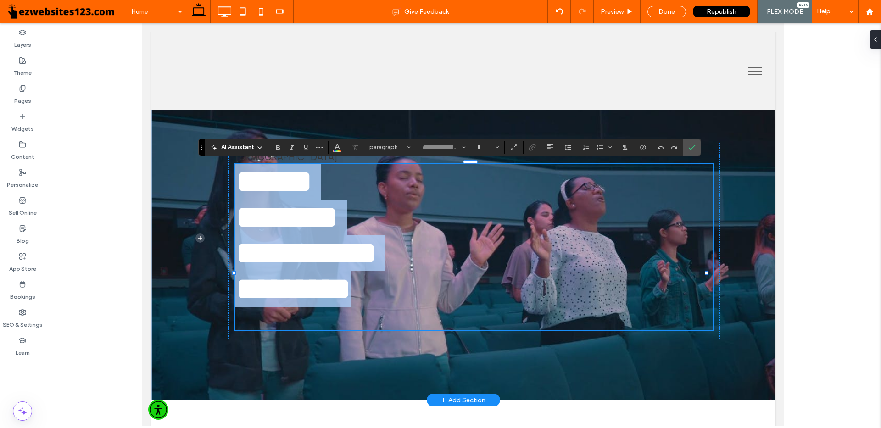
type input "**********"
type input "**"
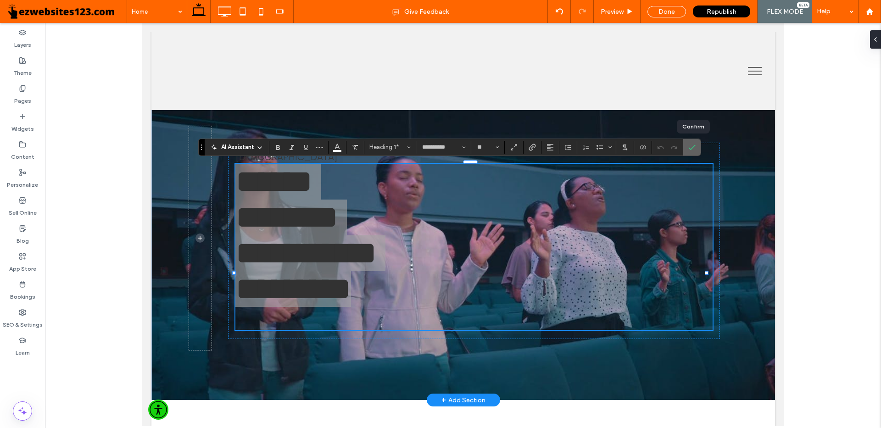
click at [696, 145] on icon "Confirm" at bounding box center [691, 147] width 7 height 7
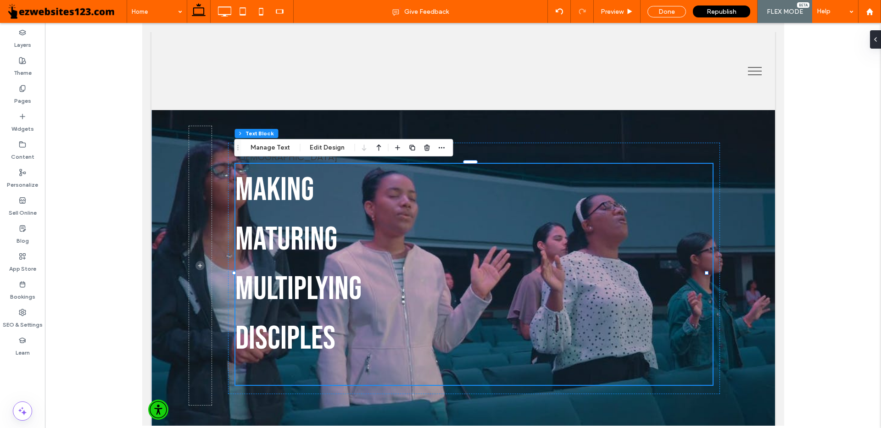
click at [343, 326] on h1 "Disciples" at bounding box center [474, 338] width 478 height 50
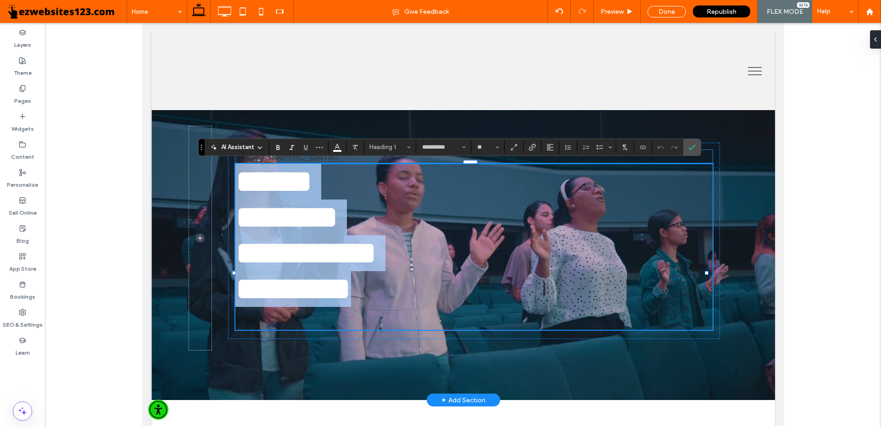
type input "**********"
type input "**"
click at [261, 159] on span "Seventh Street Baptist Church" at bounding box center [286, 157] width 102 height 13
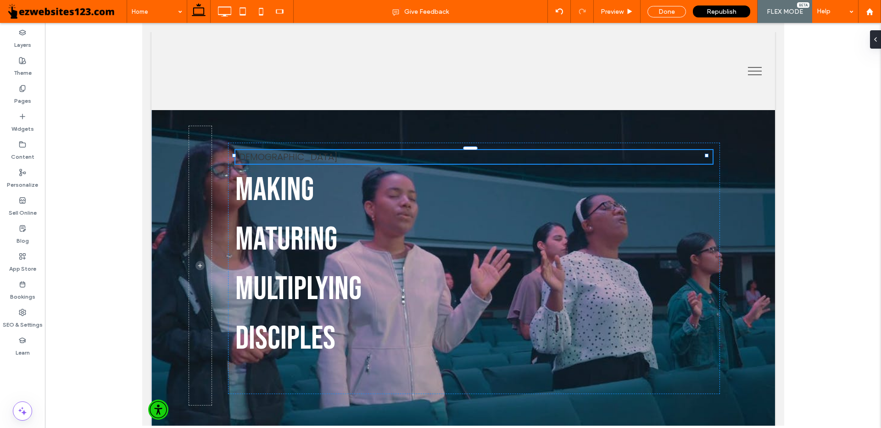
click at [261, 159] on div "Seventh Street Baptist Church" at bounding box center [473, 157] width 477 height 14
click at [261, 159] on div "**********" at bounding box center [473, 157] width 477 height 14
click at [341, 159] on span "**********" at bounding box center [288, 156] width 106 height 9
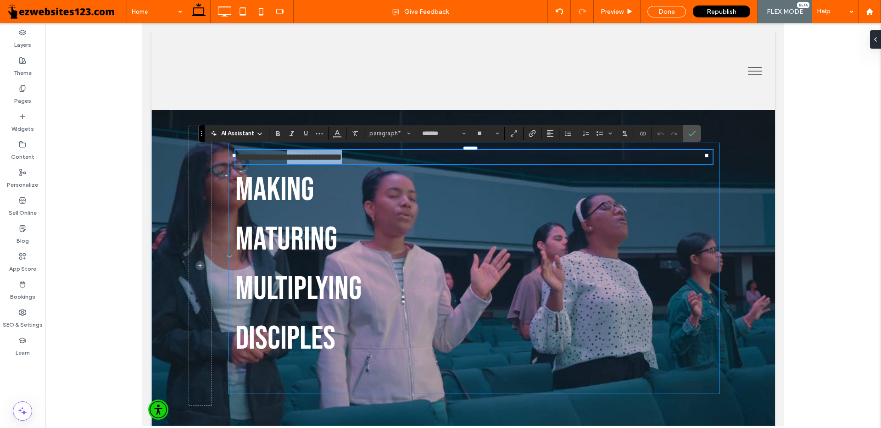
drag, startPoint x: 405, startPoint y: 157, endPoint x: 241, endPoint y: 151, distance: 164.0
click at [222, 157] on div "**********" at bounding box center [474, 266] width 526 height 280
click at [498, 136] on span "Size" at bounding box center [498, 134] width 4 height 12
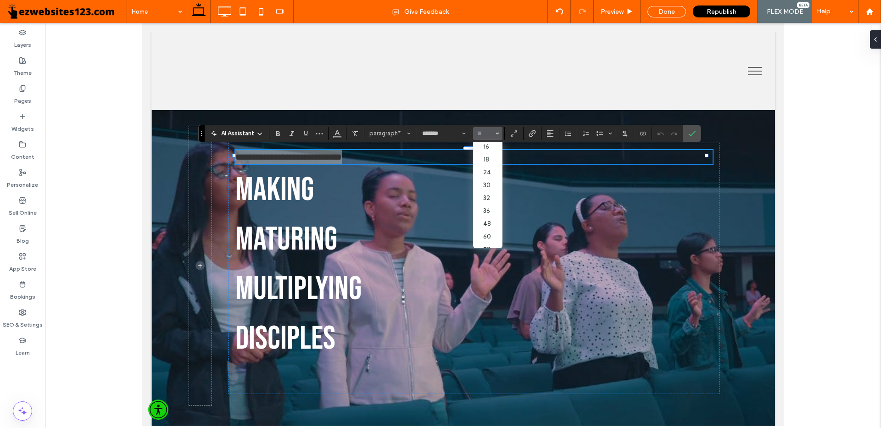
scroll to position [94, 0]
click at [489, 167] on label "30" at bounding box center [487, 169] width 29 height 13
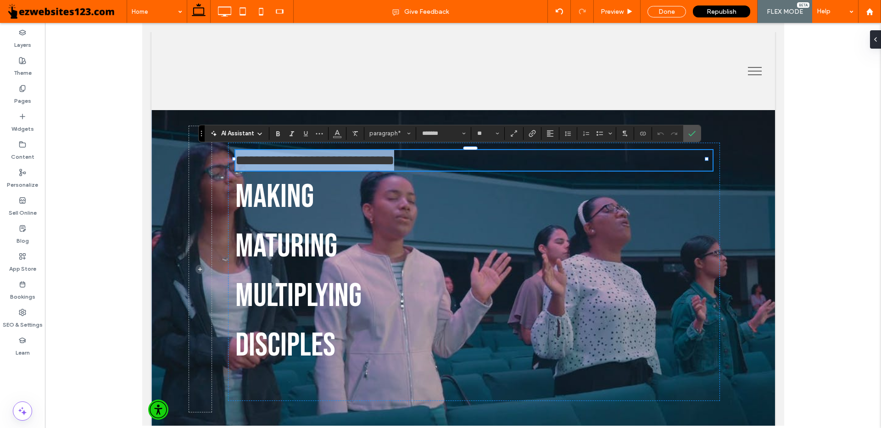
type input "**"
click at [336, 136] on icon "Color" at bounding box center [337, 132] width 7 height 7
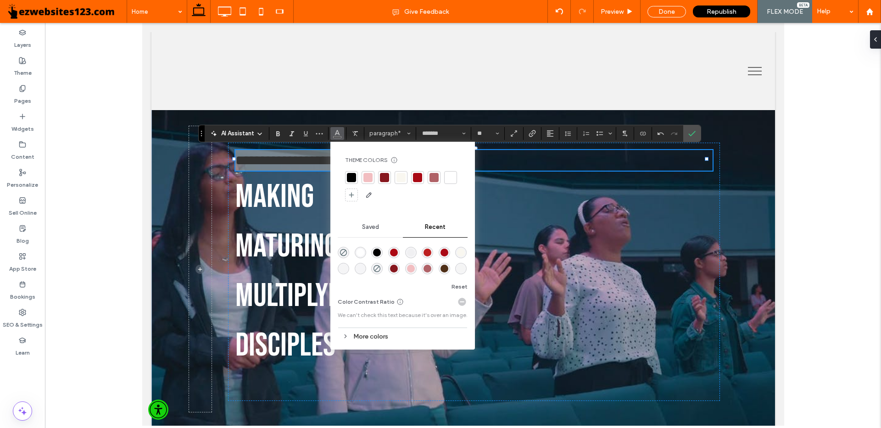
click at [363, 268] on div "rgba(249, 247, 240, 0.02)" at bounding box center [361, 269] width 8 height 8
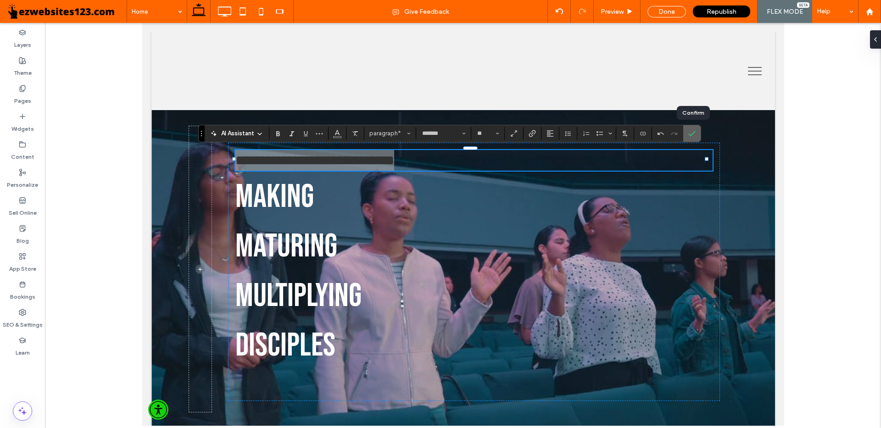
drag, startPoint x: 695, startPoint y: 129, endPoint x: 162, endPoint y: 239, distance: 544.0
click at [695, 130] on icon "Confirm" at bounding box center [691, 133] width 7 height 7
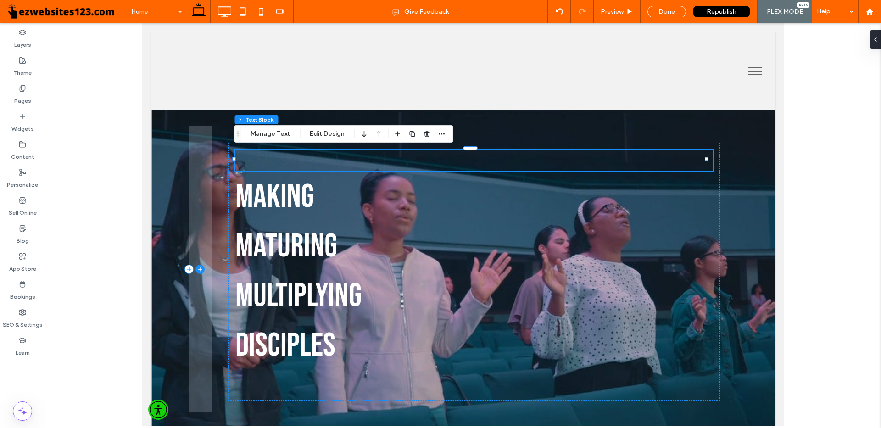
click at [201, 268] on icon at bounding box center [199, 269] width 9 height 9
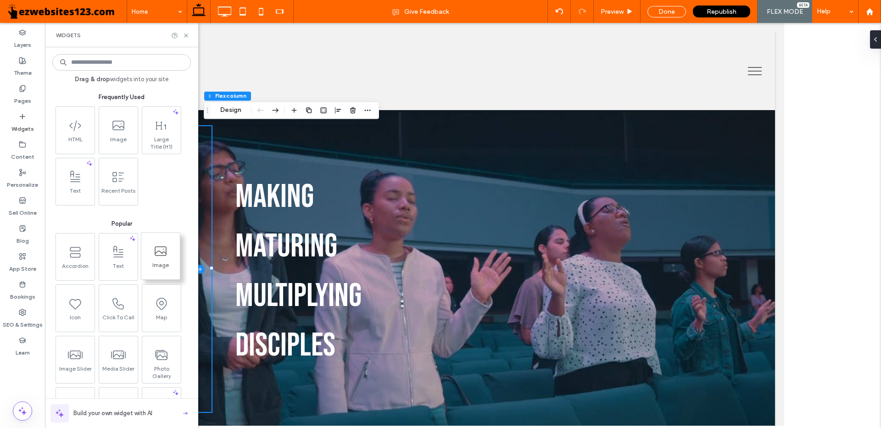
click at [166, 264] on span "Image" at bounding box center [160, 268] width 39 height 13
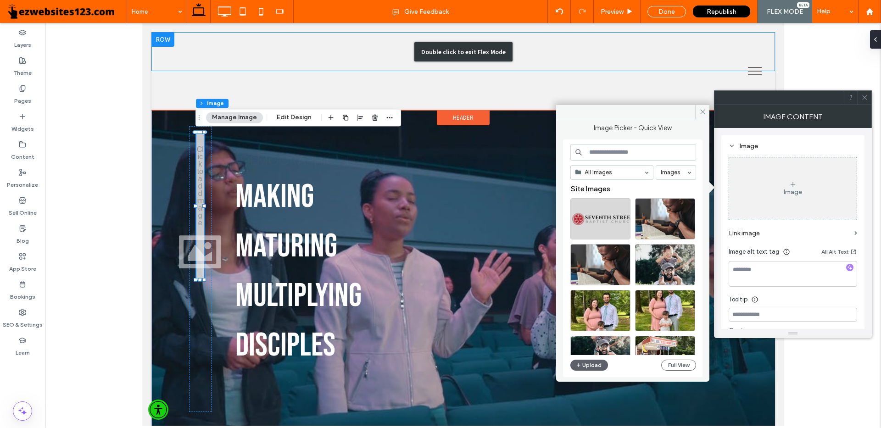
click at [194, 52] on div "Double click to exit Flex Mode" at bounding box center [463, 51] width 624 height 39
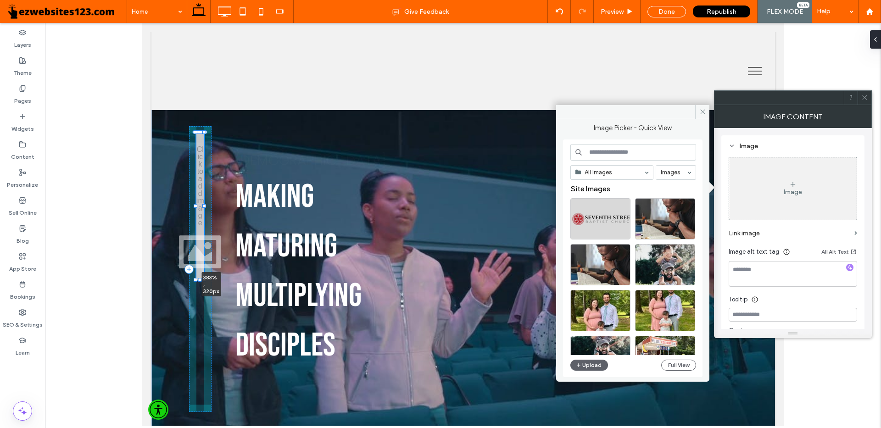
drag, startPoint x: 205, startPoint y: 205, endPoint x: 226, endPoint y: 207, distance: 21.2
click at [226, 207] on div "Seventh Street Baptist Church Making Maturing Multiplying Disciples 383% , 320px" at bounding box center [463, 269] width 624 height 386
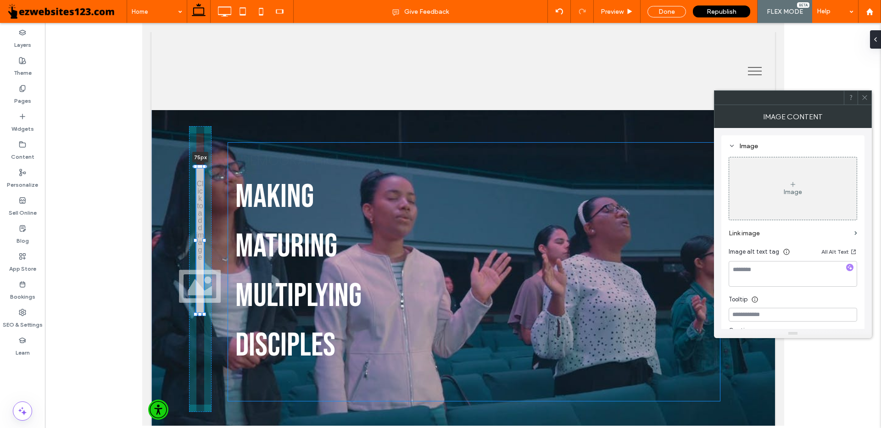
drag, startPoint x: 199, startPoint y: 133, endPoint x: 198, endPoint y: 198, distance: 64.7
click at [198, 168] on div at bounding box center [199, 167] width 15 height 4
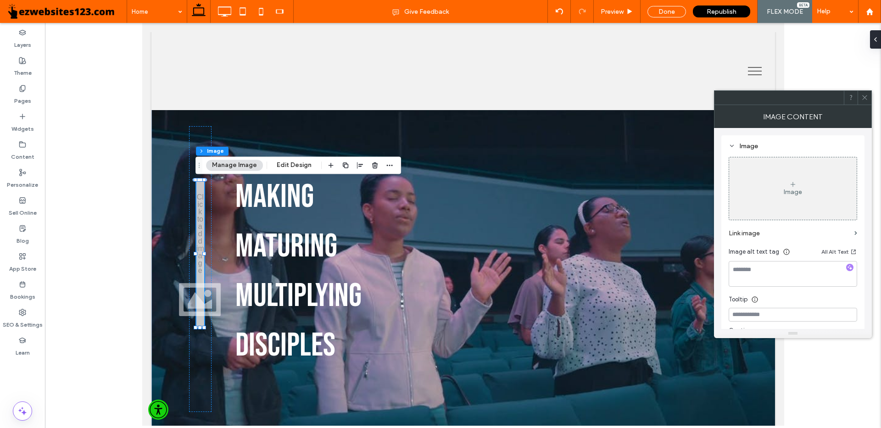
click at [866, 99] on icon at bounding box center [864, 97] width 7 height 7
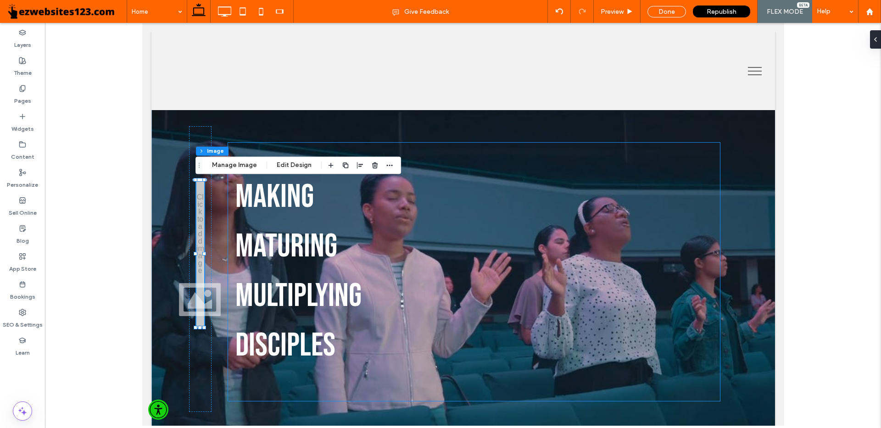
scroll to position [275, 0]
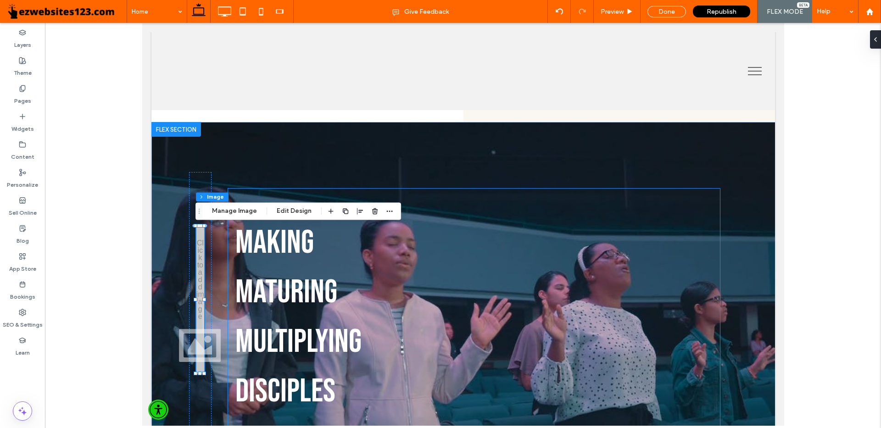
click at [395, 247] on h1 "Making" at bounding box center [474, 242] width 478 height 50
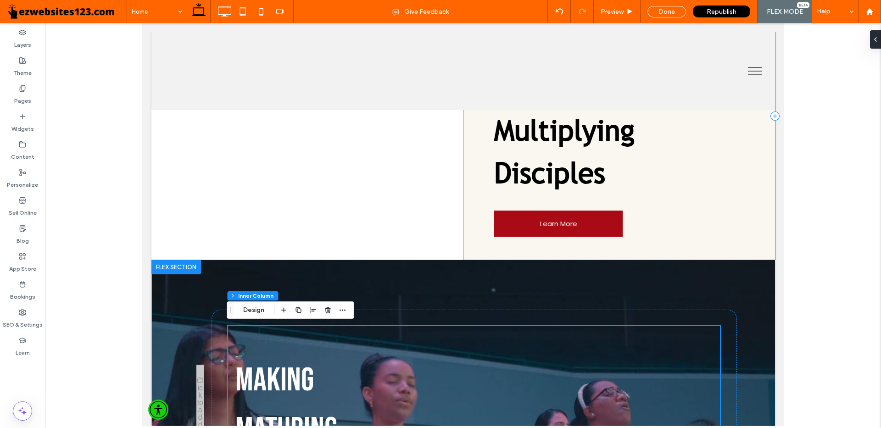
scroll to position [0, 0]
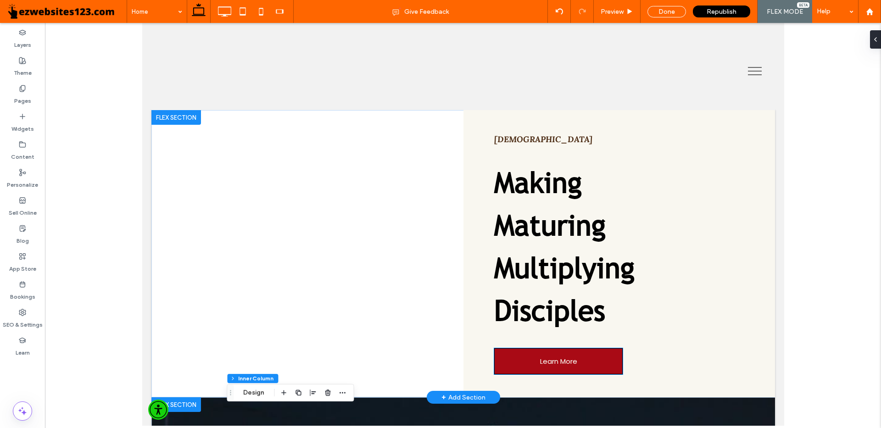
click at [587, 363] on link "Learn More" at bounding box center [558, 361] width 129 height 26
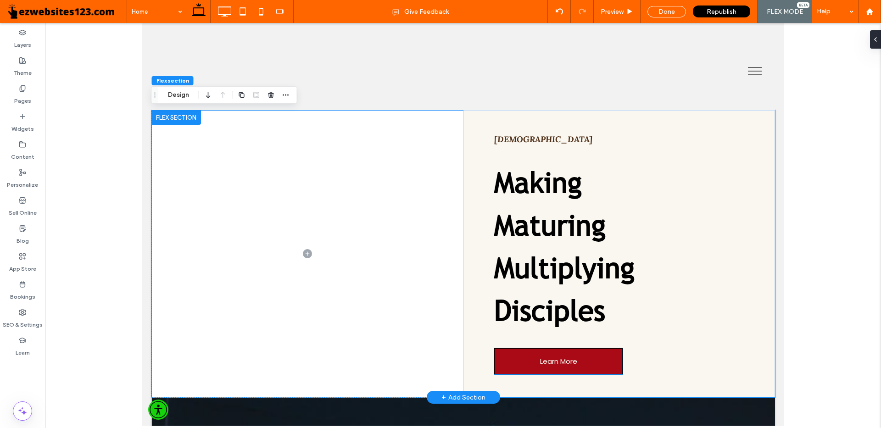
click at [587, 363] on link "Learn More" at bounding box center [558, 361] width 129 height 26
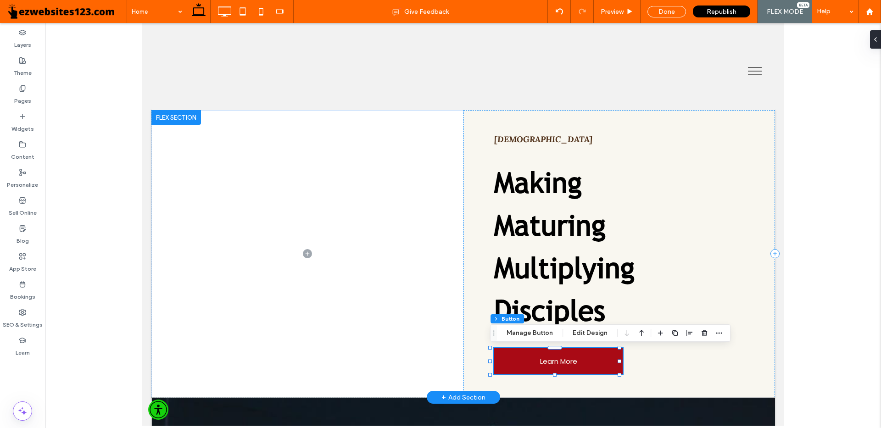
type input "**"
click at [535, 339] on div "Flex section Flex column Button Manage Button Edit Design" at bounding box center [610, 332] width 241 height 17
click at [535, 335] on button "Manage Button" at bounding box center [530, 333] width 58 height 11
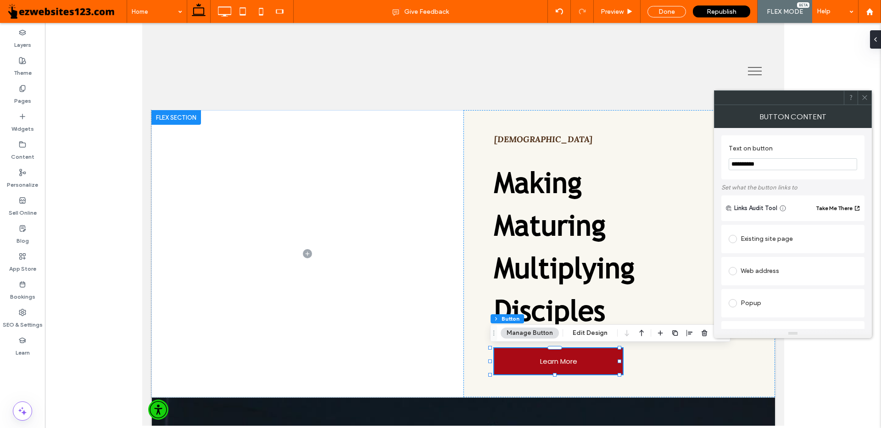
scroll to position [138, 0]
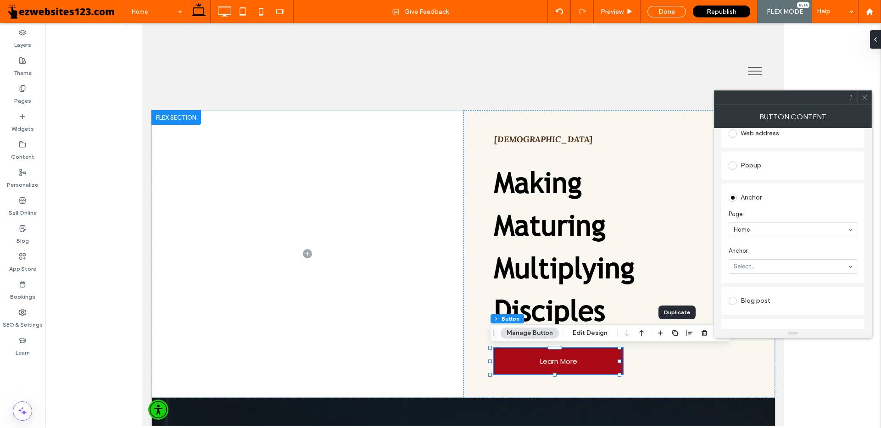
drag, startPoint x: 678, startPoint y: 332, endPoint x: 863, endPoint y: 98, distance: 298.7
click at [678, 332] on use "button" at bounding box center [675, 333] width 6 height 6
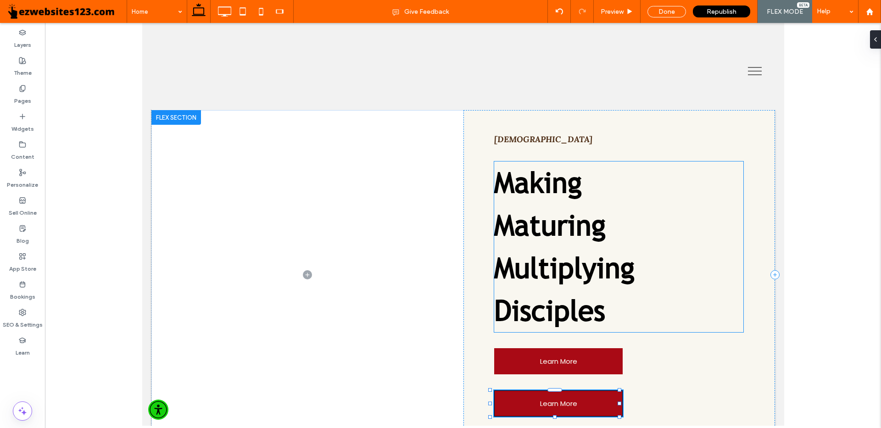
scroll to position [159, 0]
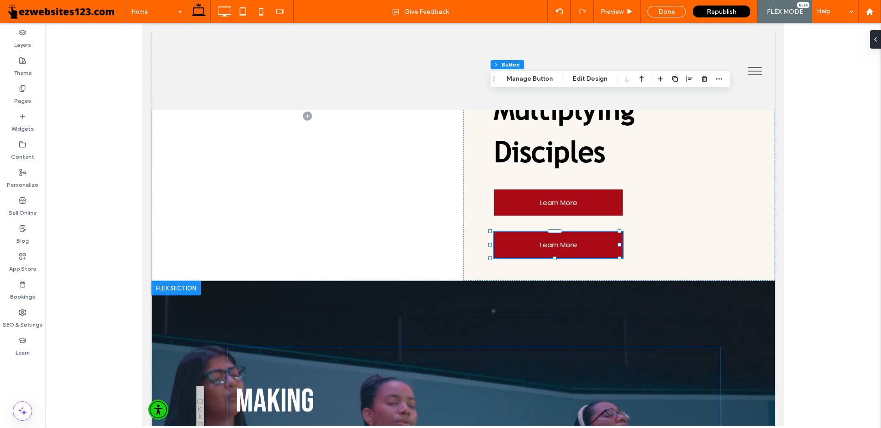
type input "**"
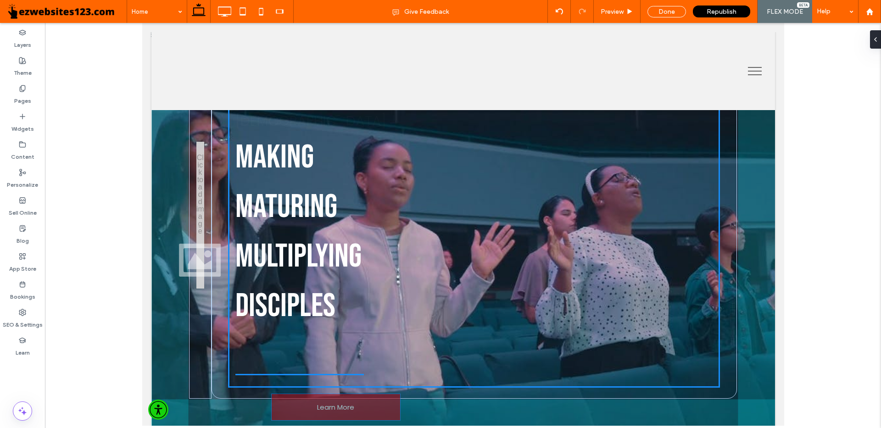
scroll to position [375, 0]
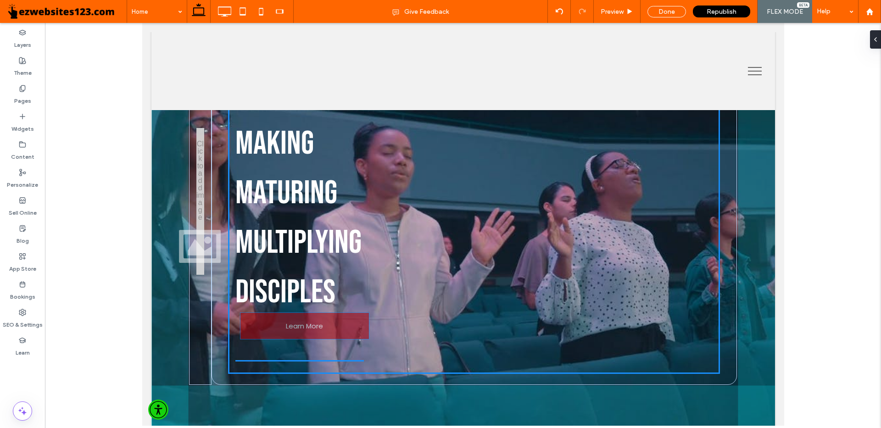
drag, startPoint x: 528, startPoint y: 149, endPoint x: 420, endPoint y: 345, distance: 223.7
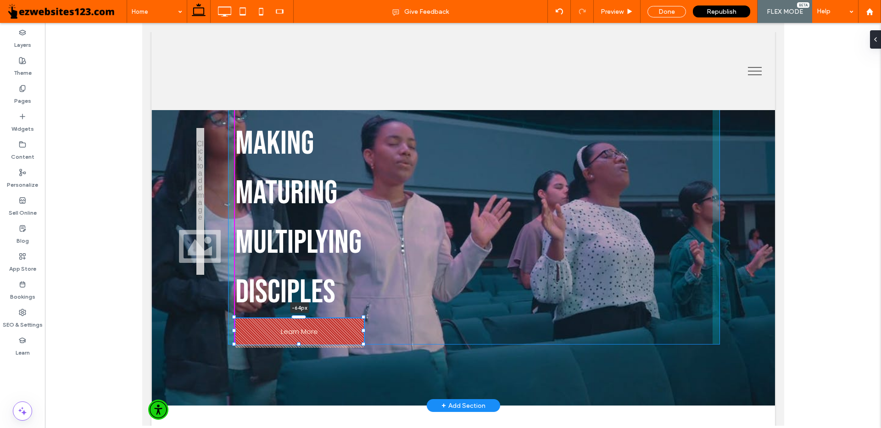
drag, startPoint x: 302, startPoint y: 346, endPoint x: 306, endPoint y: 317, distance: 29.7
click at [306, 317] on div "Seventh Street Baptist Church Making Maturing Multiplying Disciples Learn More …" at bounding box center [463, 214] width 624 height 383
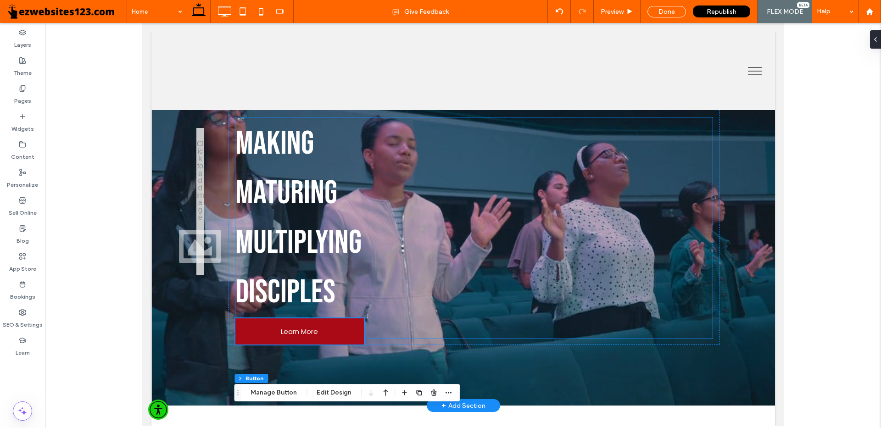
scroll to position [237, 0]
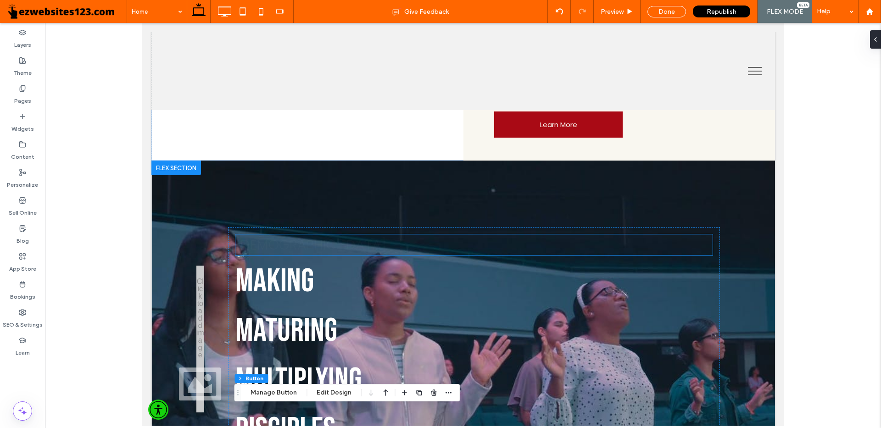
click at [268, 243] on span "Seventh Street Baptist Church" at bounding box center [310, 245] width 151 height 20
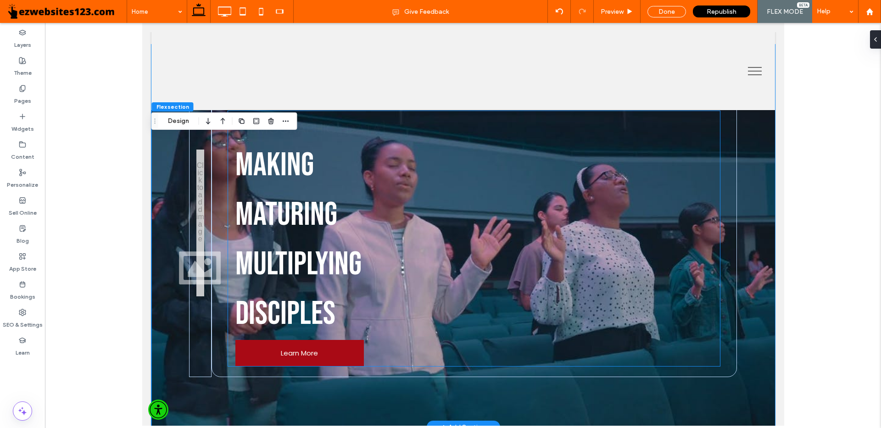
scroll to position [261, 0]
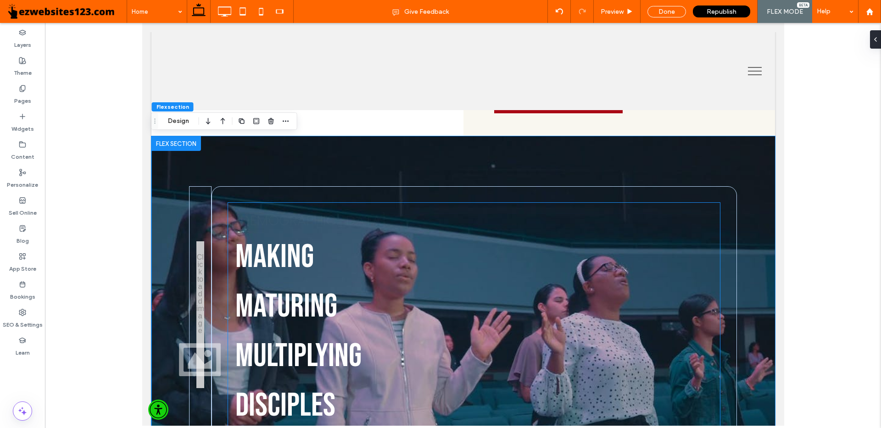
click at [275, 231] on h1 "Making" at bounding box center [474, 256] width 478 height 50
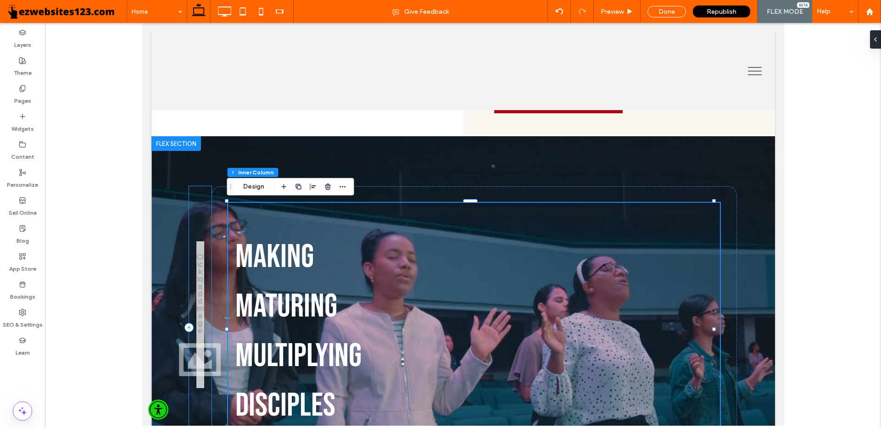
click at [204, 291] on div at bounding box center [200, 327] width 23 height 283
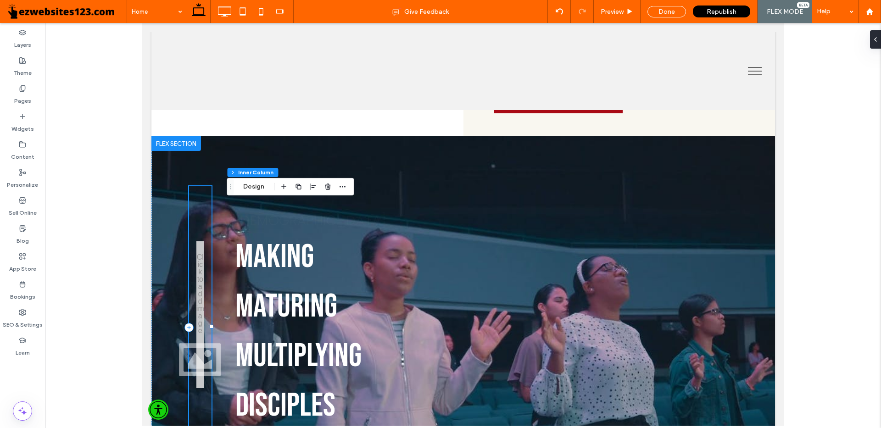
click at [201, 291] on div at bounding box center [200, 314] width 8 height 147
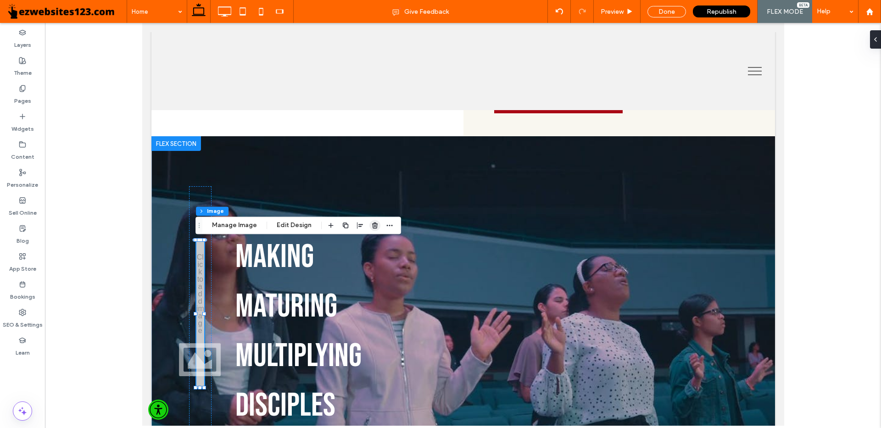
click at [376, 224] on use "button" at bounding box center [375, 226] width 6 height 6
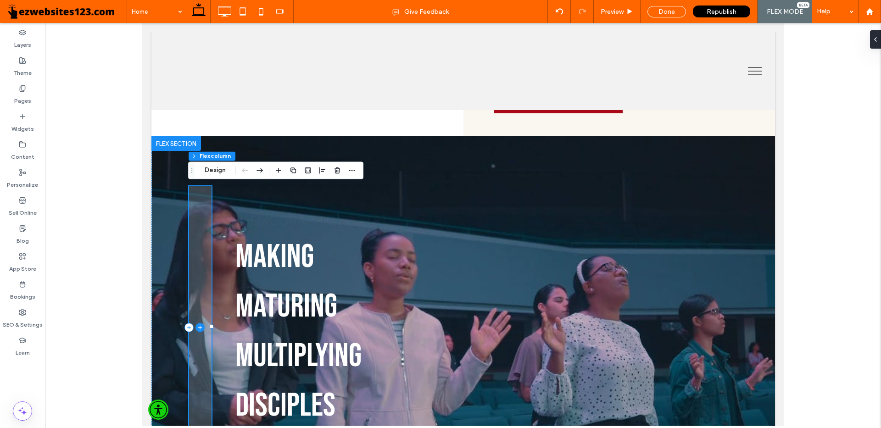
click at [204, 293] on span at bounding box center [200, 327] width 23 height 283
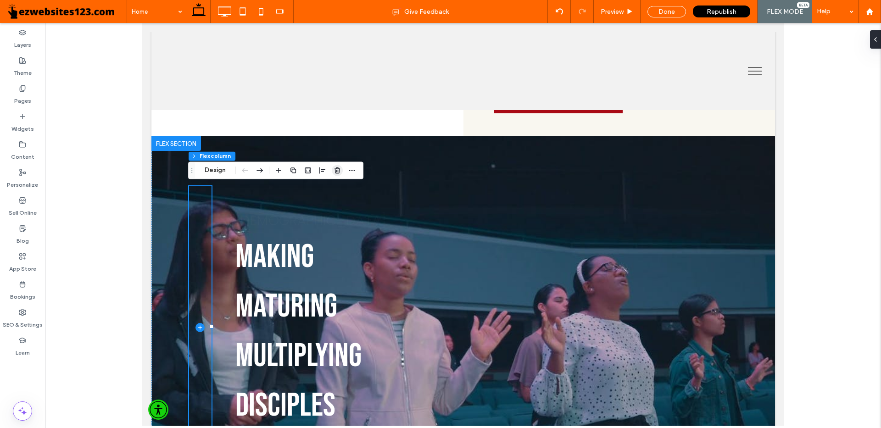
click at [336, 168] on icon "button" at bounding box center [337, 170] width 7 height 7
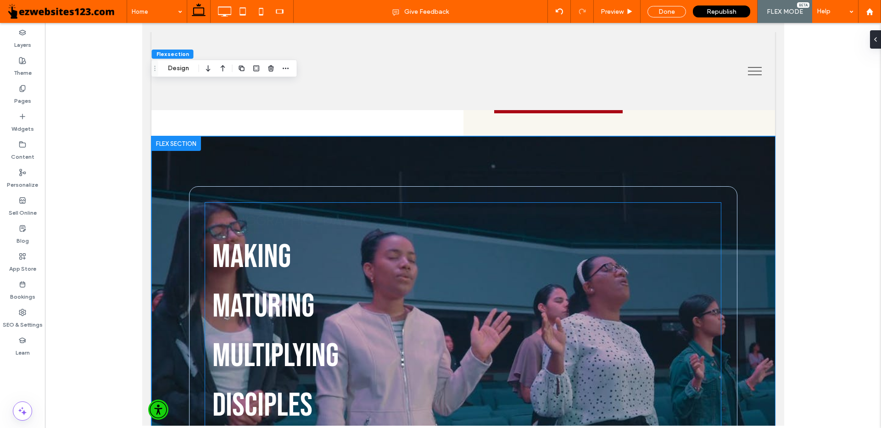
scroll to position [353, 0]
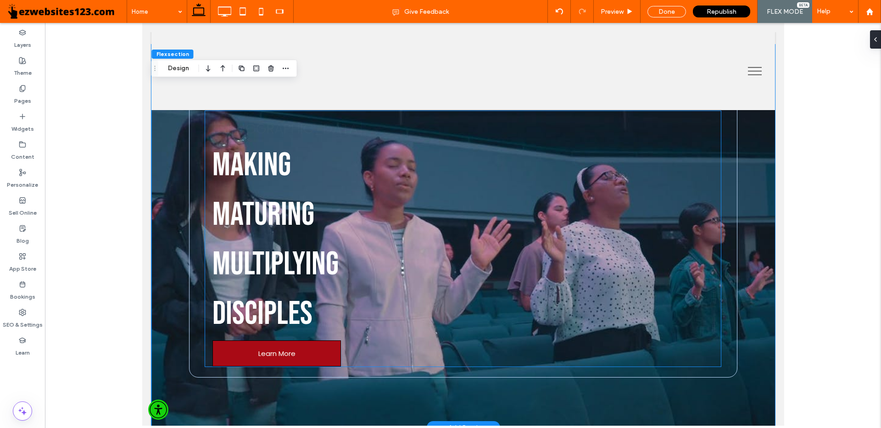
click at [274, 350] on span "Learn More" at bounding box center [276, 353] width 37 height 11
click at [223, 357] on link "Learn More" at bounding box center [276, 354] width 129 height 26
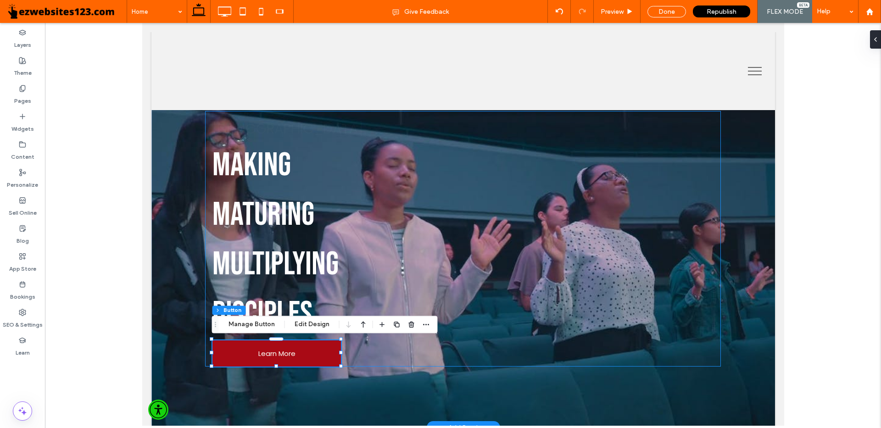
type input "**"
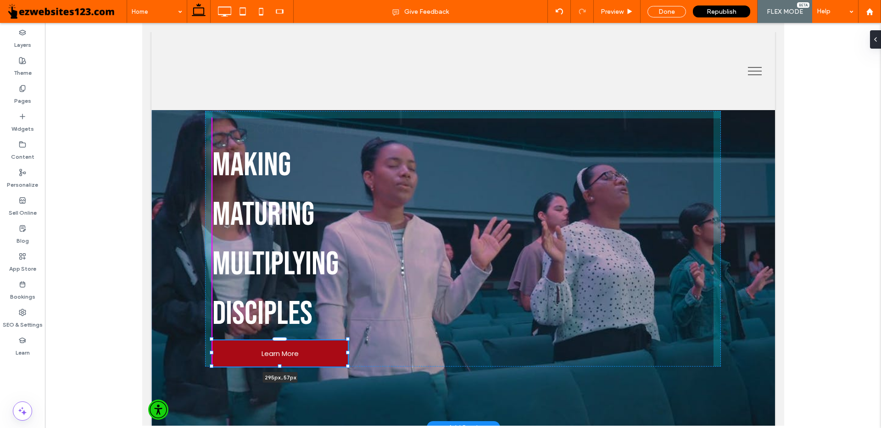
drag, startPoint x: 212, startPoint y: 353, endPoint x: 205, endPoint y: 352, distance: 7.0
click at [205, 352] on div "Seventh Street Baptist Church Making Maturing Multiplying Disciples Learn More …" at bounding box center [463, 236] width 624 height 383
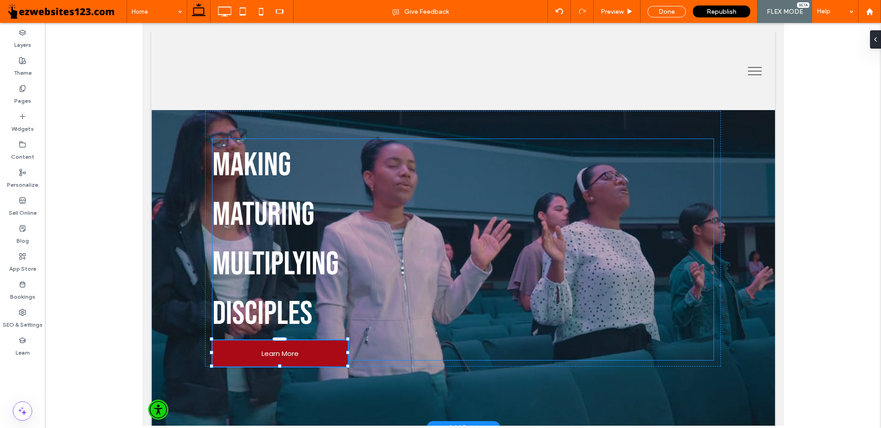
click at [239, 258] on span "Multiplying" at bounding box center [275, 265] width 126 height 40
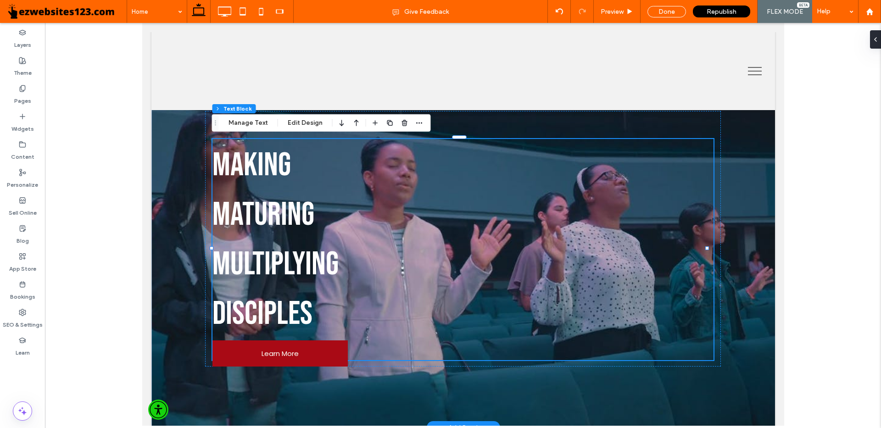
click at [296, 289] on h1 "Disciples" at bounding box center [462, 313] width 501 height 50
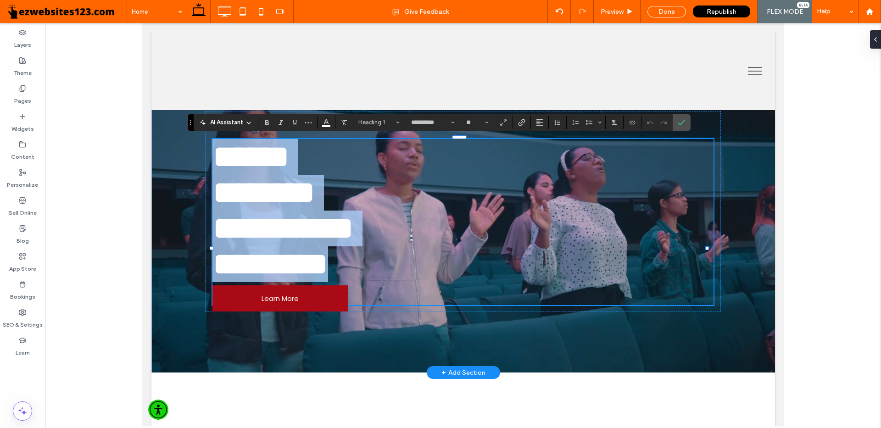
type input "**********"
type input "**"
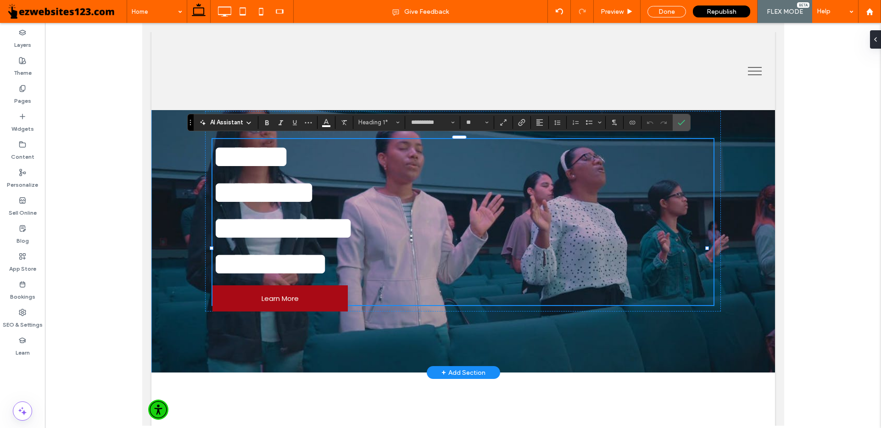
click at [741, 218] on div "**********" at bounding box center [463, 209] width 624 height 328
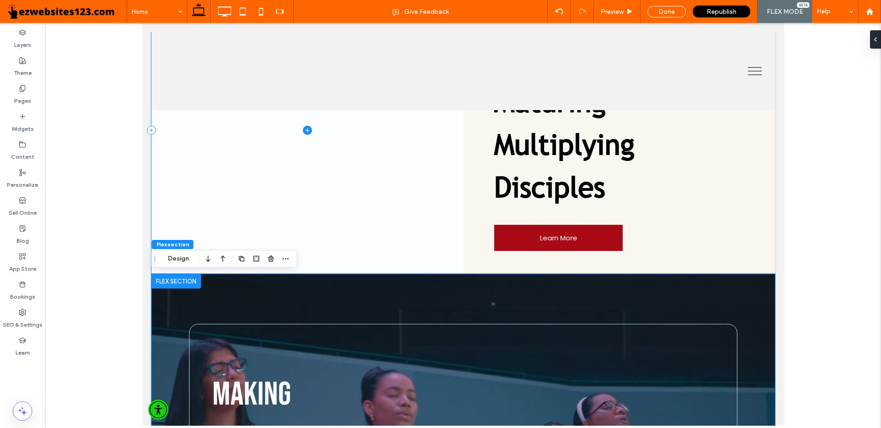
scroll to position [0, 0]
